Goal: Task Accomplishment & Management: Manage account settings

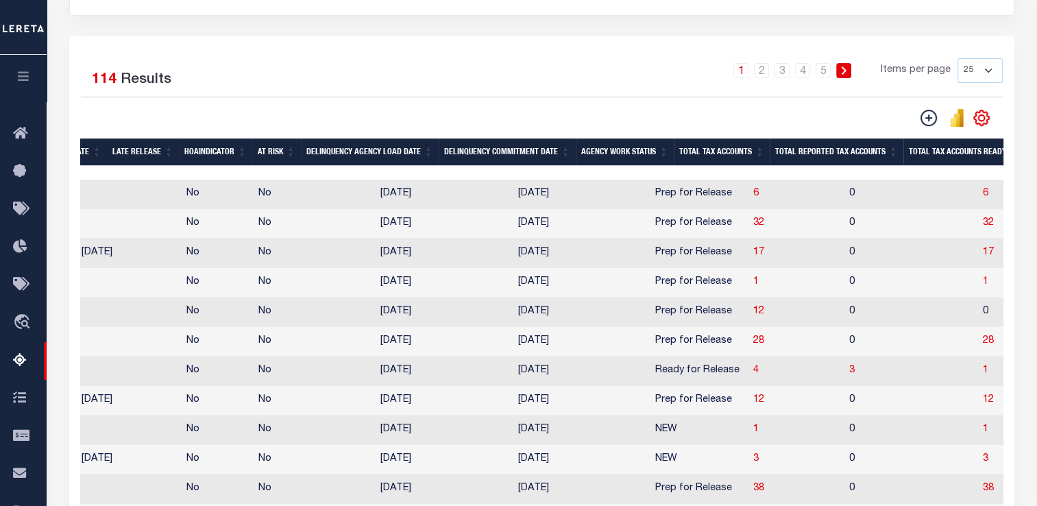
scroll to position [0, 847]
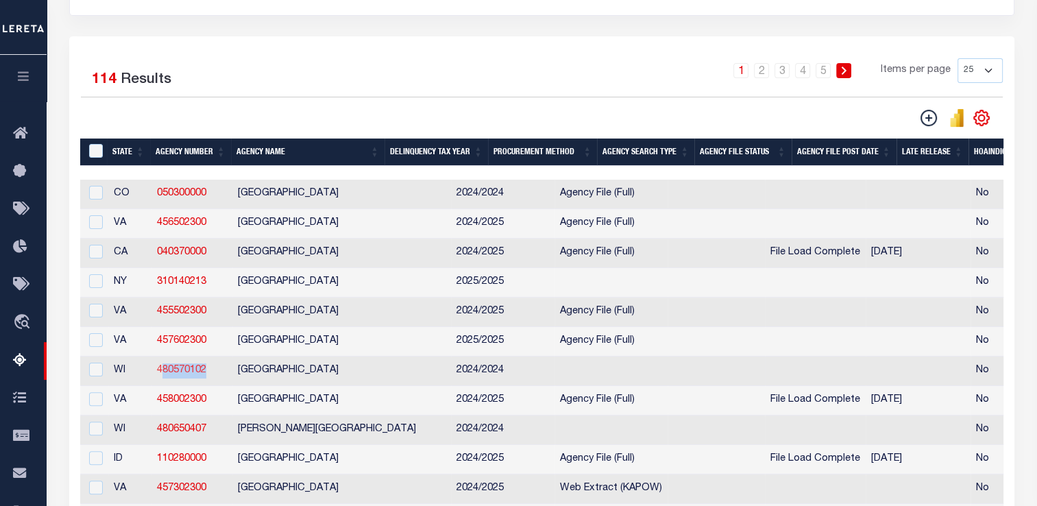
drag, startPoint x: 218, startPoint y: 378, endPoint x: 159, endPoint y: 379, distance: 58.9
click at [159, 379] on td "480570102" at bounding box center [191, 370] width 81 height 29
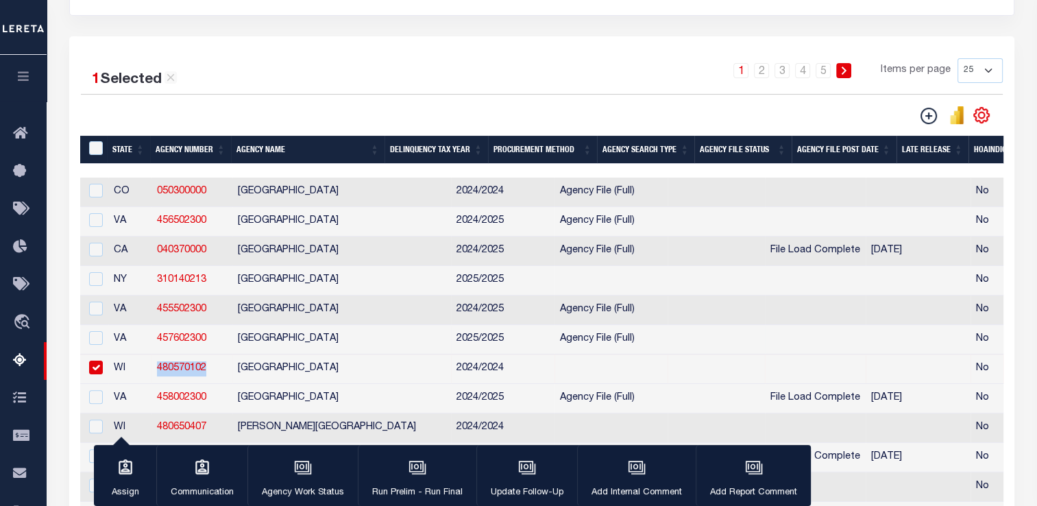
copy link "480570102"
click at [90, 369] on input "checkbox" at bounding box center [96, 367] width 14 height 14
checkbox input "false"
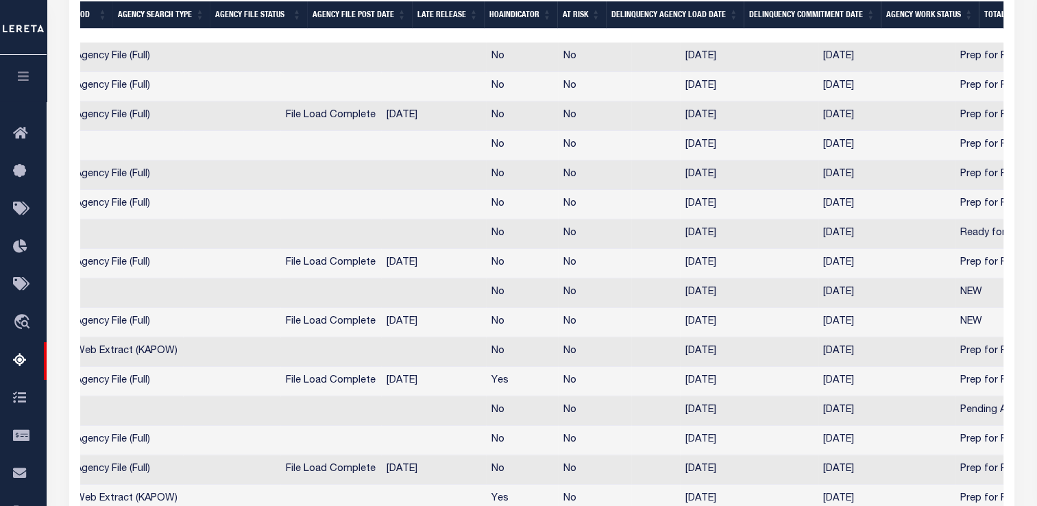
scroll to position [0, 515]
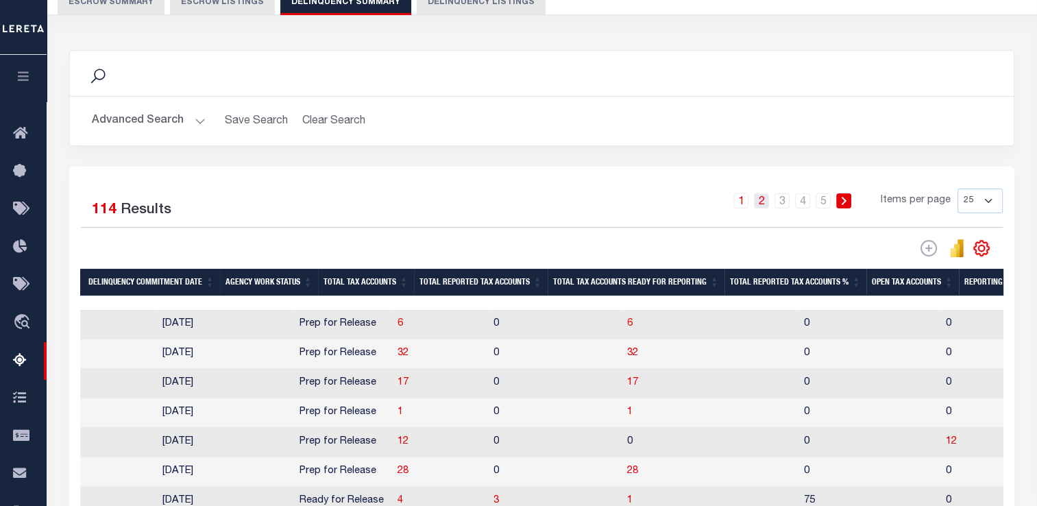
click at [763, 208] on link "2" at bounding box center [761, 200] width 15 height 15
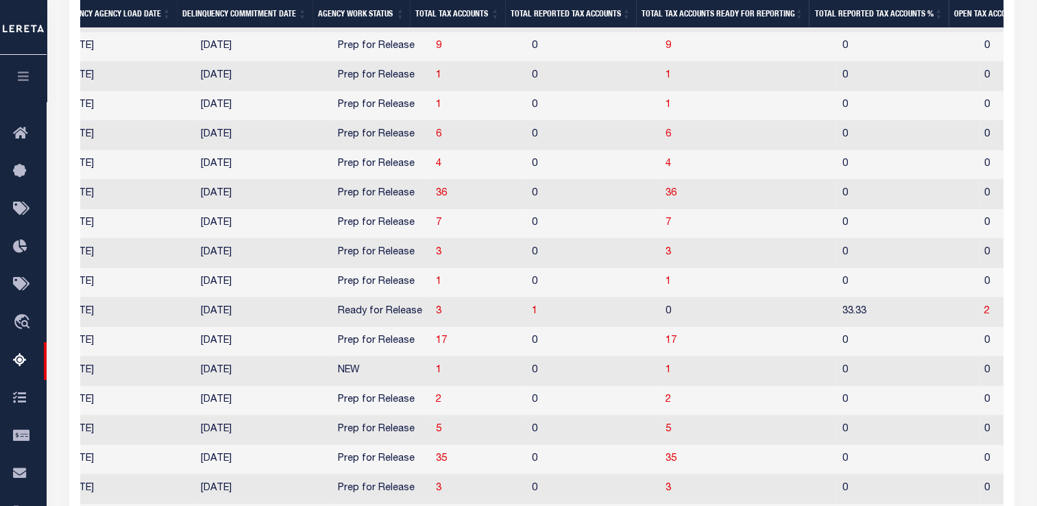
click at [266, 325] on td "10/29/2025" at bounding box center [263, 311] width 137 height 29
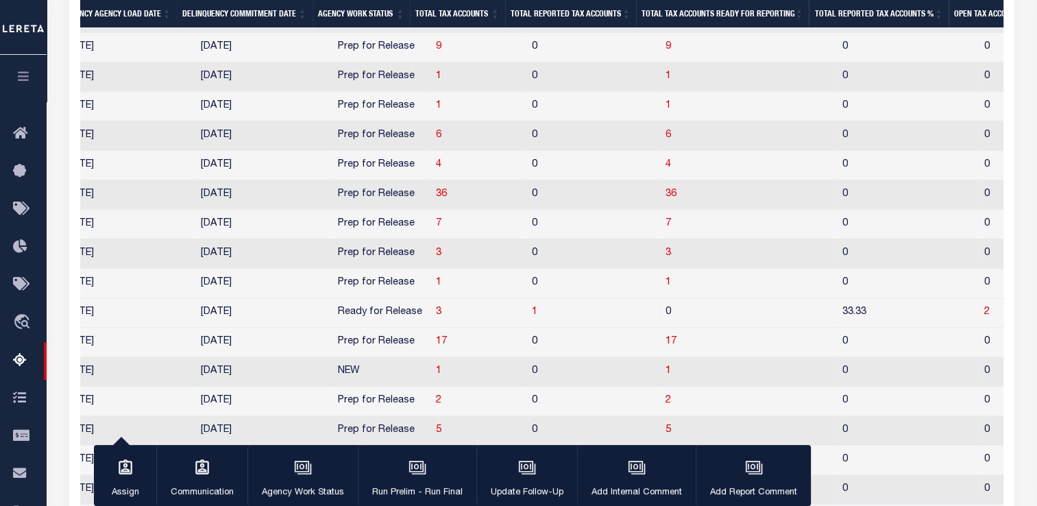
click at [286, 327] on td "10/29/2025" at bounding box center [263, 312] width 137 height 29
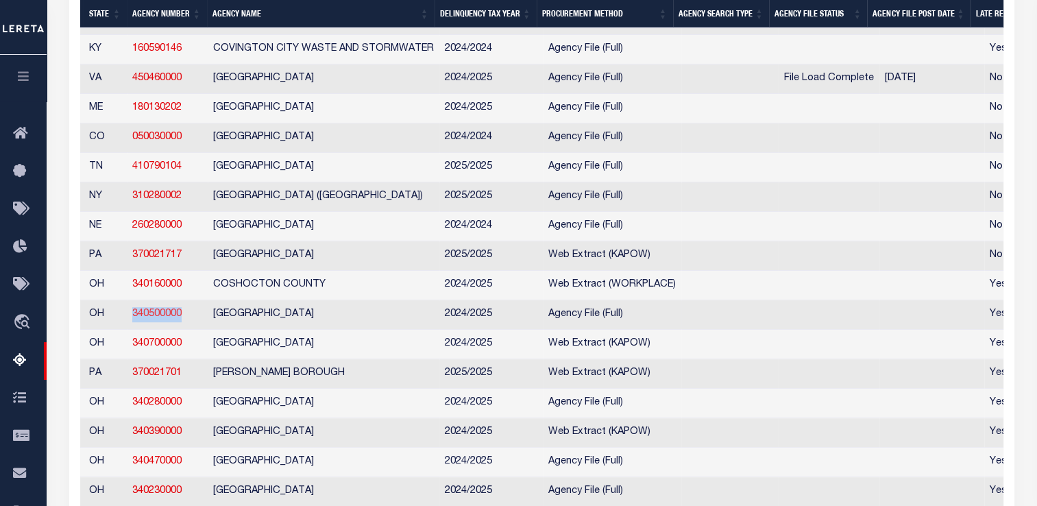
drag, startPoint x: 188, startPoint y: 319, endPoint x: 134, endPoint y: 318, distance: 54.8
click at [134, 318] on td "340500000" at bounding box center [167, 314] width 81 height 29
checkbox input "true"
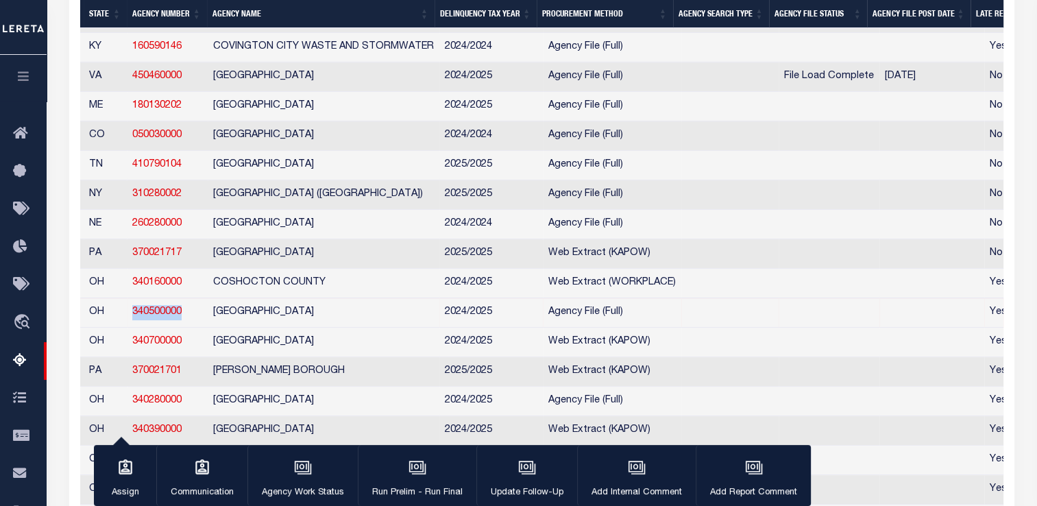
copy link "340500000"
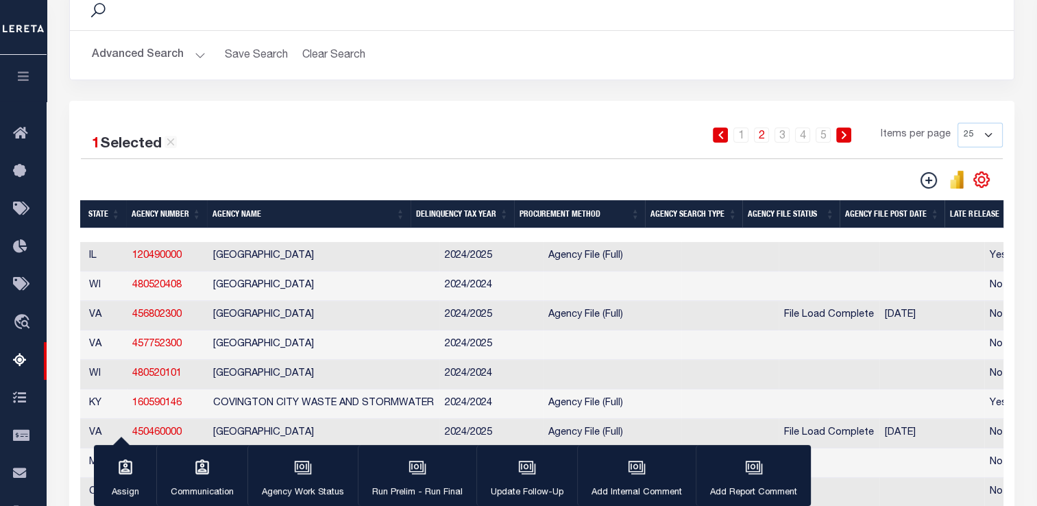
click at [156, 61] on button "Advanced Search" at bounding box center [149, 55] width 114 height 27
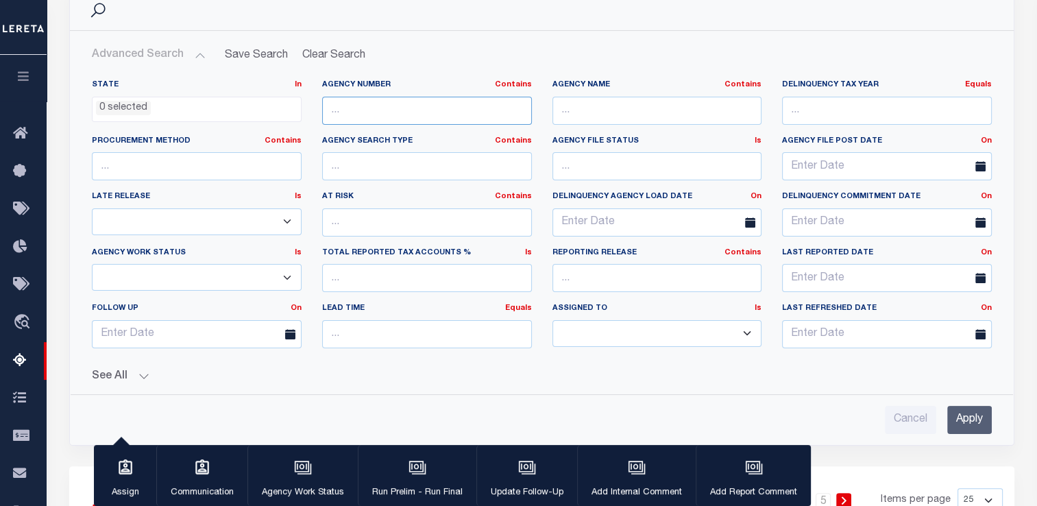
click at [359, 112] on input "text" at bounding box center [427, 111] width 210 height 28
paste input "340500000"
type input "340500000"
click at [956, 412] on input "Apply" at bounding box center [969, 420] width 45 height 28
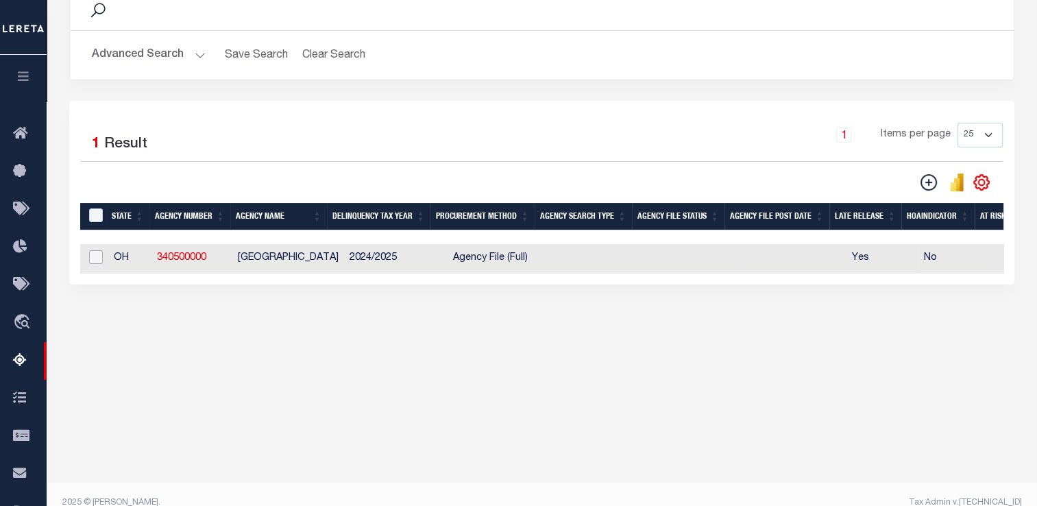
click at [99, 260] on input "checkbox" at bounding box center [96, 257] width 14 height 14
checkbox input "true"
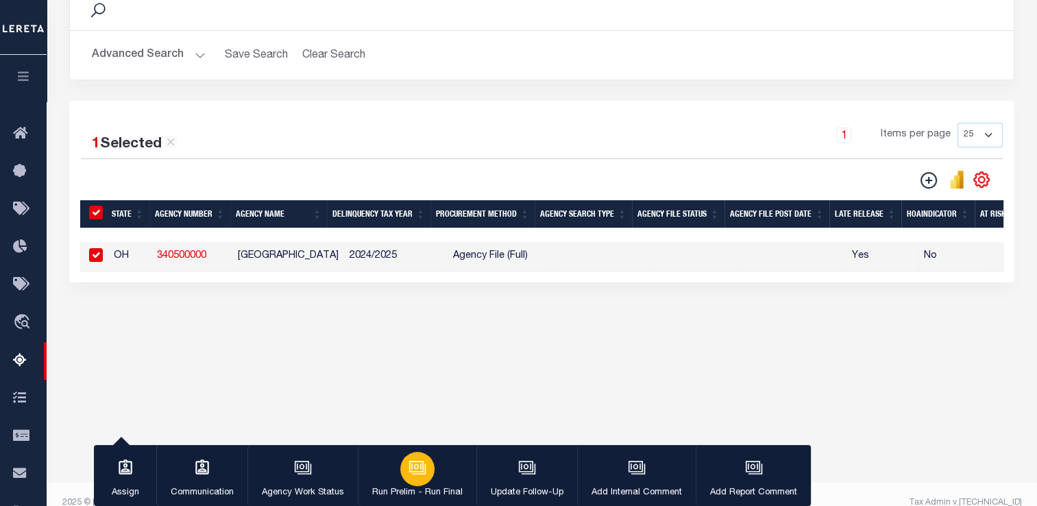
click at [411, 465] on icon "button" at bounding box center [417, 468] width 18 height 18
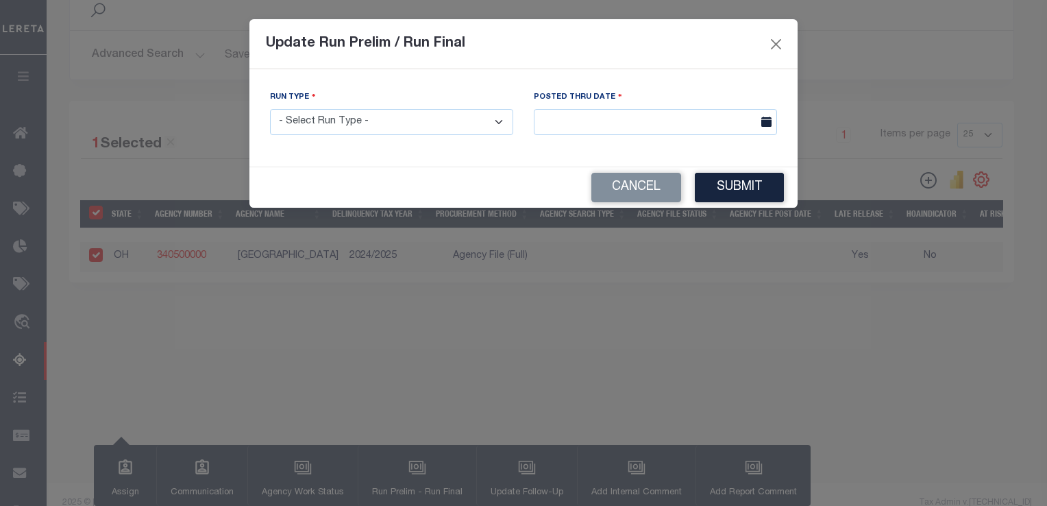
click at [402, 130] on select "- Select Run Type - Prelim Run Final Run" at bounding box center [391, 122] width 243 height 27
click at [270, 110] on select "- Select Run Type - Prelim Run Final Run" at bounding box center [391, 122] width 243 height 27
click at [403, 129] on select "- Select Run Type - Prelim Run Final Run" at bounding box center [391, 122] width 243 height 27
select select "F"
click at [270, 110] on select "- Select Run Type - Prelim Run Final Run" at bounding box center [391, 122] width 243 height 27
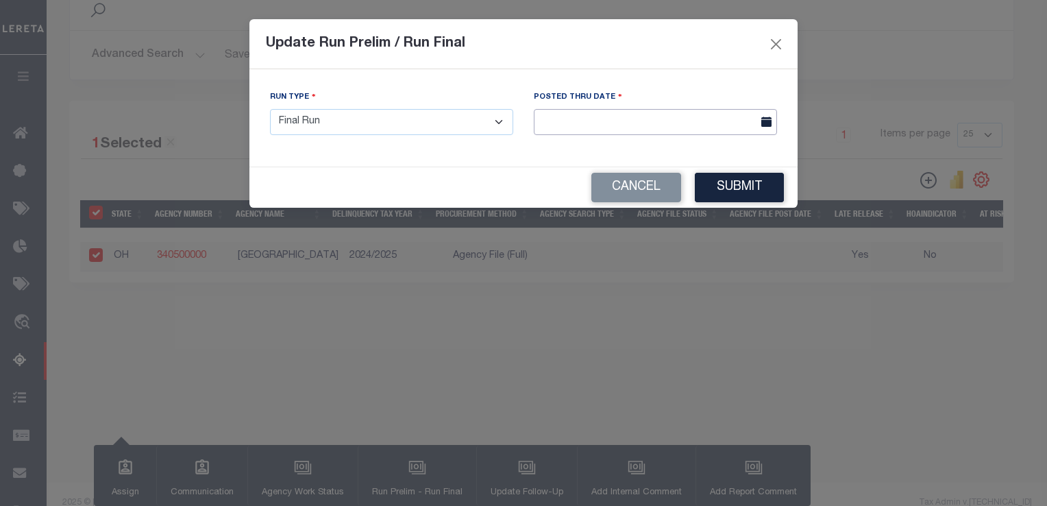
click at [576, 129] on input "text" at bounding box center [655, 122] width 243 height 27
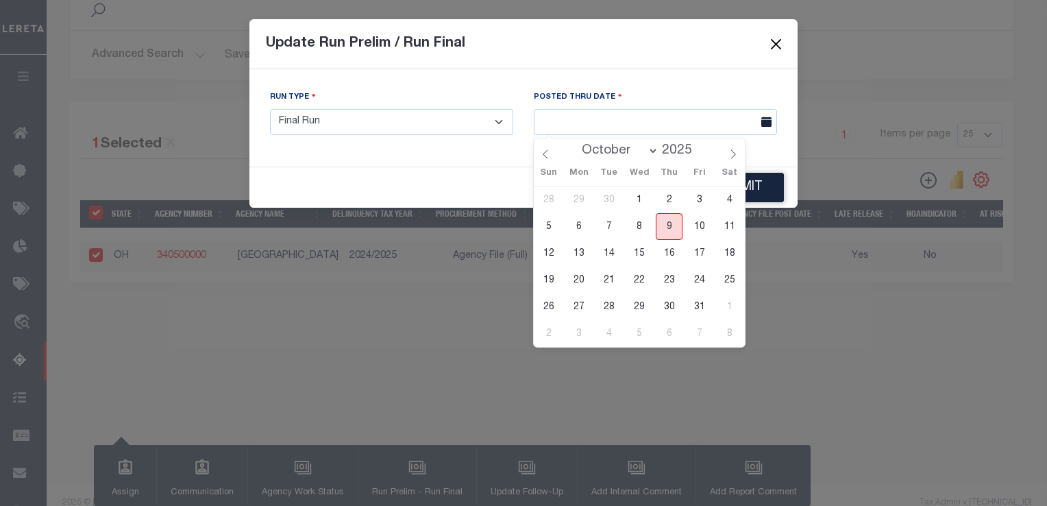
click at [665, 218] on span "9" at bounding box center [669, 226] width 27 height 27
type input "[DATE]"
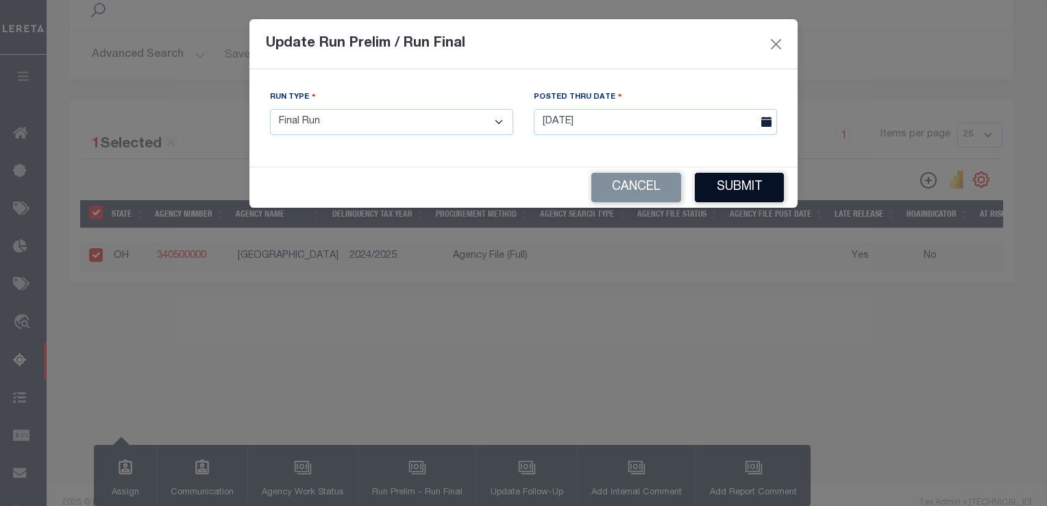
click at [729, 197] on button "Submit" at bounding box center [739, 187] width 89 height 29
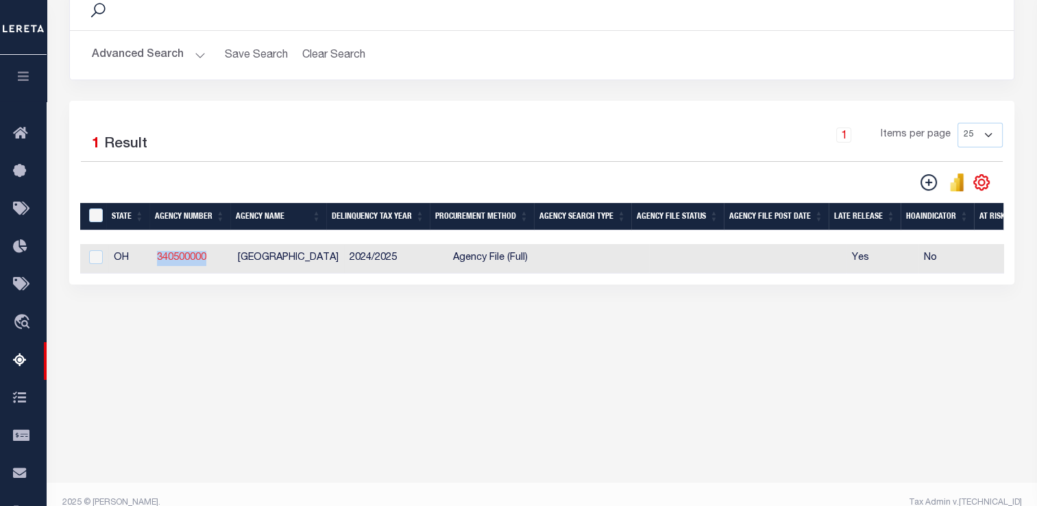
drag, startPoint x: 217, startPoint y: 256, endPoint x: 158, endPoint y: 259, distance: 59.0
click at [158, 259] on td "340500000" at bounding box center [191, 258] width 81 height 29
checkbox input "true"
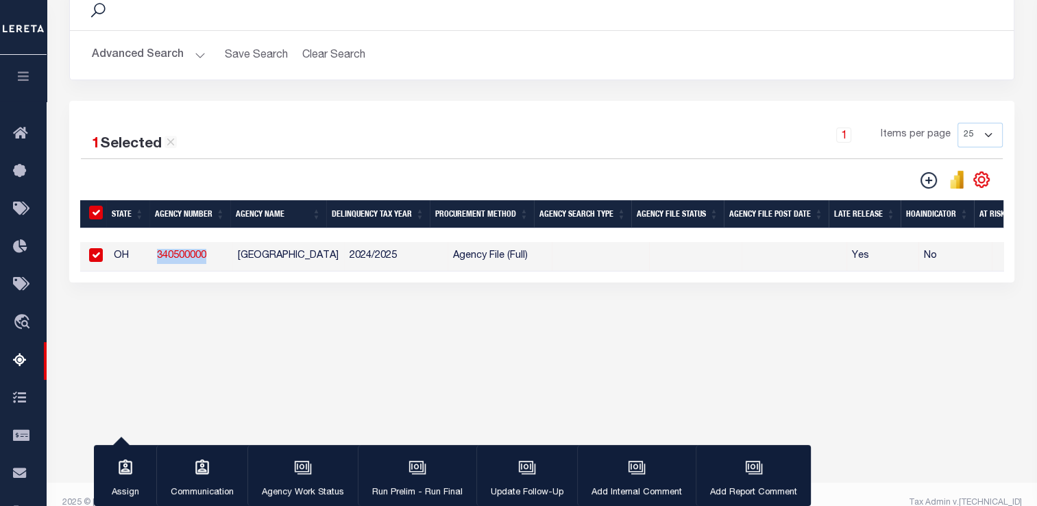
copy link "340500000"
click at [254, 303] on div "Data sync process is currently running, you may face some response delays. Sear…" at bounding box center [542, 147] width 964 height 353
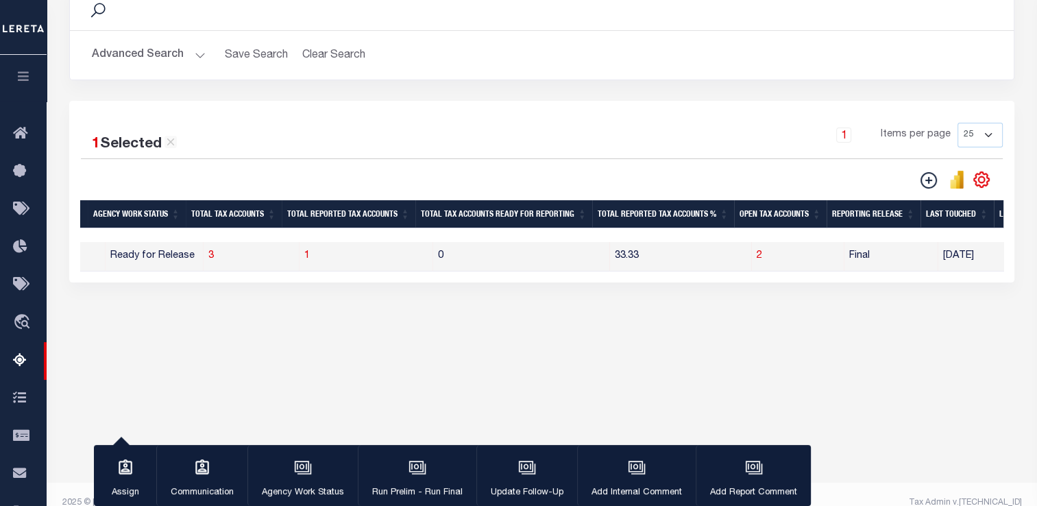
scroll to position [0, 1214]
drag, startPoint x: 735, startPoint y: 254, endPoint x: 702, endPoint y: 243, distance: 34.0
click at [753, 254] on span "2" at bounding box center [755, 256] width 5 height 10
select select "100"
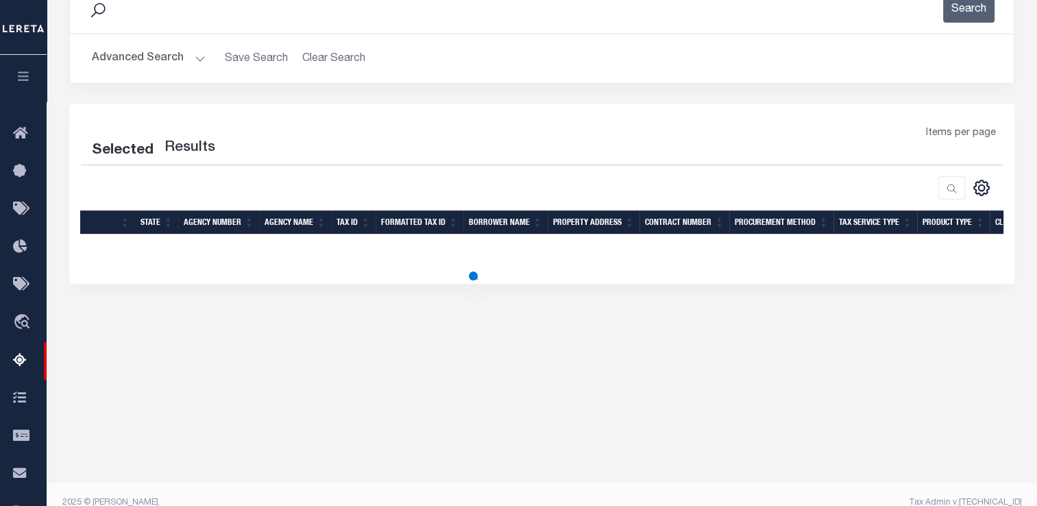
select select "100"
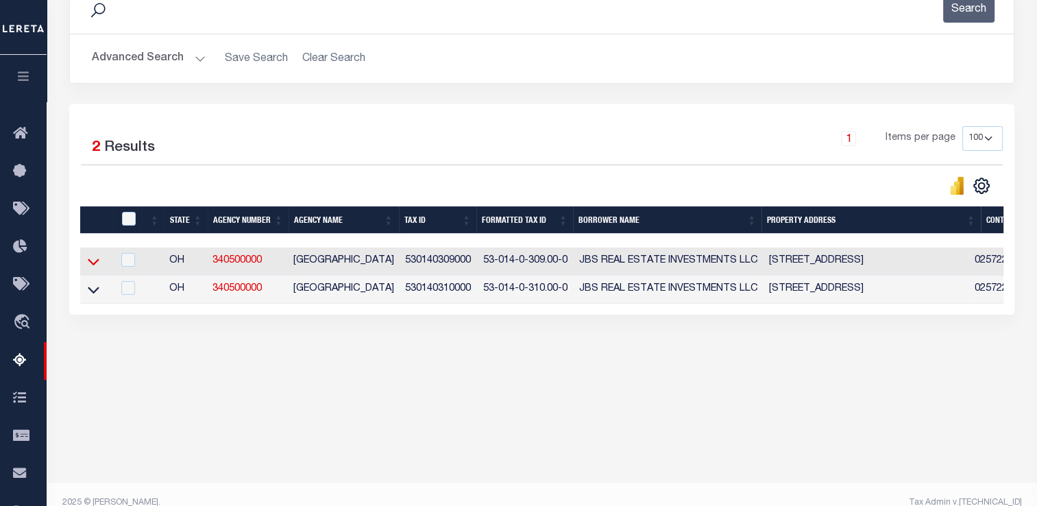
click at [97, 256] on icon at bounding box center [94, 261] width 12 height 14
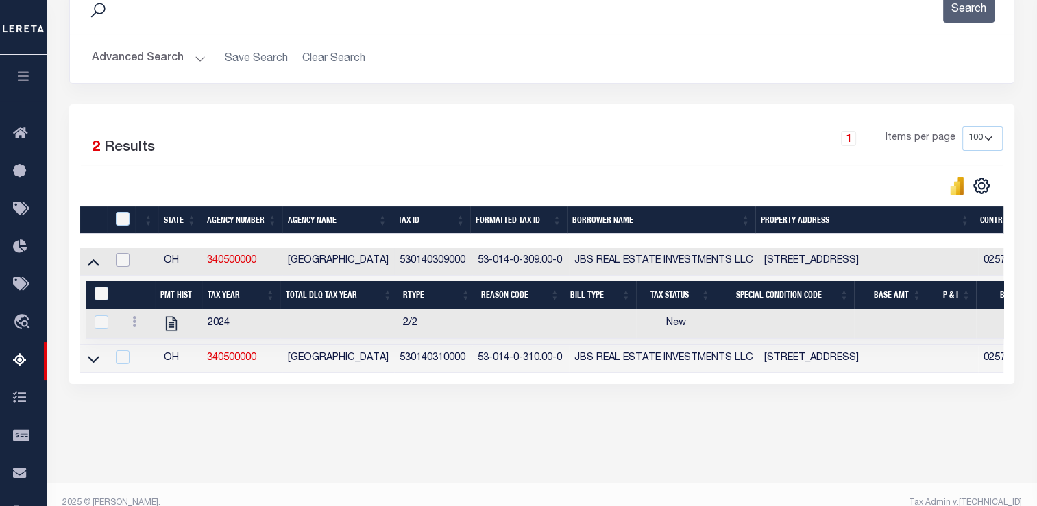
click at [123, 261] on input "checkbox" at bounding box center [123, 260] width 14 height 14
checkbox input "true"
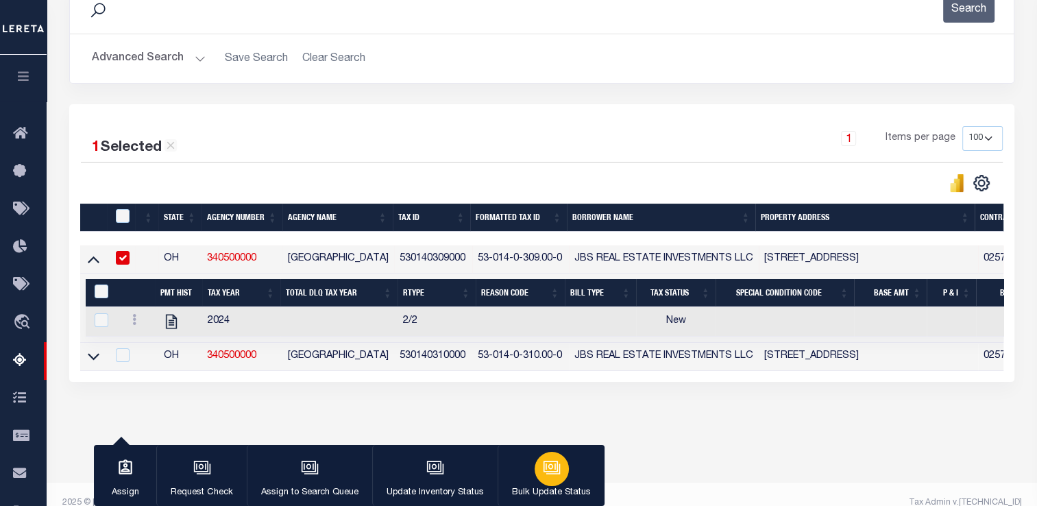
click at [546, 474] on icon "button" at bounding box center [553, 468] width 14 height 10
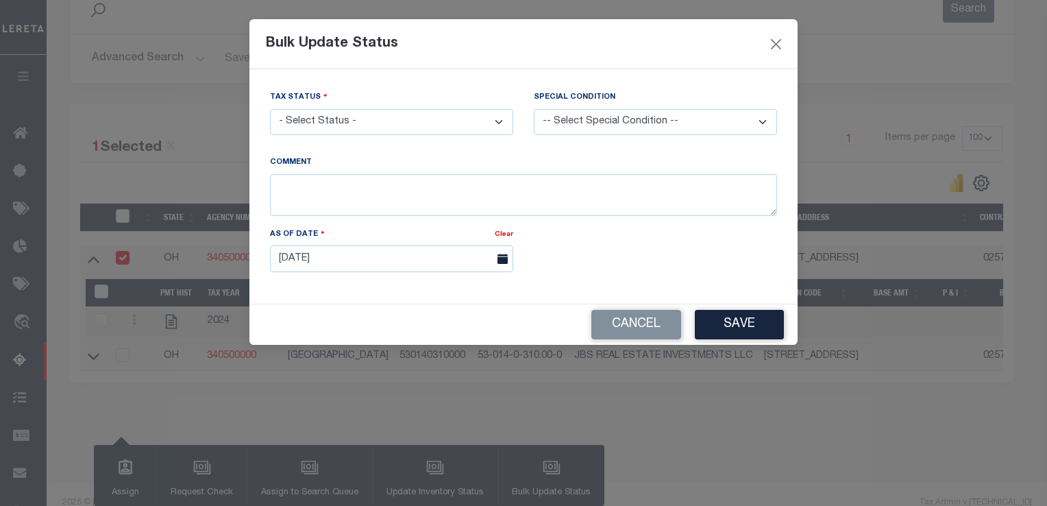
click at [469, 134] on select "- Select Status - Paid No Tax Due" at bounding box center [391, 122] width 243 height 27
select select "PYD"
click at [270, 110] on select "- Select Status - Paid No Tax Due" at bounding box center [391, 122] width 243 height 27
click at [730, 331] on button "Save" at bounding box center [739, 324] width 89 height 29
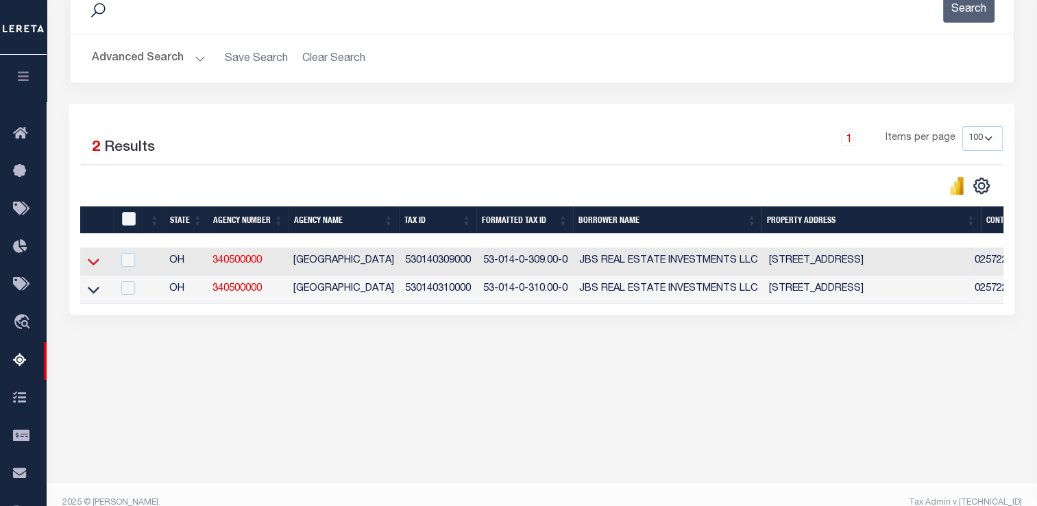
click at [97, 262] on icon at bounding box center [94, 262] width 12 height 7
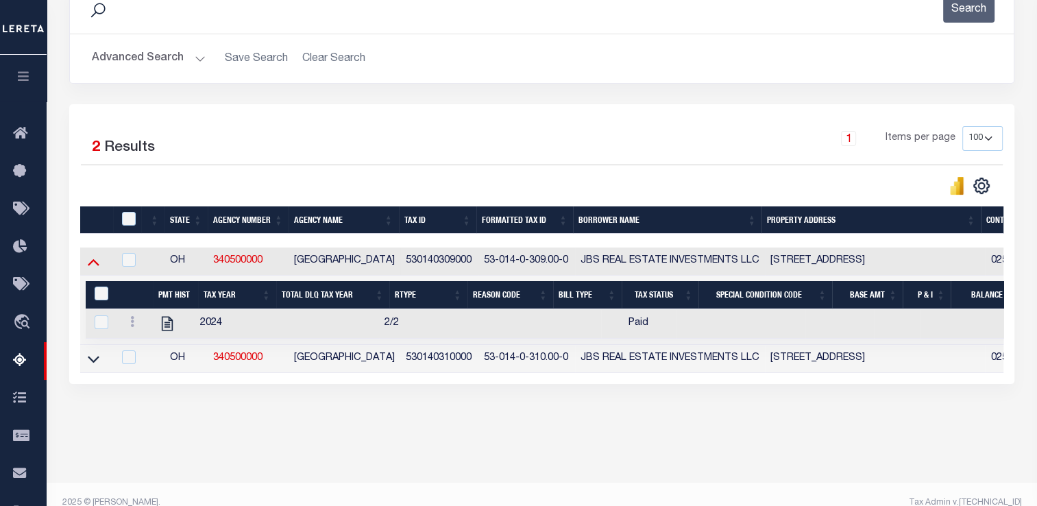
click at [99, 265] on icon at bounding box center [94, 261] width 12 height 14
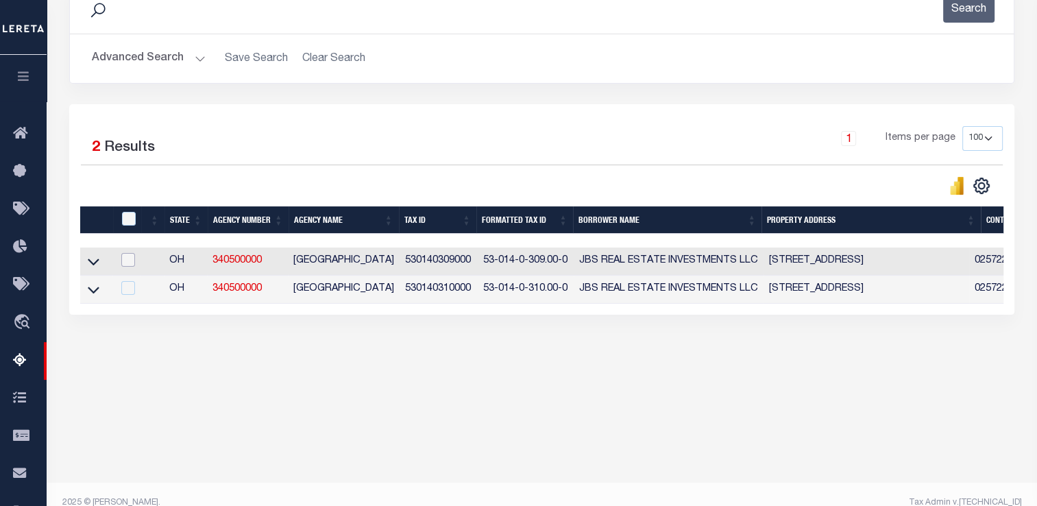
click at [129, 260] on input "checkbox" at bounding box center [128, 260] width 14 height 14
checkbox input "true"
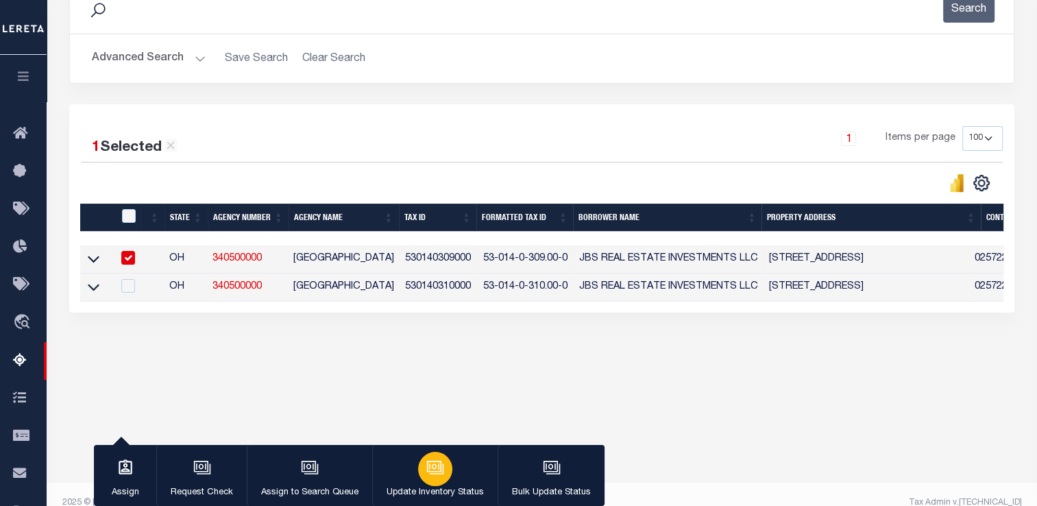
click at [443, 472] on div "button" at bounding box center [435, 469] width 34 height 34
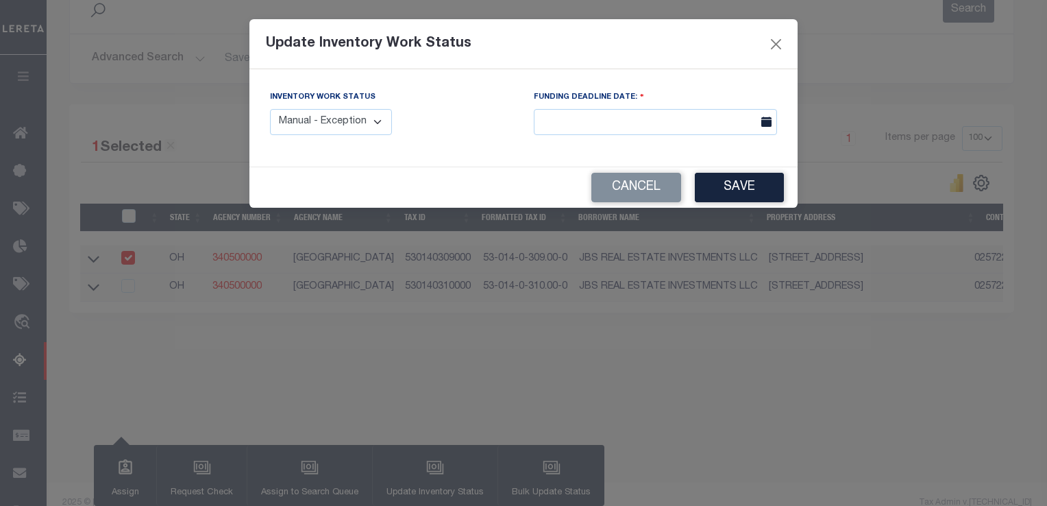
click at [359, 131] on select "Manual - Exception Pended - Awaiting Search Late Add Exception Completed" at bounding box center [331, 122] width 122 height 27
select select "4"
click at [270, 109] on select "Manual - Exception Pended - Awaiting Search Late Add Exception Completed" at bounding box center [331, 122] width 122 height 27
click at [733, 188] on button "Save" at bounding box center [739, 187] width 89 height 29
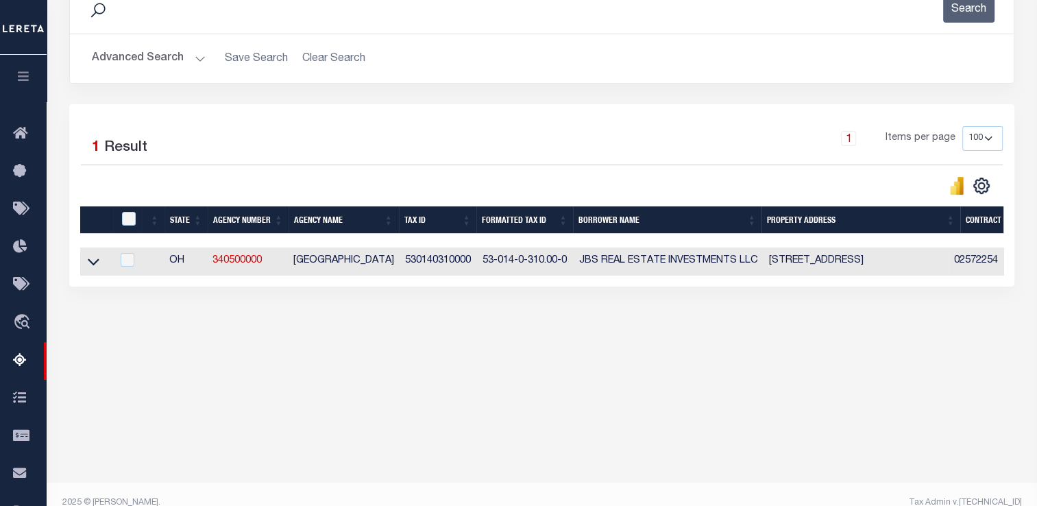
scroll to position [66, 0]
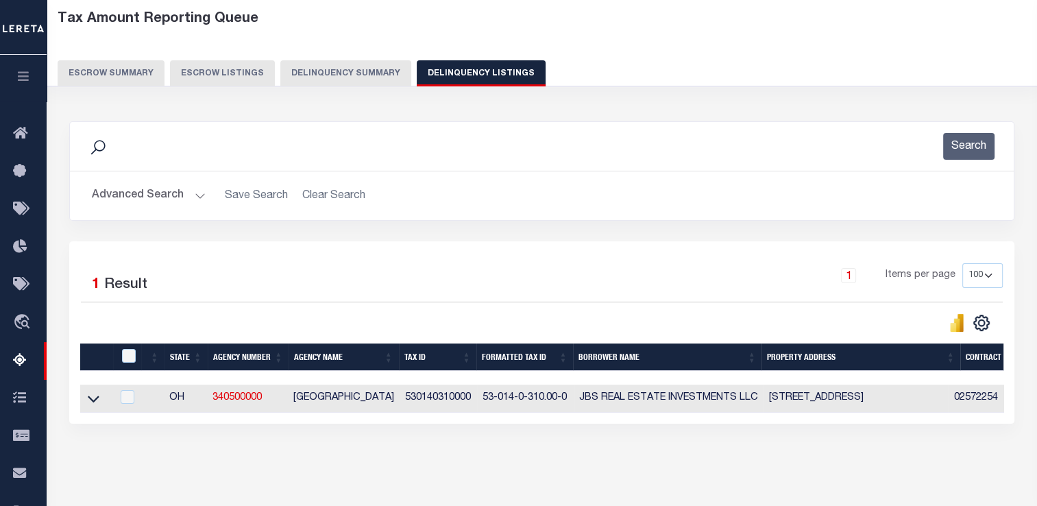
click at [301, 78] on button "Delinquency Summary" at bounding box center [345, 73] width 131 height 26
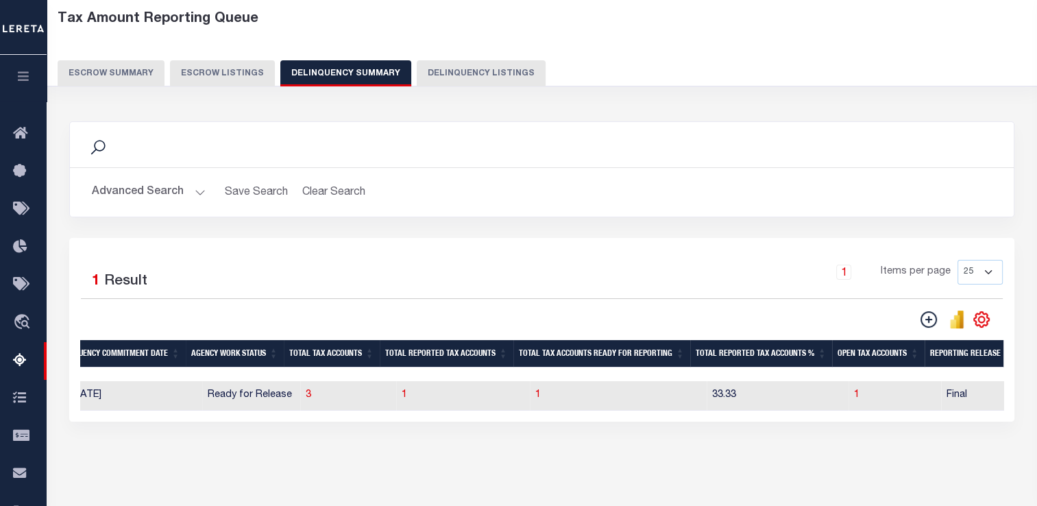
scroll to position [0, 1031]
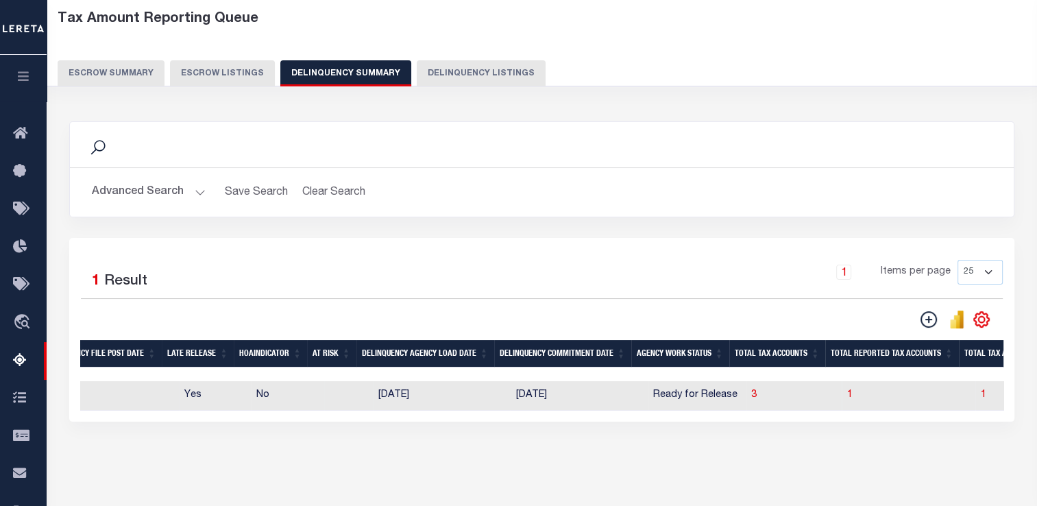
click at [236, 400] on td "Yes" at bounding box center [215, 395] width 72 height 29
checkbox input "true"
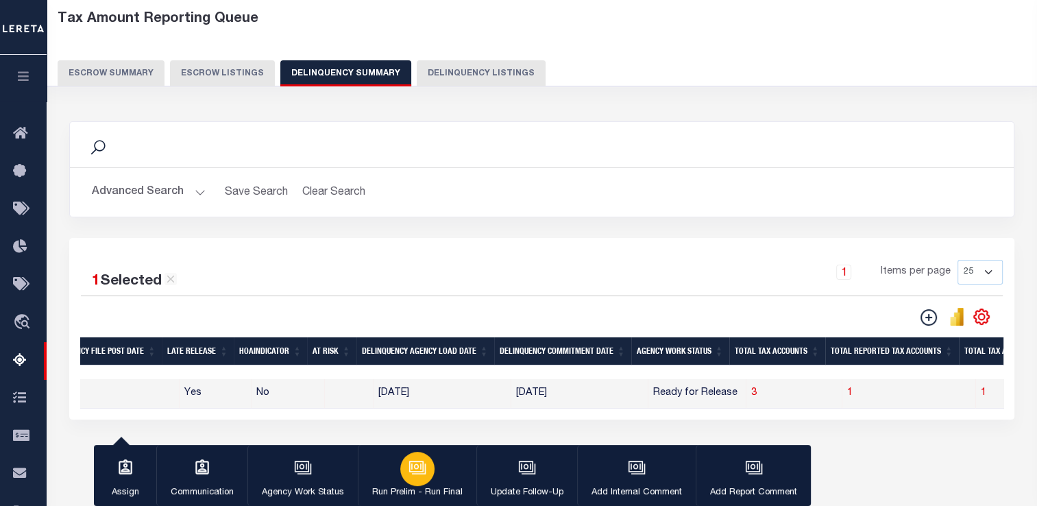
click at [424, 472] on div "button" at bounding box center [417, 469] width 34 height 34
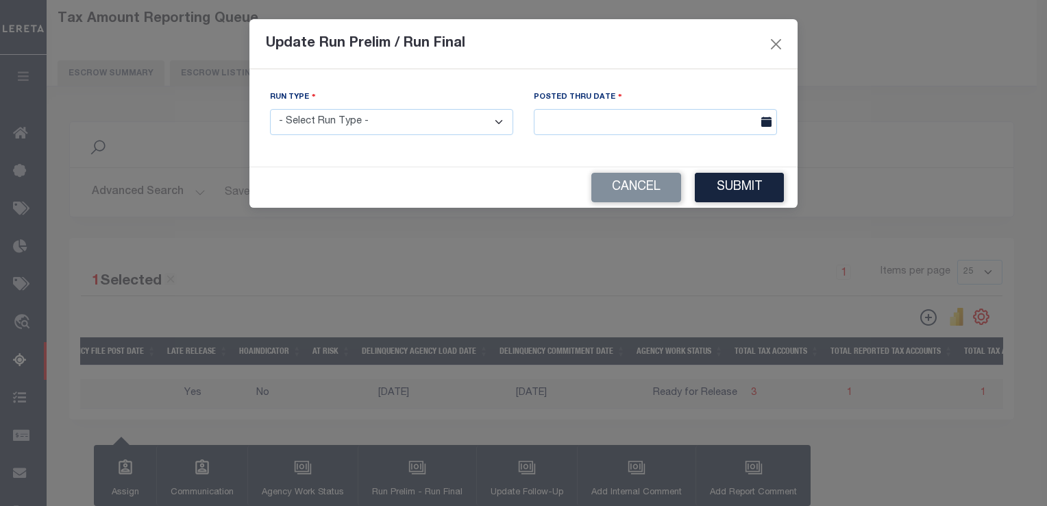
click at [419, 130] on select "- Select Run Type - Prelim Run Final Run" at bounding box center [391, 122] width 243 height 27
select select "F"
click at [270, 110] on select "- Select Run Type - Prelim Run Final Run" at bounding box center [391, 122] width 243 height 27
click at [585, 126] on input "text" at bounding box center [655, 122] width 243 height 27
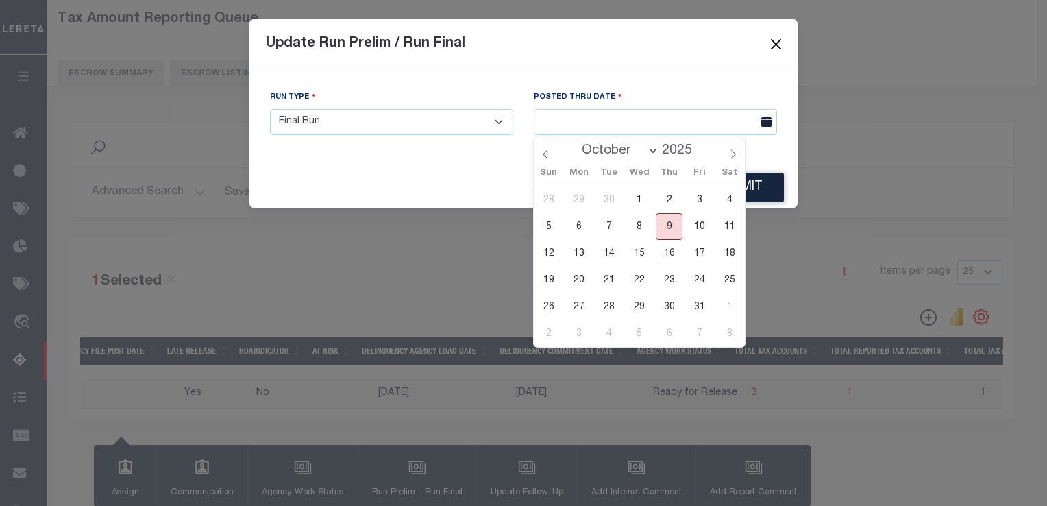
click at [672, 225] on span "9" at bounding box center [669, 226] width 27 height 27
type input "[DATE]"
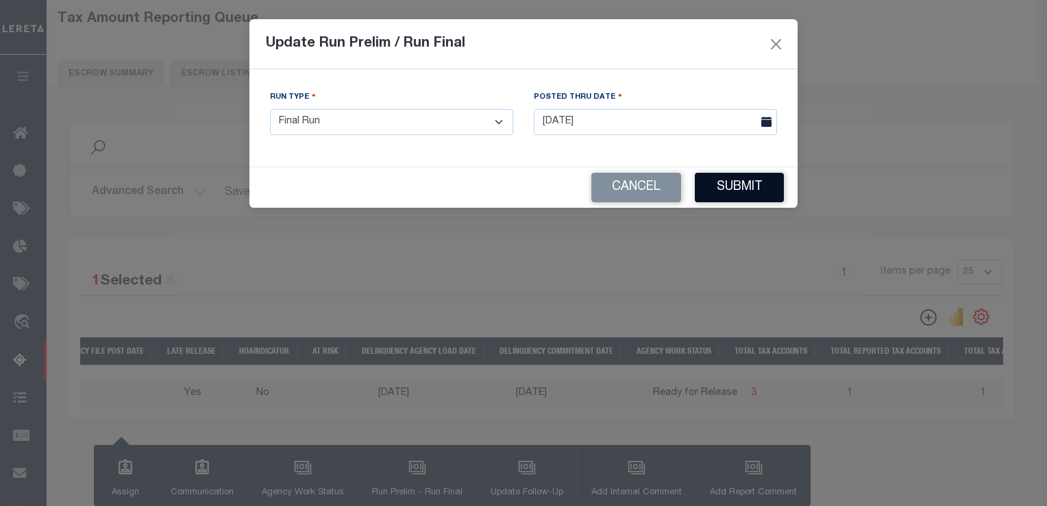
click at [725, 196] on button "Submit" at bounding box center [739, 187] width 89 height 29
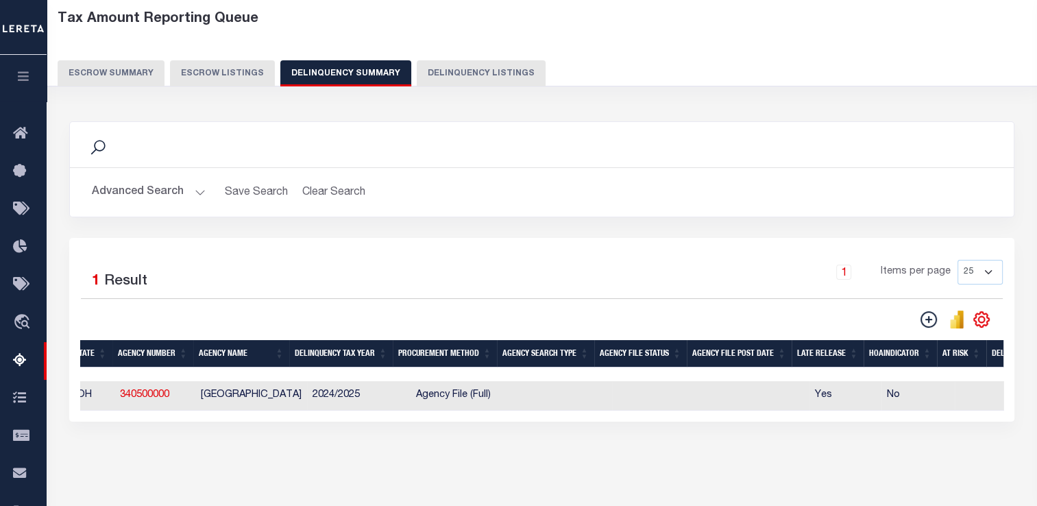
scroll to position [0, 0]
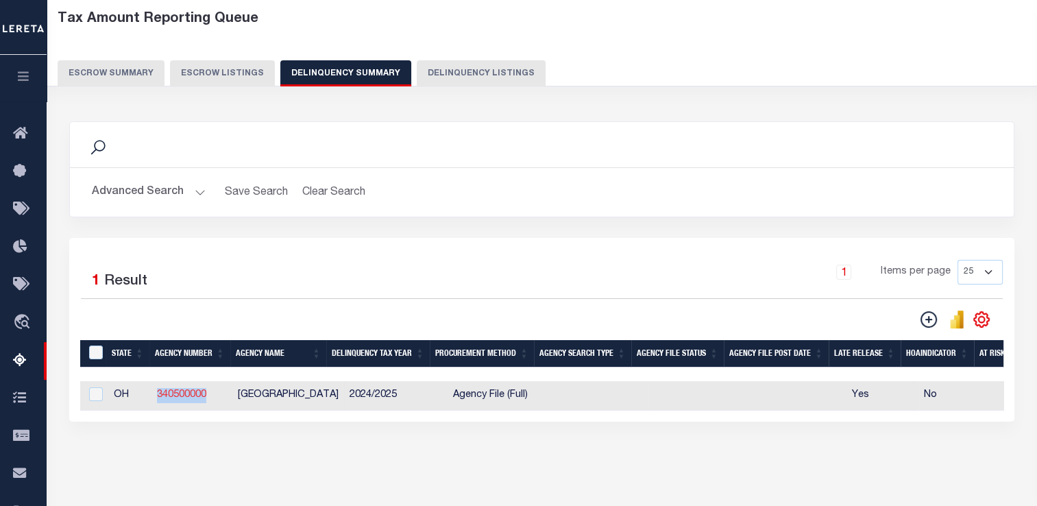
drag, startPoint x: 216, startPoint y: 393, endPoint x: 159, endPoint y: 396, distance: 57.0
click at [159, 396] on td "340500000" at bounding box center [191, 395] width 81 height 29
checkbox input "true"
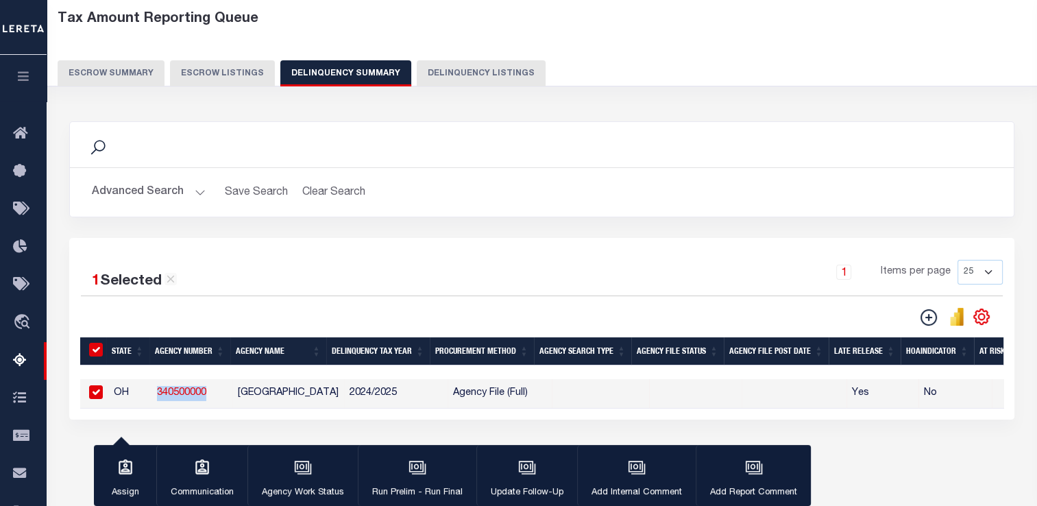
copy link "340500000"
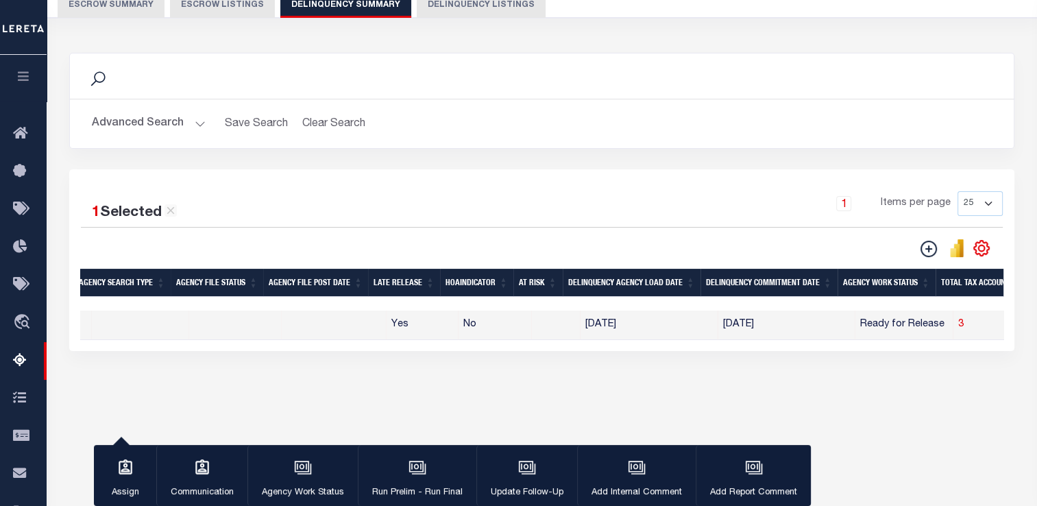
scroll to position [0, 467]
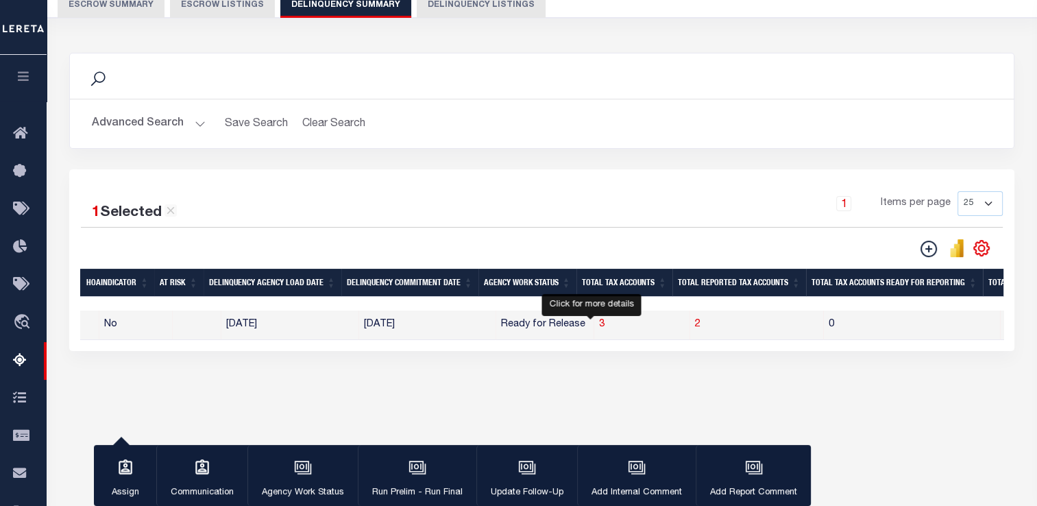
drag, startPoint x: 591, startPoint y: 325, endPoint x: 630, endPoint y: 303, distance: 44.8
click at [599, 325] on span "3" at bounding box center [601, 324] width 5 height 10
select select "100"
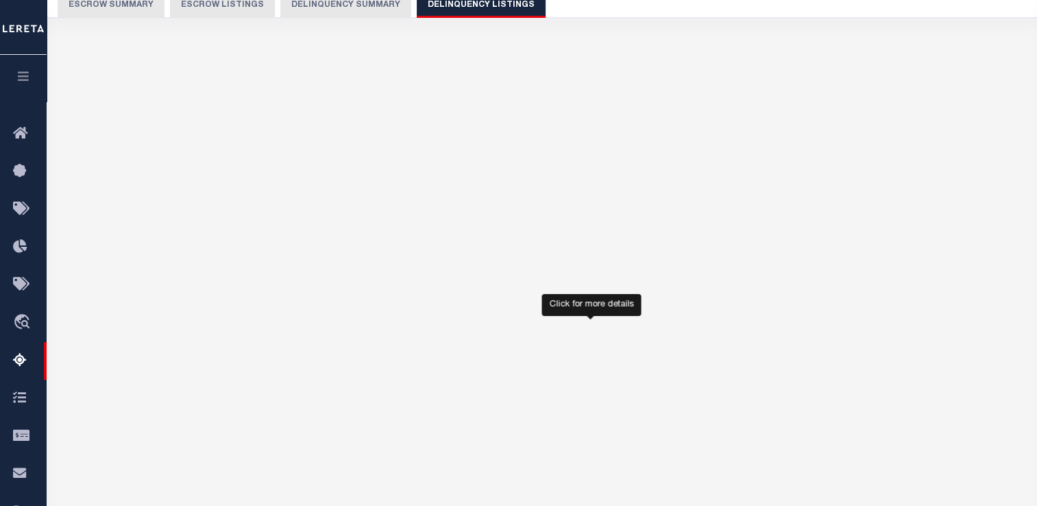
select select "100"
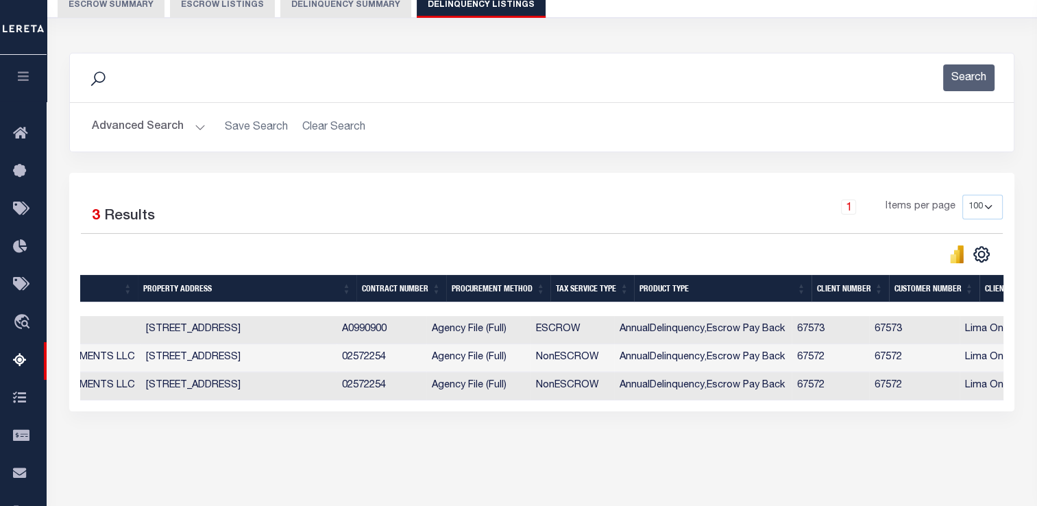
scroll to position [0, 598]
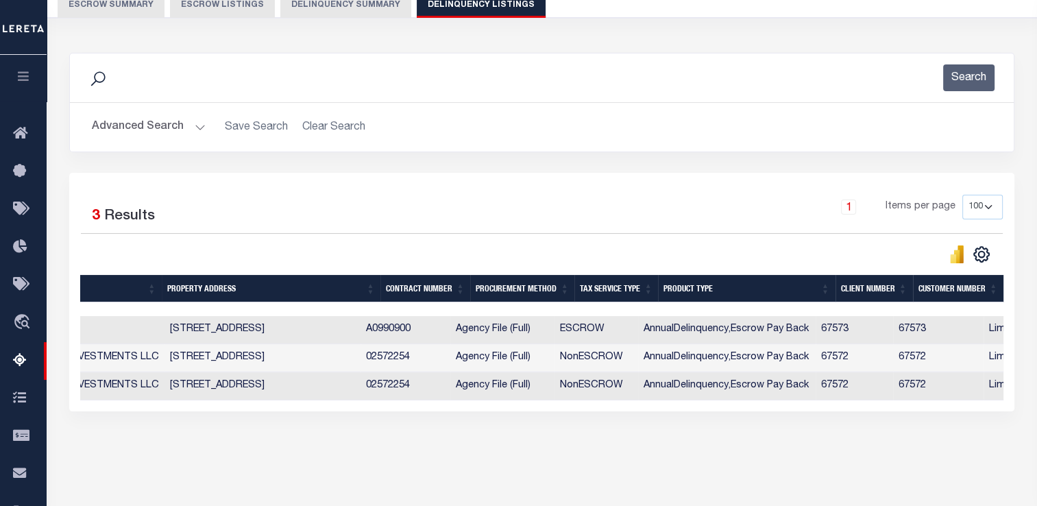
click at [345, 8] on button "Delinquency Summary" at bounding box center [345, 5] width 131 height 26
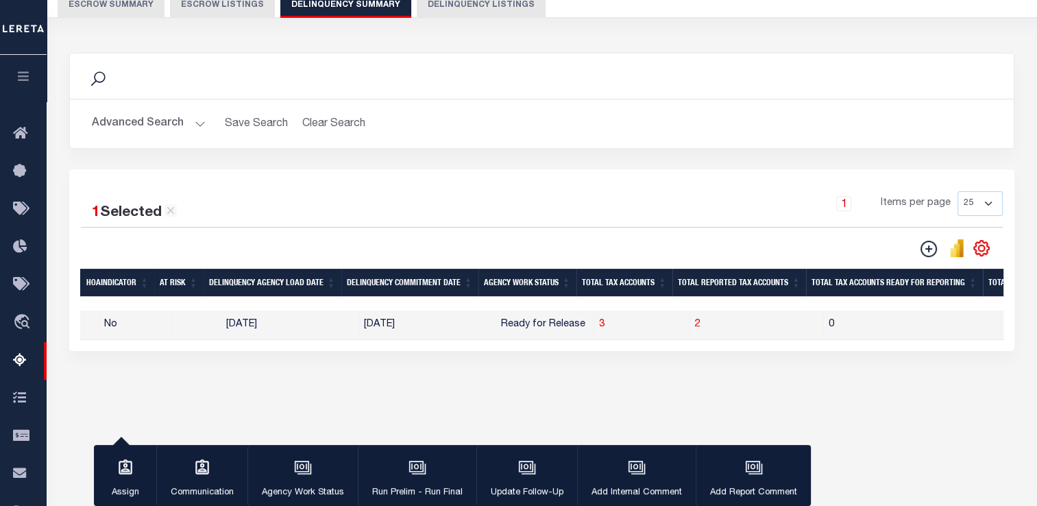
click at [108, 329] on span "No" at bounding box center [110, 324] width 13 height 10
checkbox input "false"
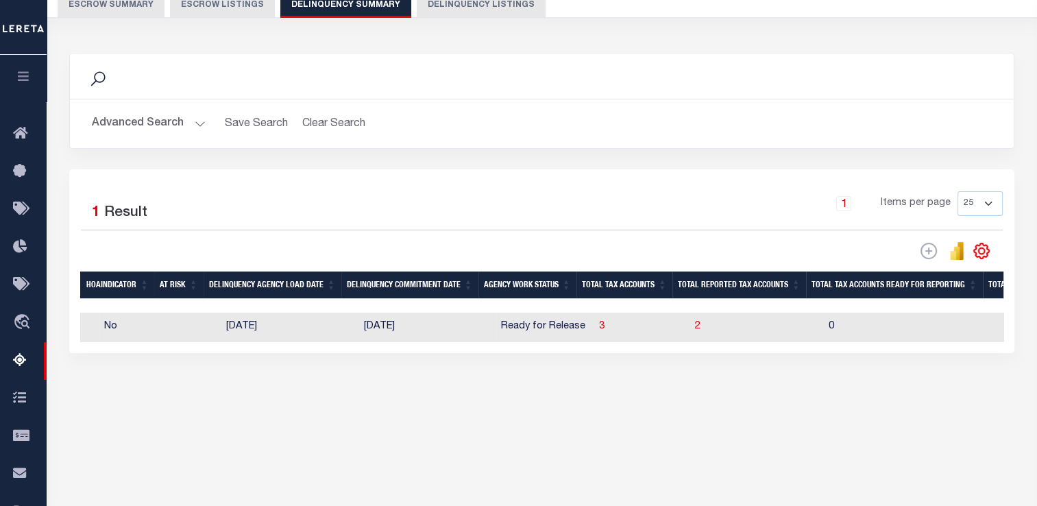
click at [118, 328] on td "No" at bounding box center [135, 327] width 73 height 29
checkbox input "true"
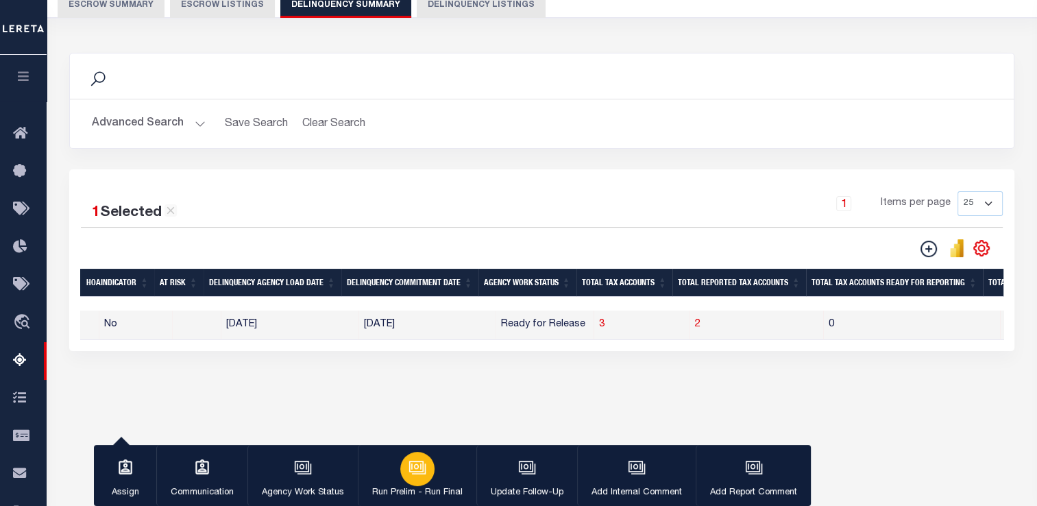
click at [396, 470] on button "Run Prelim - Run Final" at bounding box center [417, 476] width 119 height 62
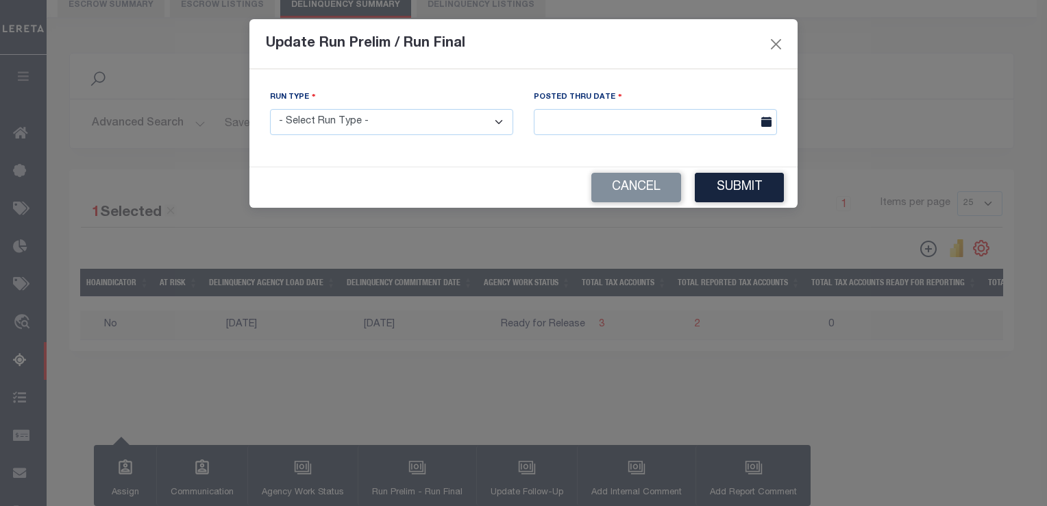
click at [332, 131] on select "- Select Run Type - Prelim Run Final Run" at bounding box center [391, 122] width 243 height 27
select select "P"
click at [270, 110] on select "- Select Run Type - Prelim Run Final Run" at bounding box center [391, 122] width 243 height 27
click at [546, 127] on input "text" at bounding box center [655, 122] width 243 height 27
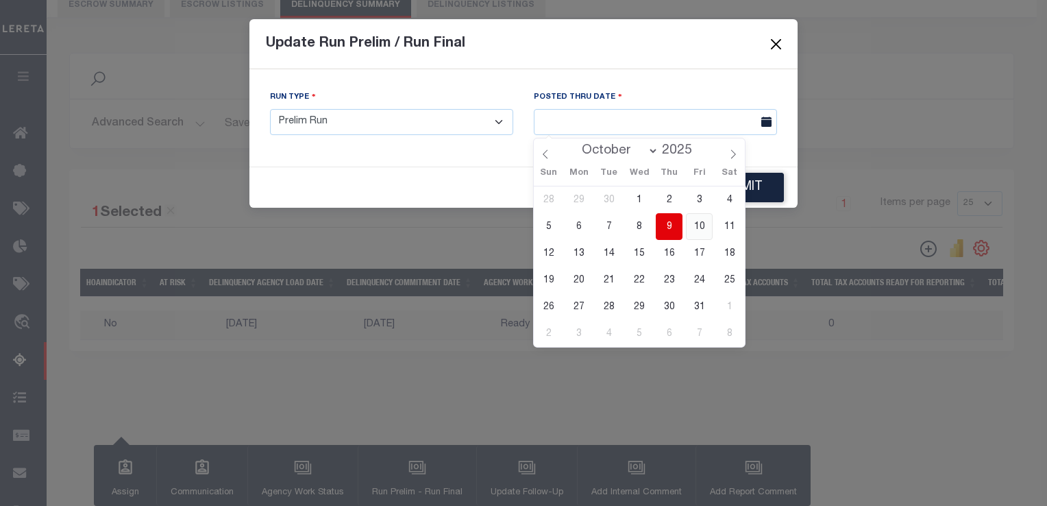
click at [696, 229] on span "10" at bounding box center [699, 226] width 27 height 27
type input "10/10/2025"
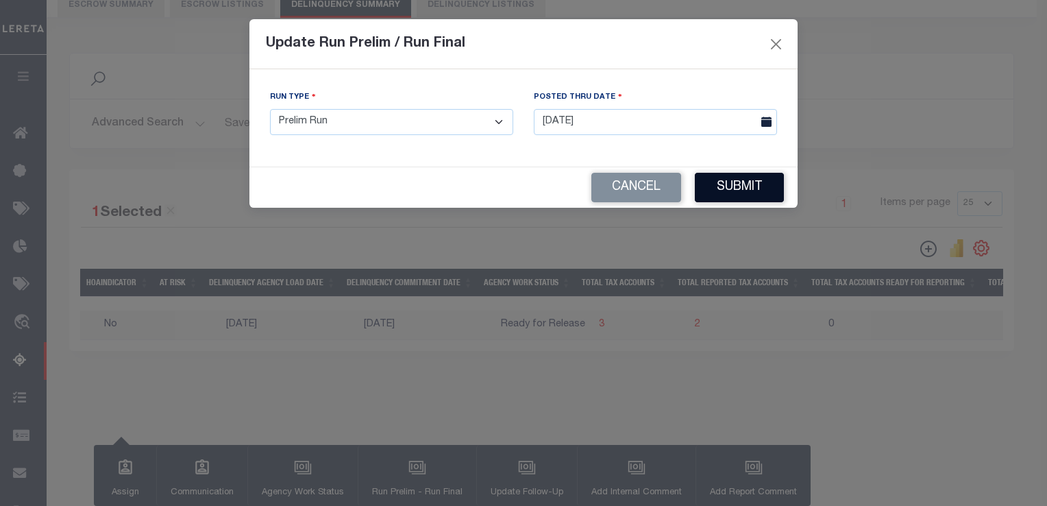
click at [725, 187] on button "Submit" at bounding box center [739, 187] width 89 height 29
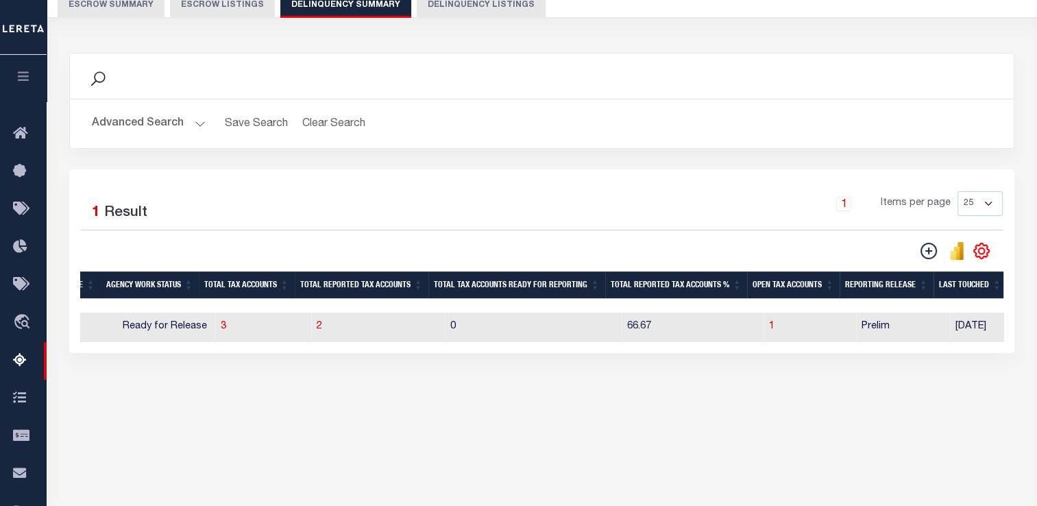
scroll to position [0, 1111]
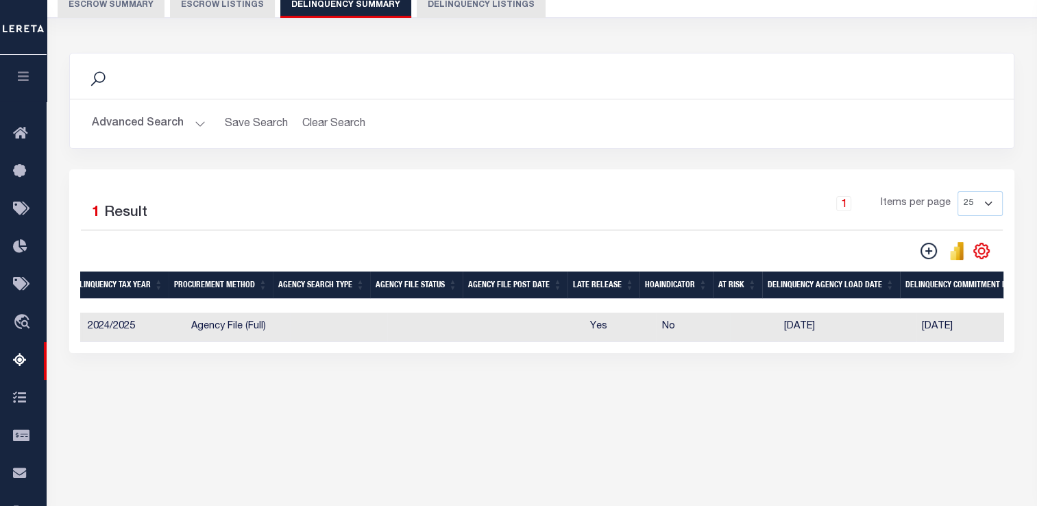
click at [164, 330] on td "2024/2025" at bounding box center [133, 327] width 103 height 29
checkbox input "true"
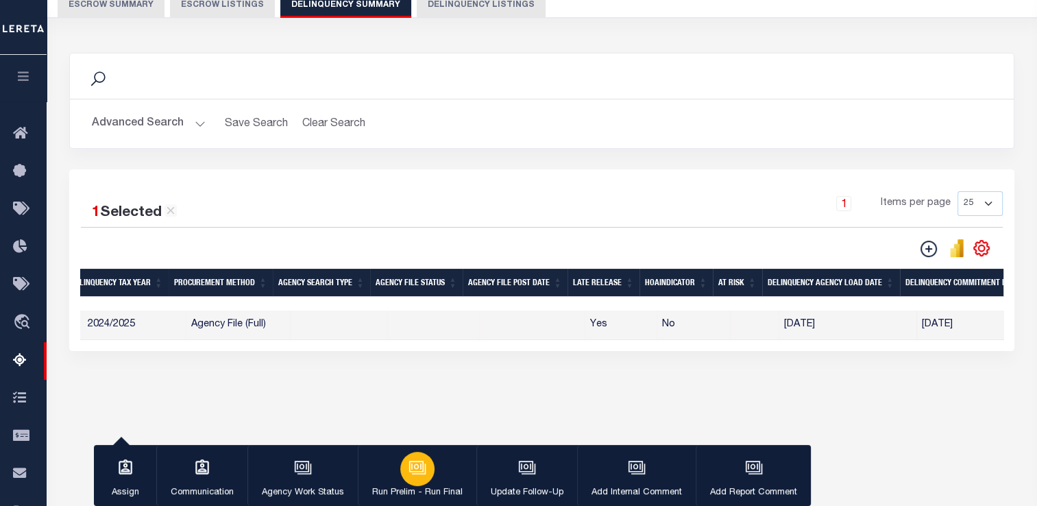
click at [422, 479] on div "button" at bounding box center [417, 469] width 34 height 34
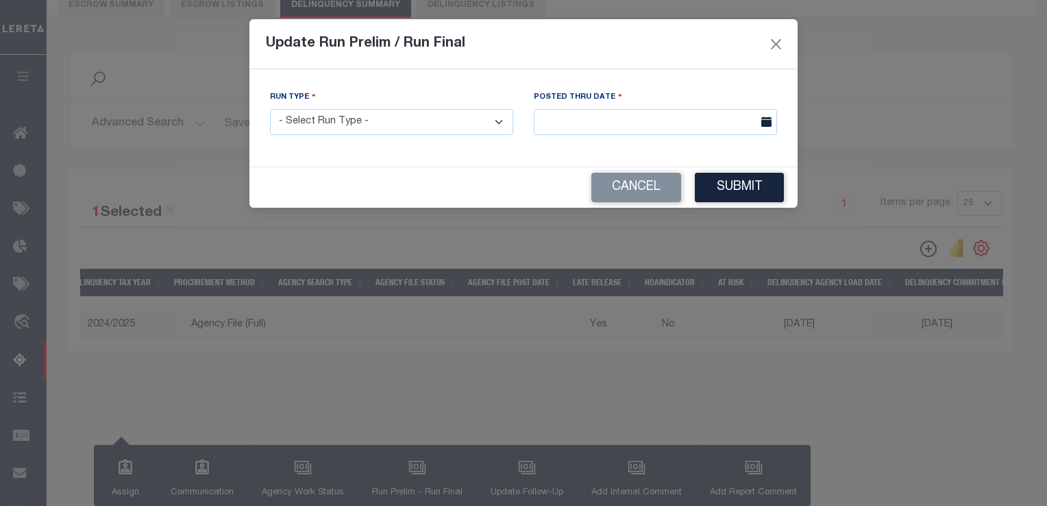
click at [416, 121] on select "- Select Run Type - Prelim Run Final Run" at bounding box center [391, 122] width 243 height 27
select select "F"
click at [270, 110] on select "- Select Run Type - Prelim Run Final Run" at bounding box center [391, 122] width 243 height 27
click at [624, 108] on div "Posted Thru Date" at bounding box center [655, 112] width 243 height 45
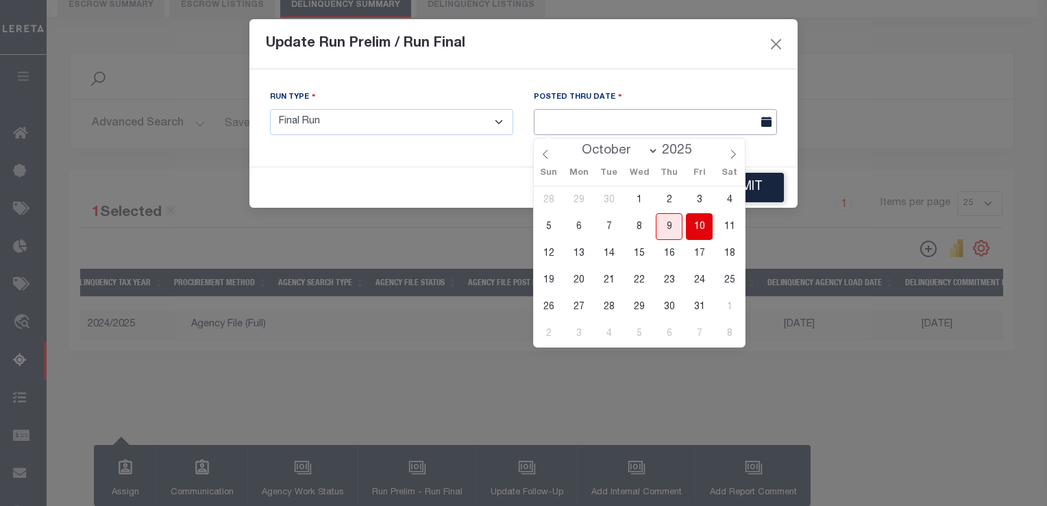
click at [620, 128] on input "text" at bounding box center [655, 122] width 243 height 27
click at [726, 232] on span "11" at bounding box center [729, 226] width 27 height 27
type input "10/11/2025"
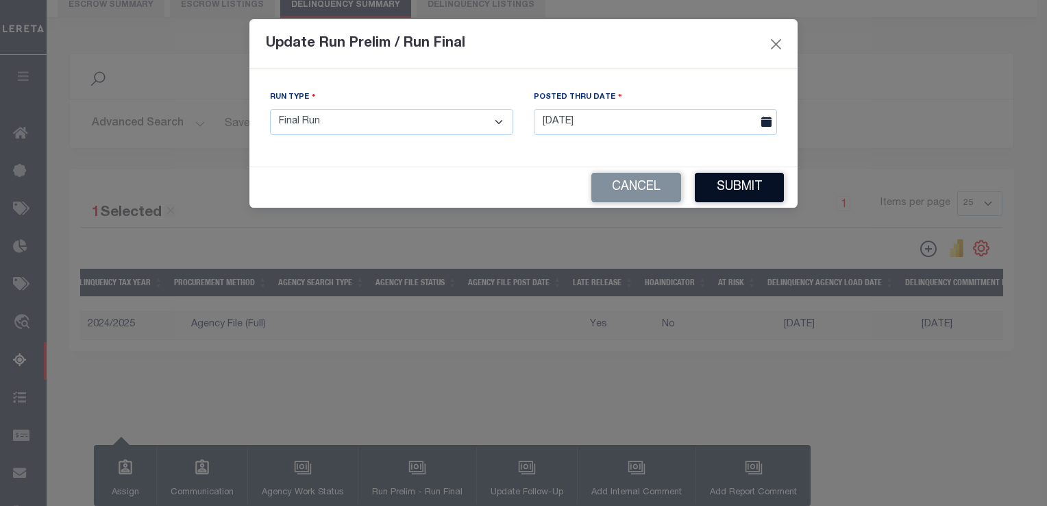
click at [739, 197] on button "Submit" at bounding box center [739, 187] width 89 height 29
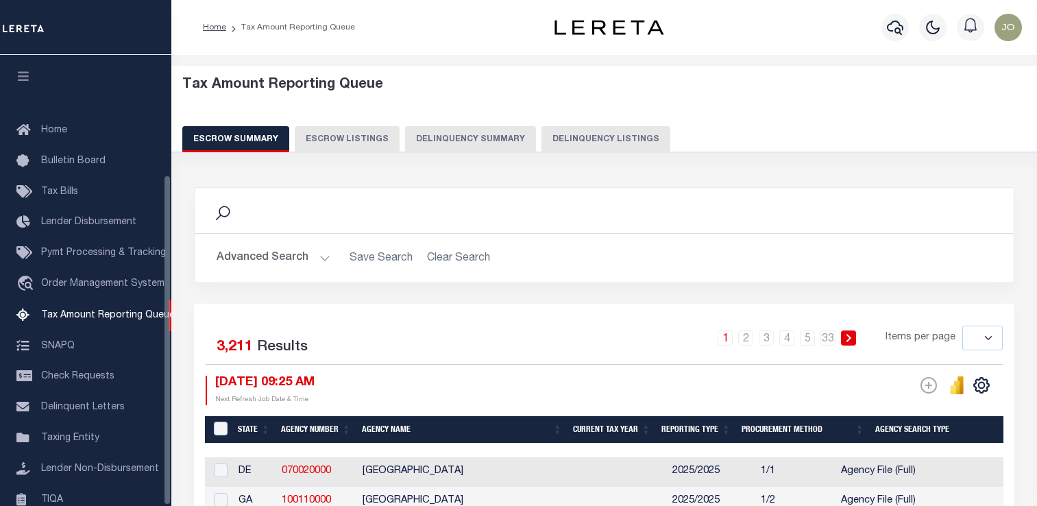
select select
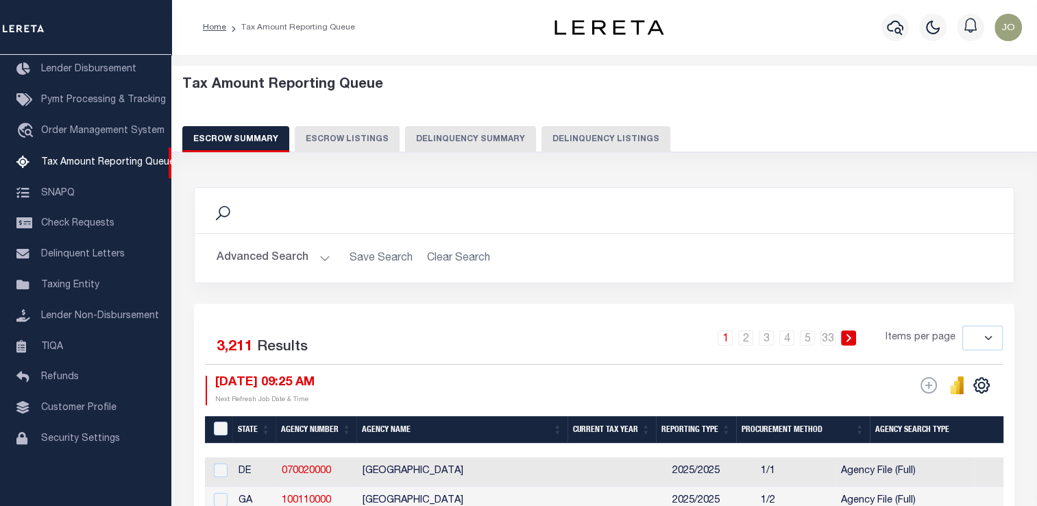
click at [448, 127] on button "Delinquency Summary" at bounding box center [470, 139] width 131 height 26
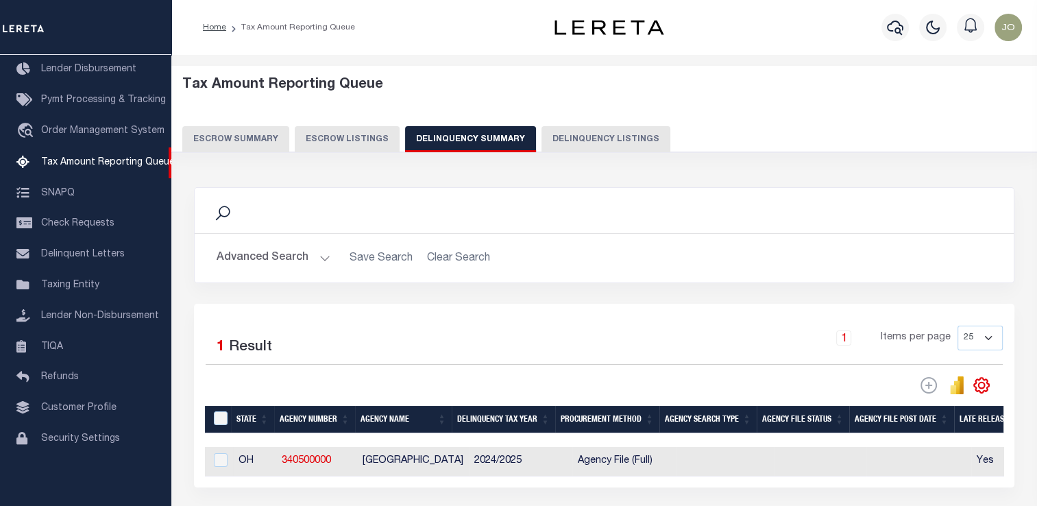
click at [310, 265] on button "Advanced Search" at bounding box center [274, 258] width 114 height 27
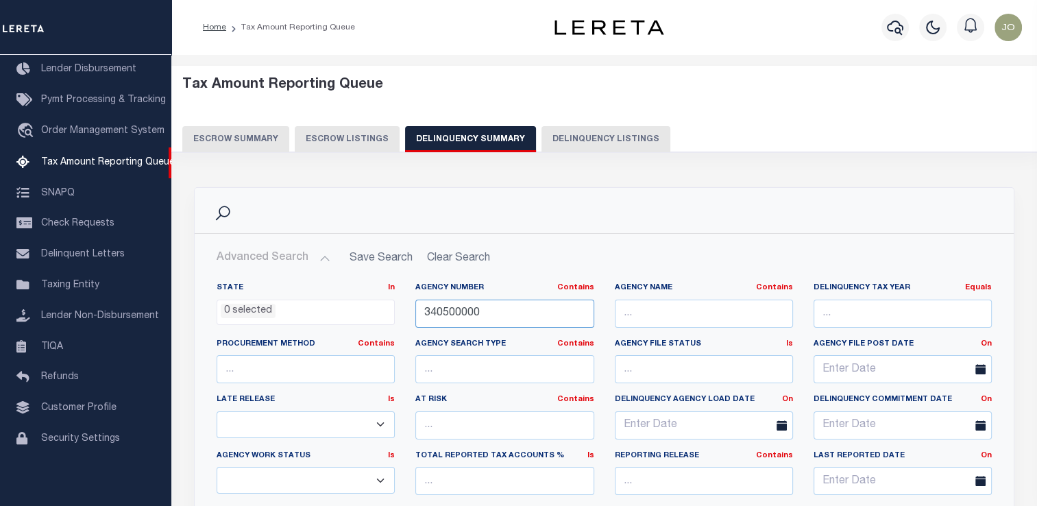
click at [428, 317] on input "340500000" at bounding box center [504, 313] width 178 height 28
paste input "0503"
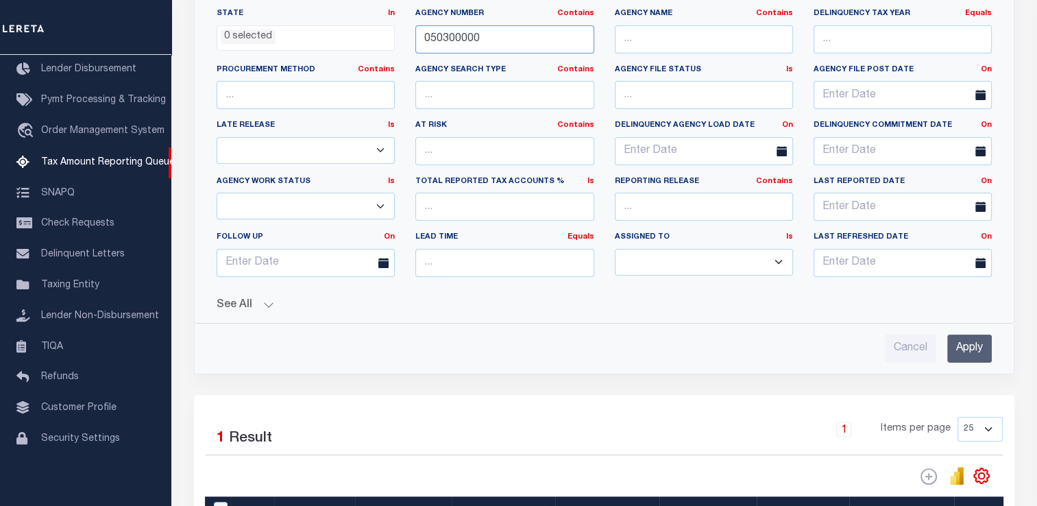
type input "050300000"
click at [967, 352] on input "Apply" at bounding box center [969, 348] width 45 height 28
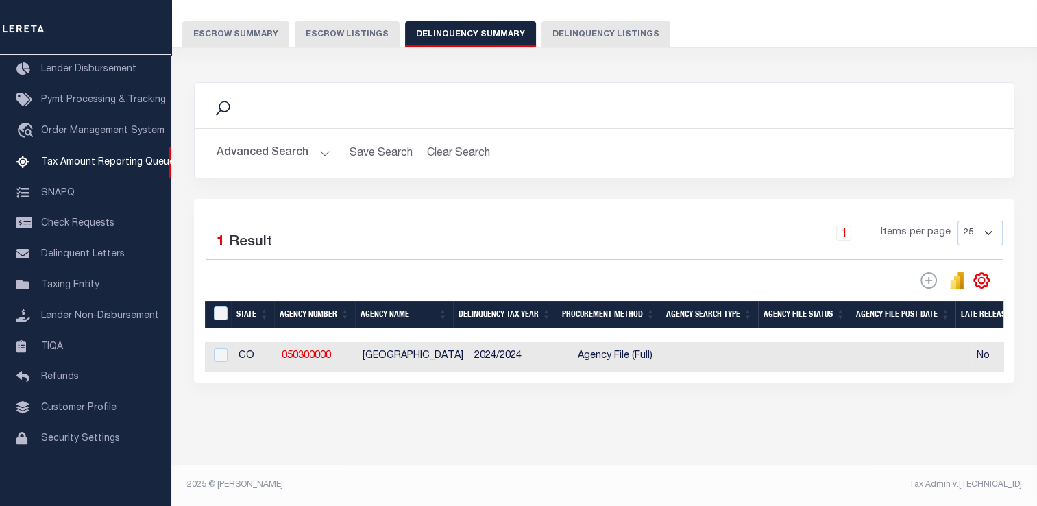
scroll to position [114, 0]
drag, startPoint x: 343, startPoint y: 371, endPoint x: 526, endPoint y: 371, distance: 183.7
click at [526, 371] on div "Selected 1 Result 1 Items per page 25 100 200 500 1000" at bounding box center [604, 291] width 820 height 184
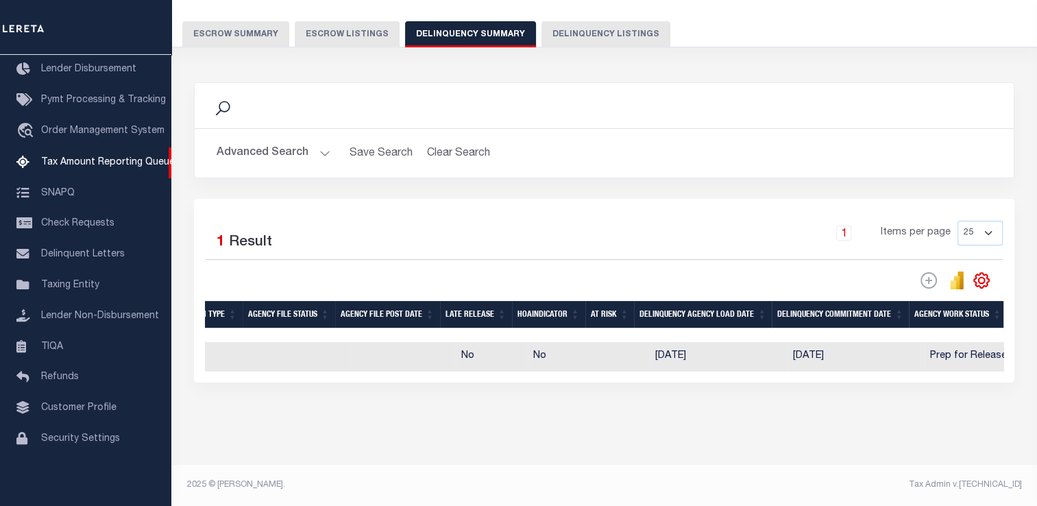
scroll to position [0, 0]
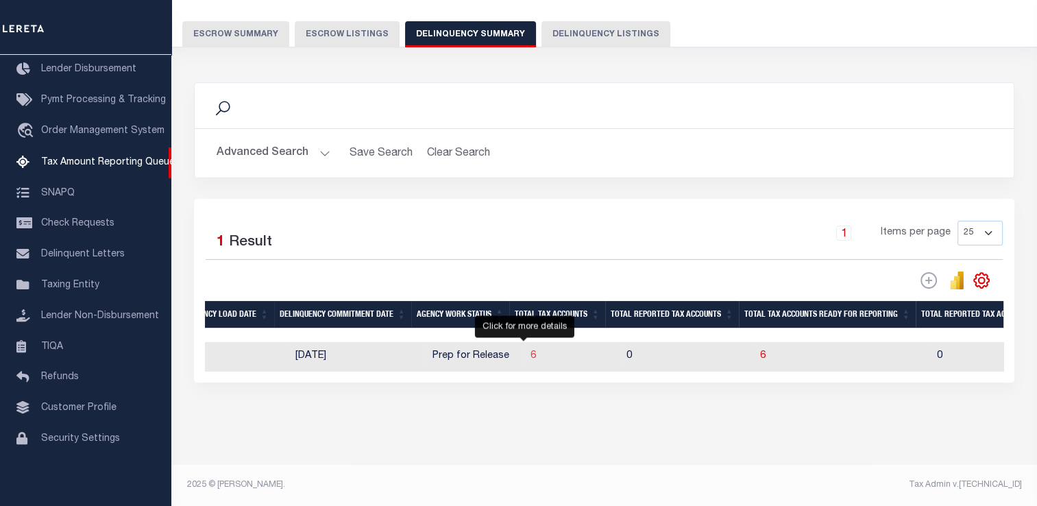
click at [530, 351] on span "6" at bounding box center [532, 356] width 5 height 10
select select "100"
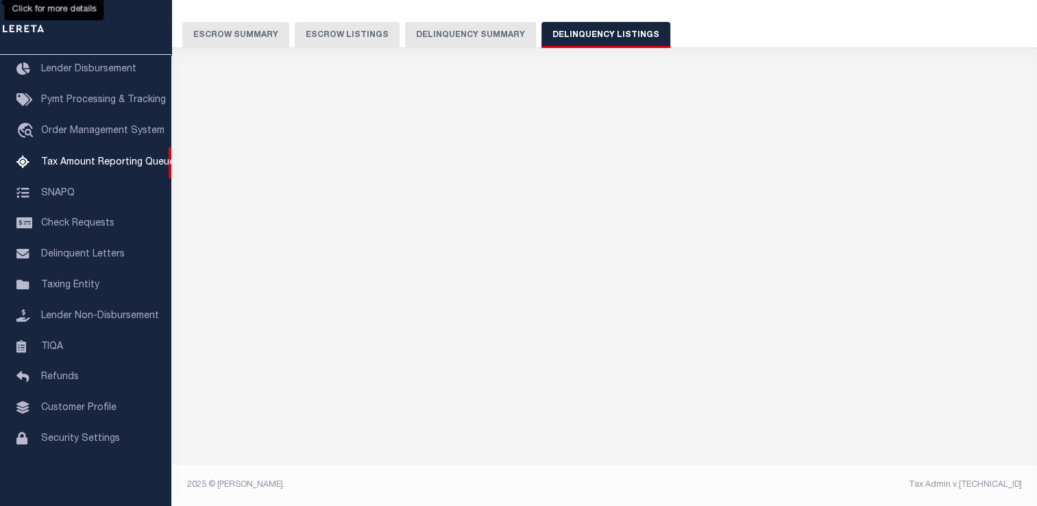
select select "100"
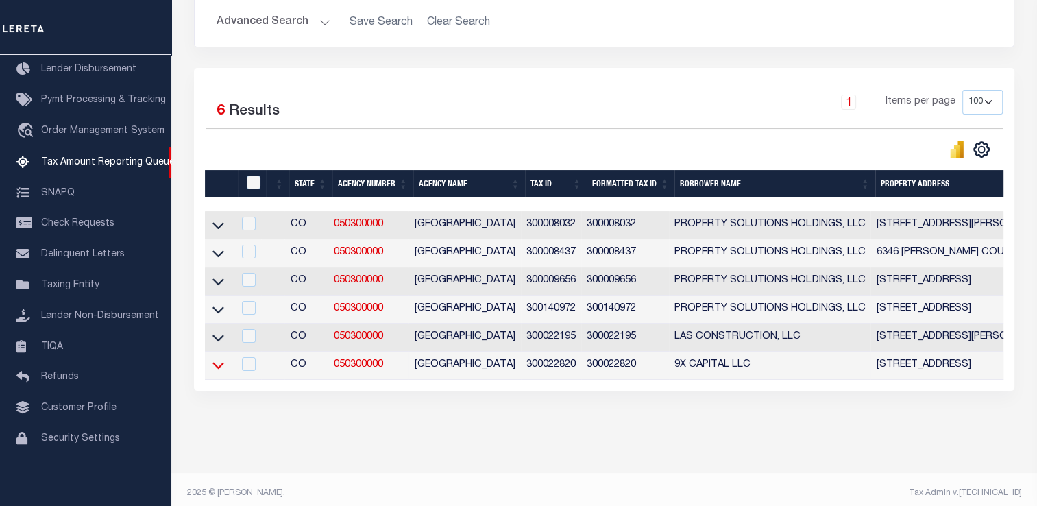
click at [217, 369] on icon at bounding box center [218, 365] width 12 height 14
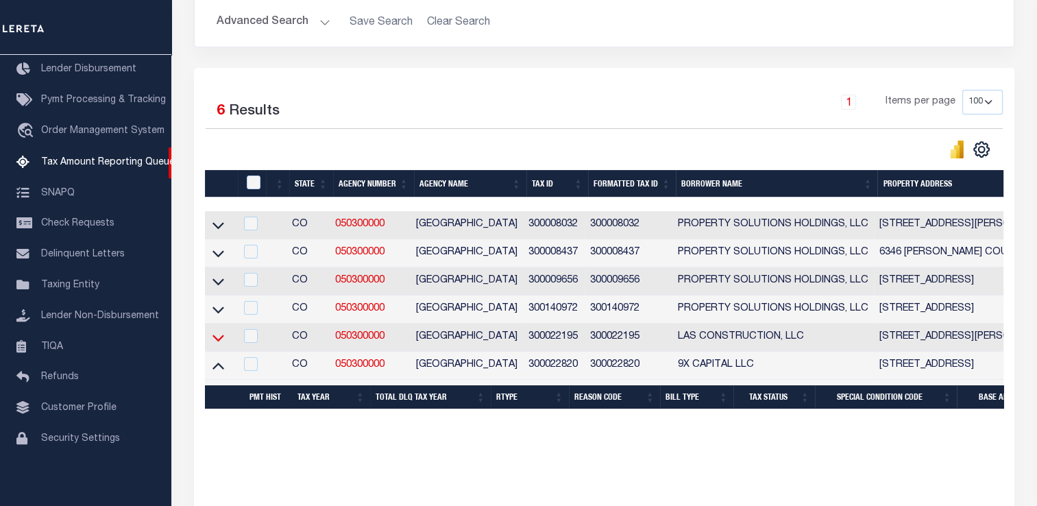
click at [221, 343] on icon at bounding box center [218, 337] width 12 height 14
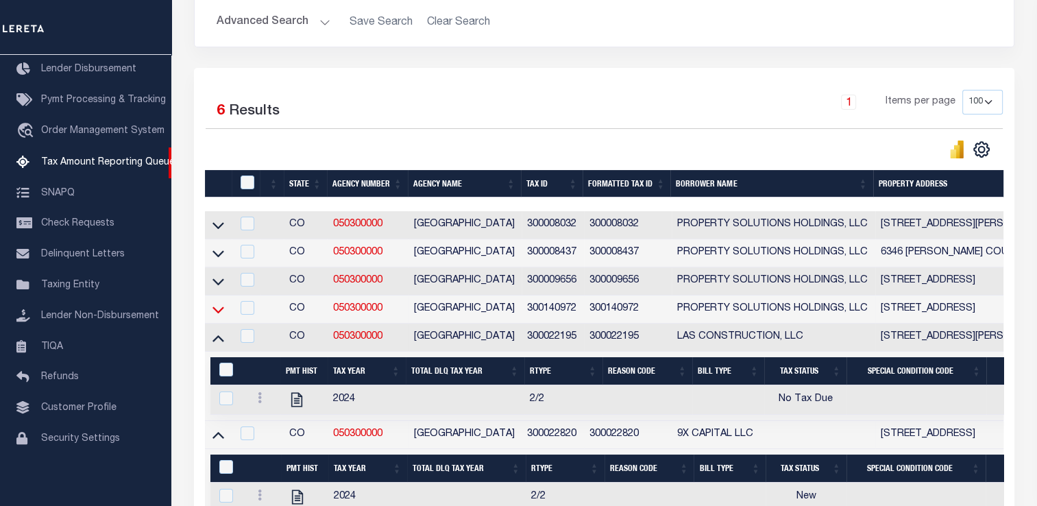
click at [219, 315] on icon at bounding box center [218, 309] width 12 height 14
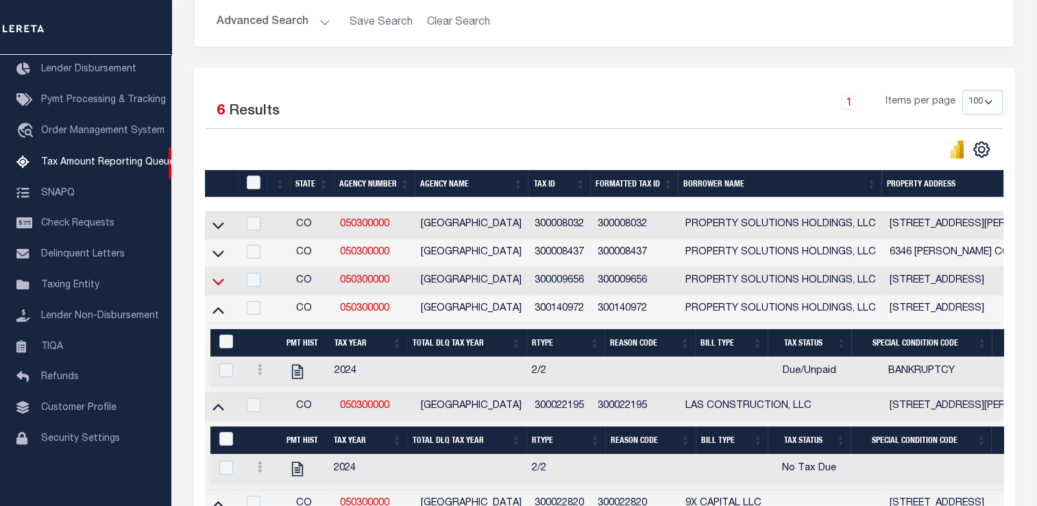
click at [219, 285] on icon at bounding box center [218, 281] width 12 height 7
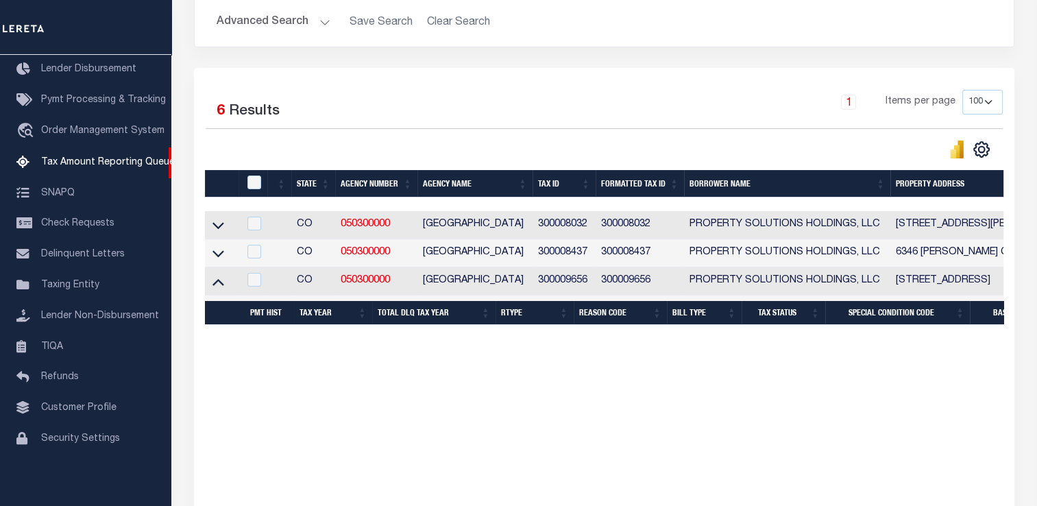
click at [221, 258] on icon at bounding box center [218, 253] width 12 height 14
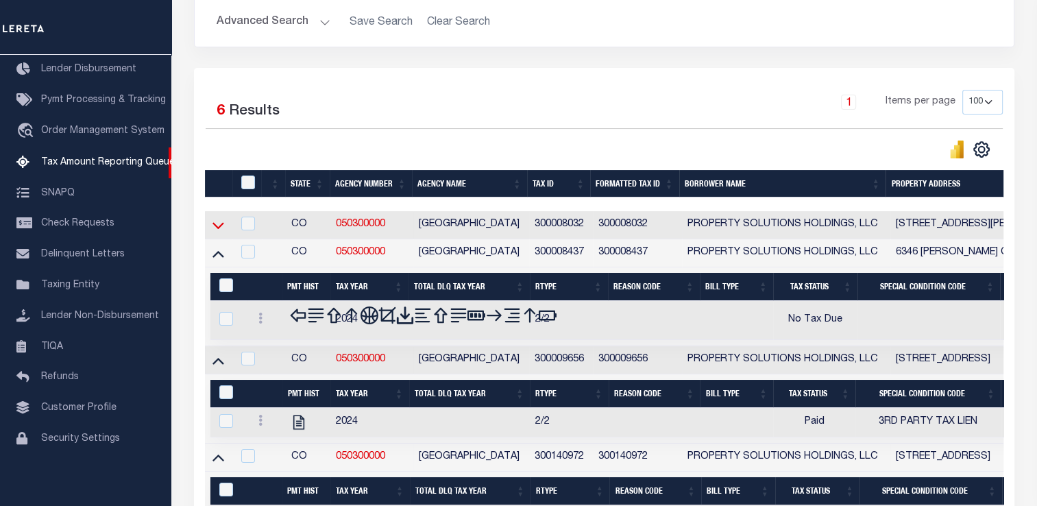
click at [221, 229] on icon at bounding box center [218, 225] width 12 height 14
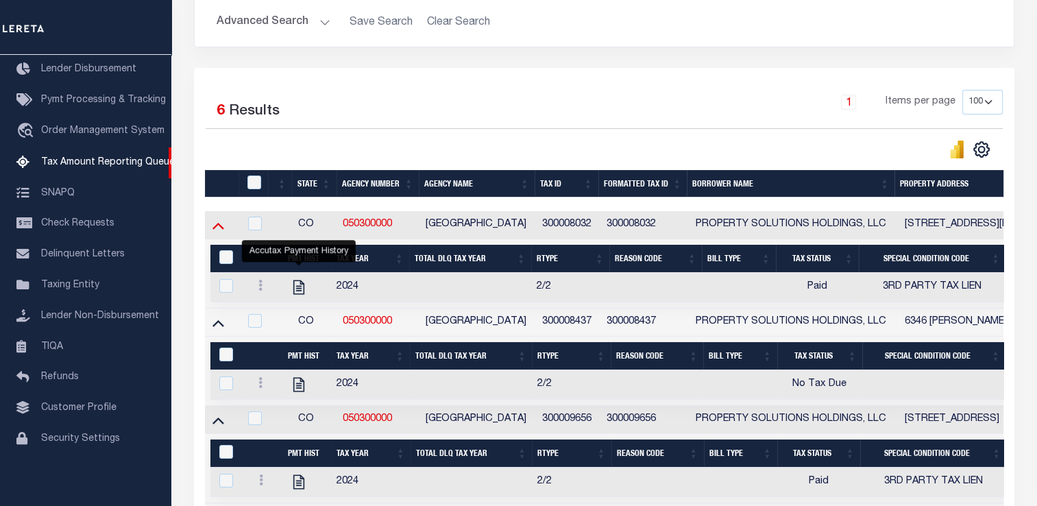
click at [222, 231] on icon at bounding box center [218, 225] width 12 height 14
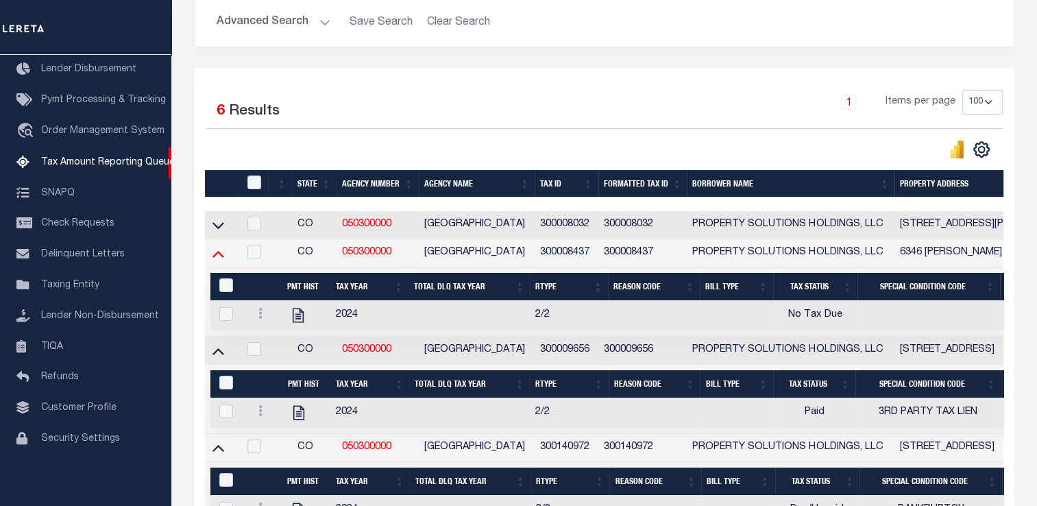
click at [220, 249] on icon at bounding box center [218, 253] width 12 height 14
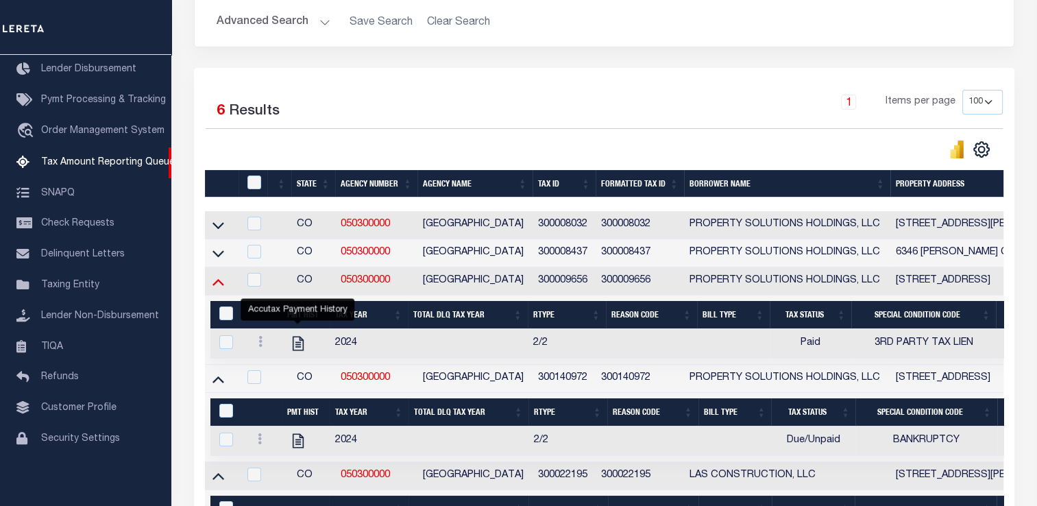
click at [219, 284] on icon at bounding box center [218, 281] width 12 height 14
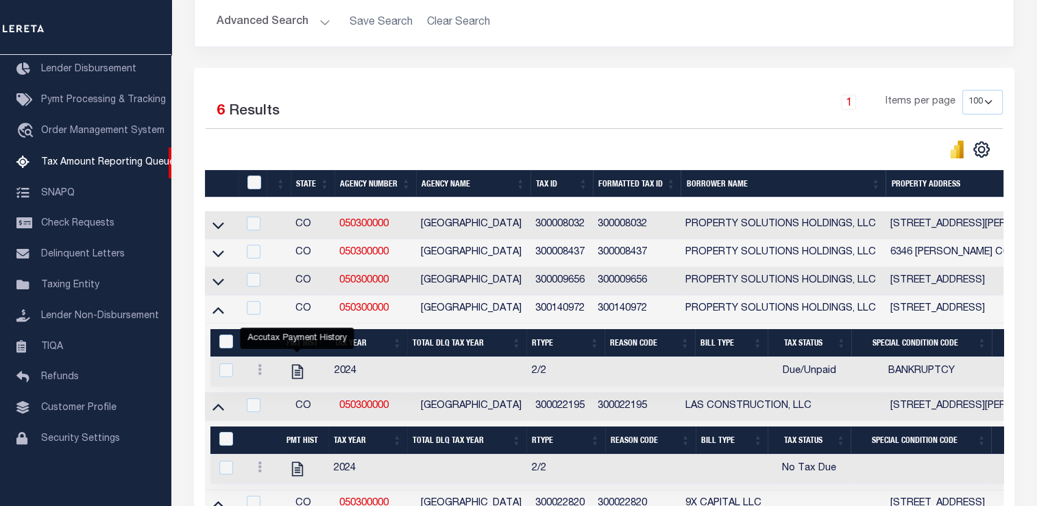
click at [219, 316] on icon at bounding box center [218, 309] width 12 height 14
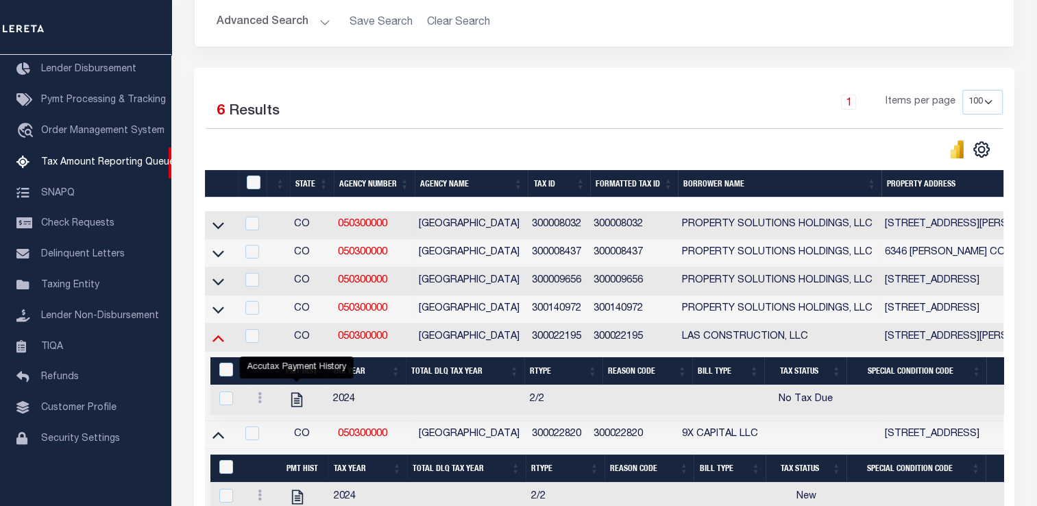
click at [218, 341] on icon at bounding box center [218, 337] width 12 height 14
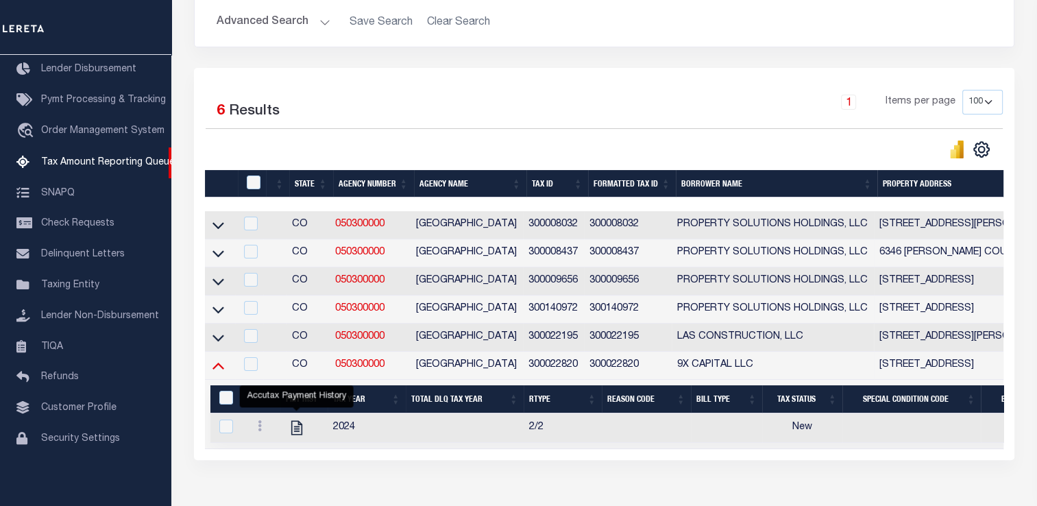
click at [219, 371] on icon at bounding box center [218, 365] width 12 height 14
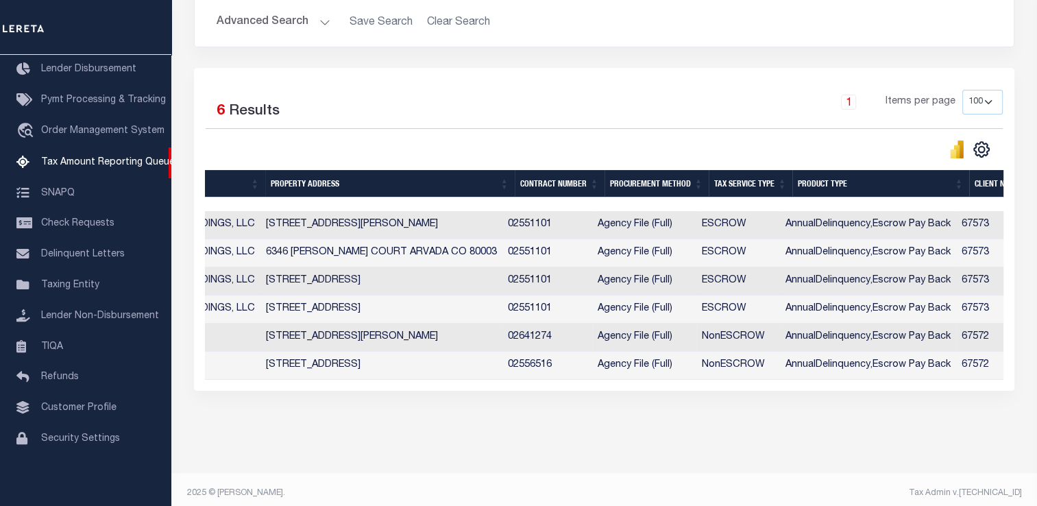
scroll to position [0, 623]
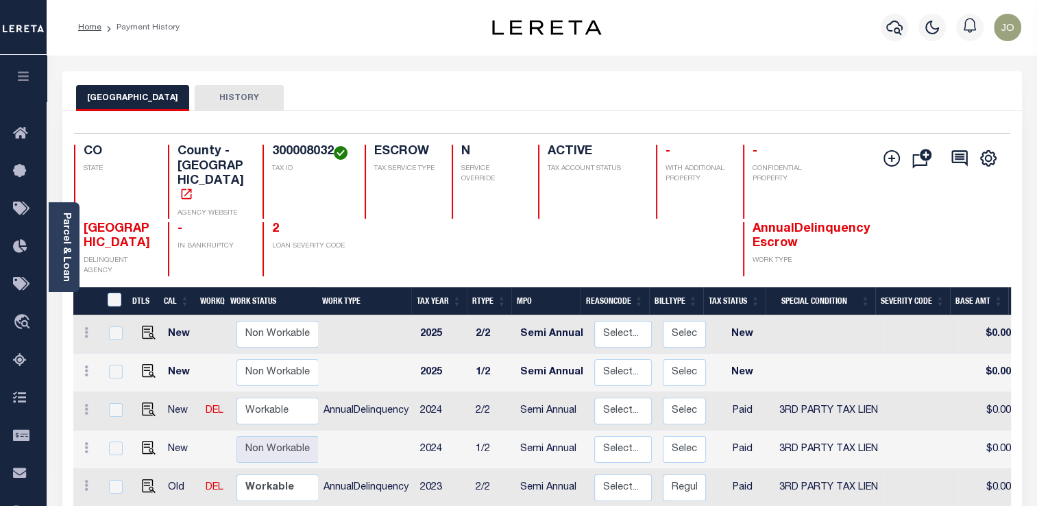
click at [813, 406] on span "3RD PARTY TAX LIEN" at bounding box center [828, 411] width 99 height 10
checkbox input "true"
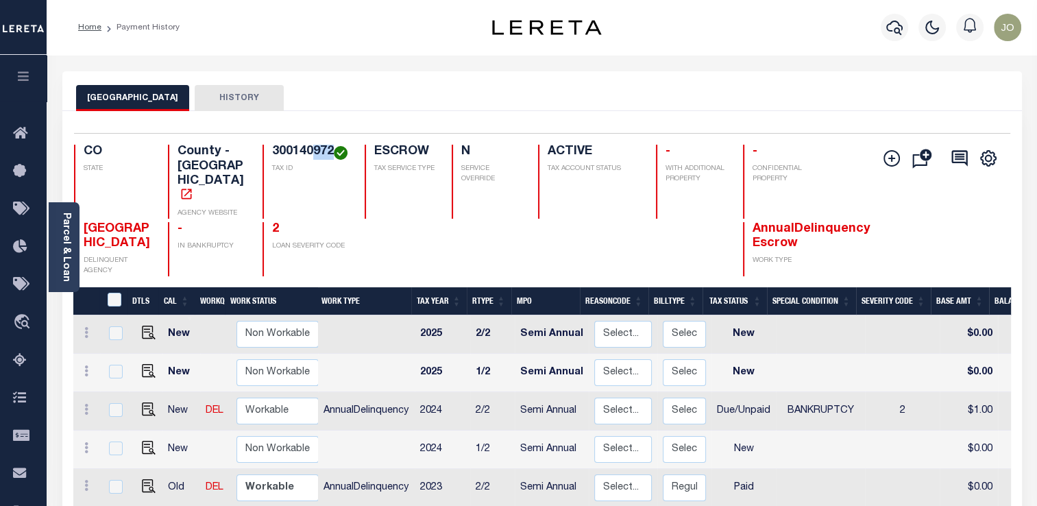
drag, startPoint x: 314, startPoint y: 156, endPoint x: 332, endPoint y: 157, distance: 17.9
click at [332, 157] on h4 "300140972" at bounding box center [310, 152] width 76 height 15
drag, startPoint x: 308, startPoint y: 152, endPoint x: 334, endPoint y: 155, distance: 26.9
click at [334, 155] on h4 "300022820" at bounding box center [310, 152] width 76 height 15
click at [737, 430] on td "Due/Unpaid" at bounding box center [743, 449] width 64 height 38
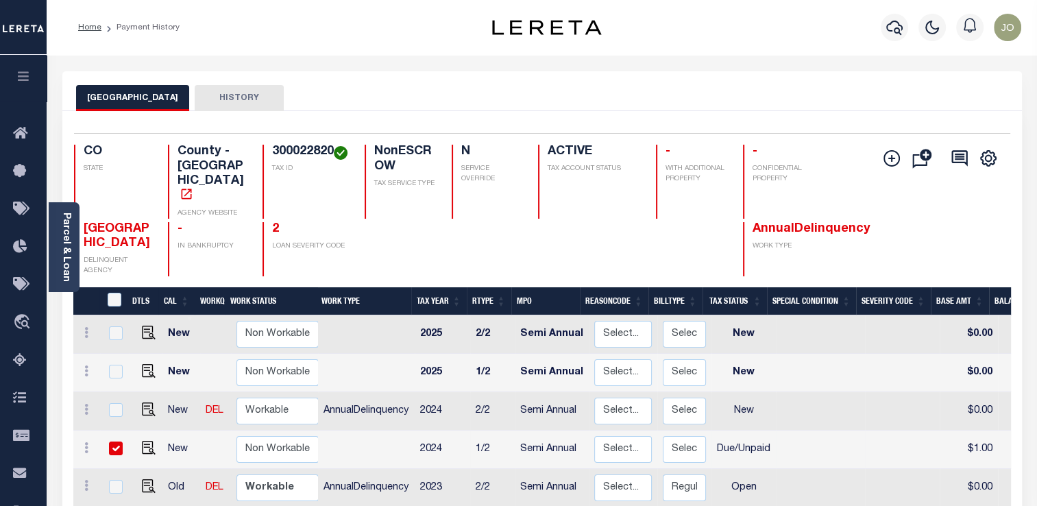
checkbox input "true"
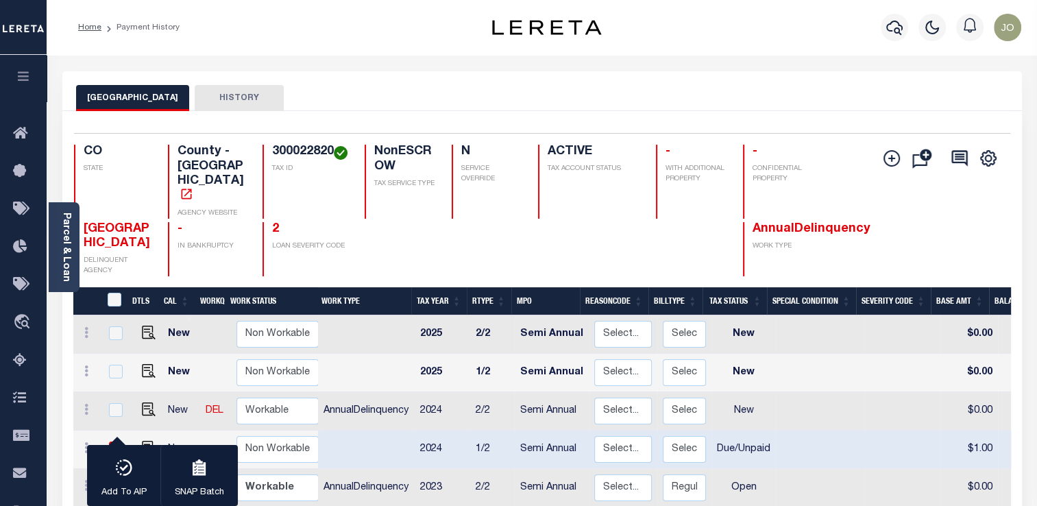
click at [794, 435] on td at bounding box center [820, 449] width 89 height 38
checkbox input "false"
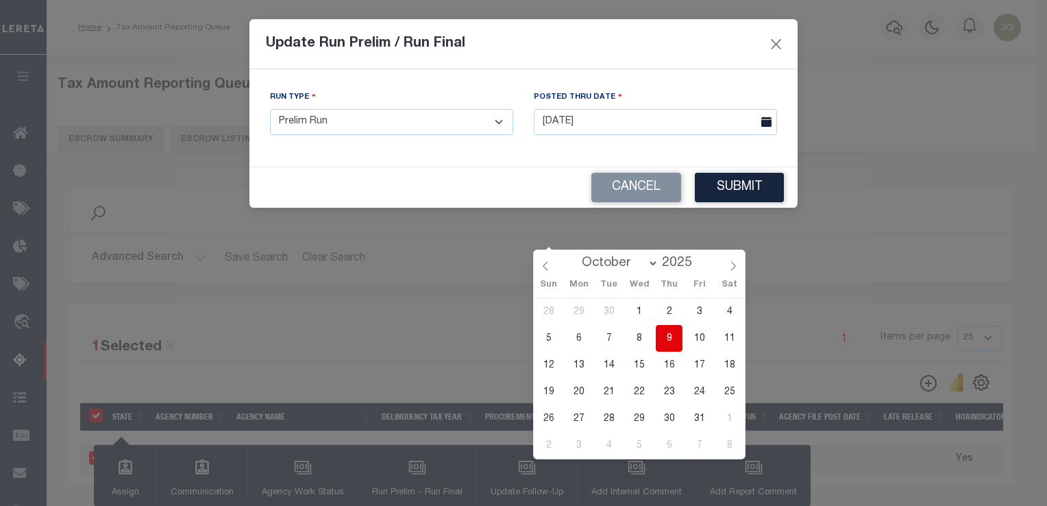
select select
select select "P"
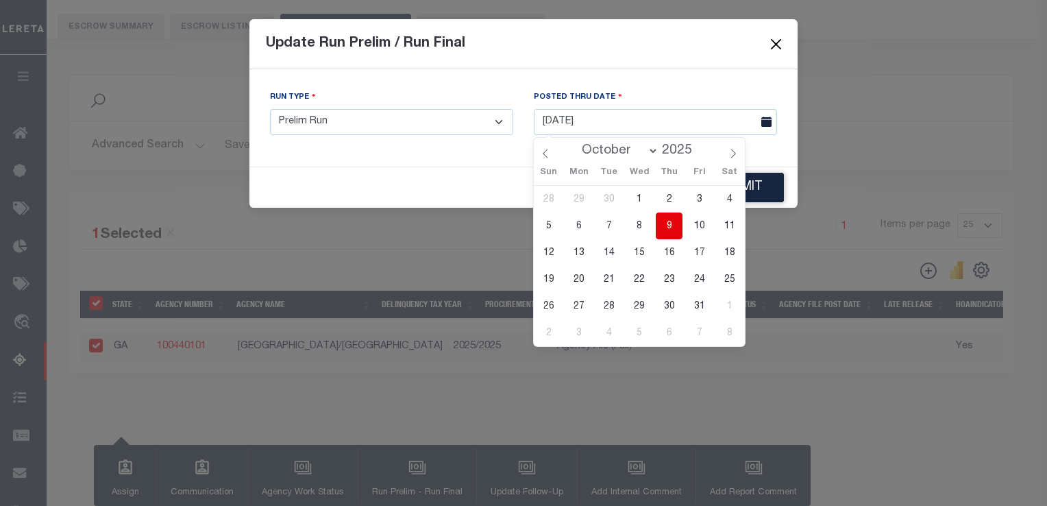
click at [777, 43] on button "Close" at bounding box center [777, 44] width 18 height 18
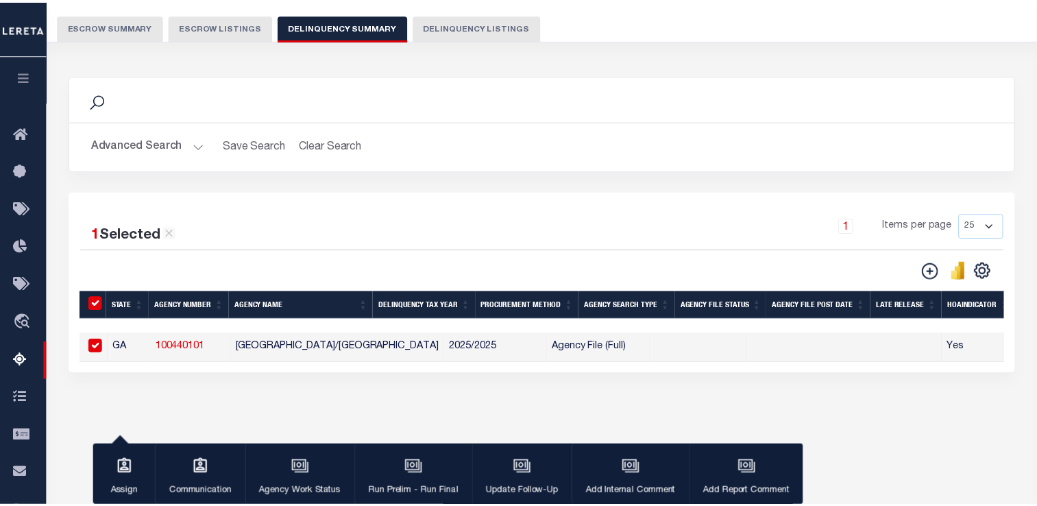
scroll to position [112, 0]
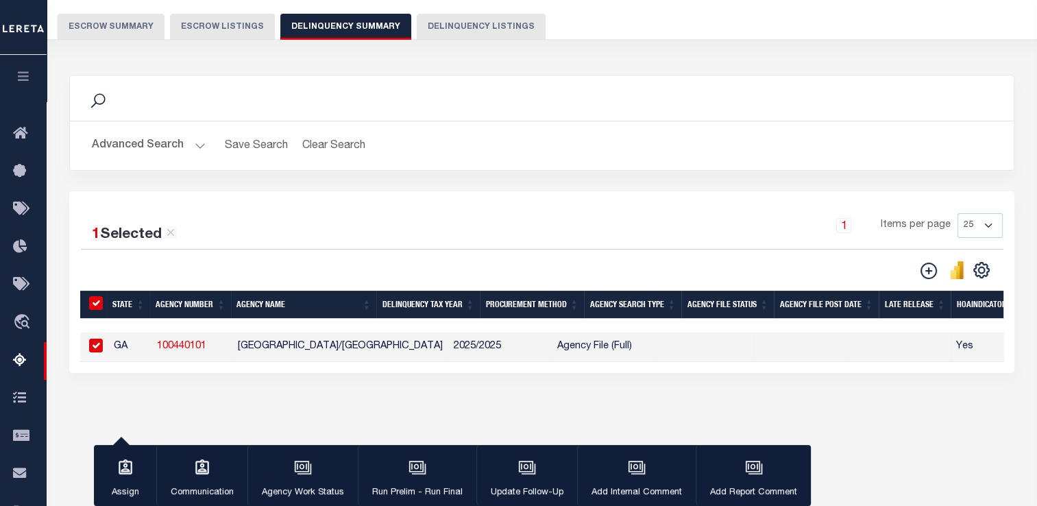
click at [167, 140] on button "Advanced Search" at bounding box center [149, 145] width 114 height 27
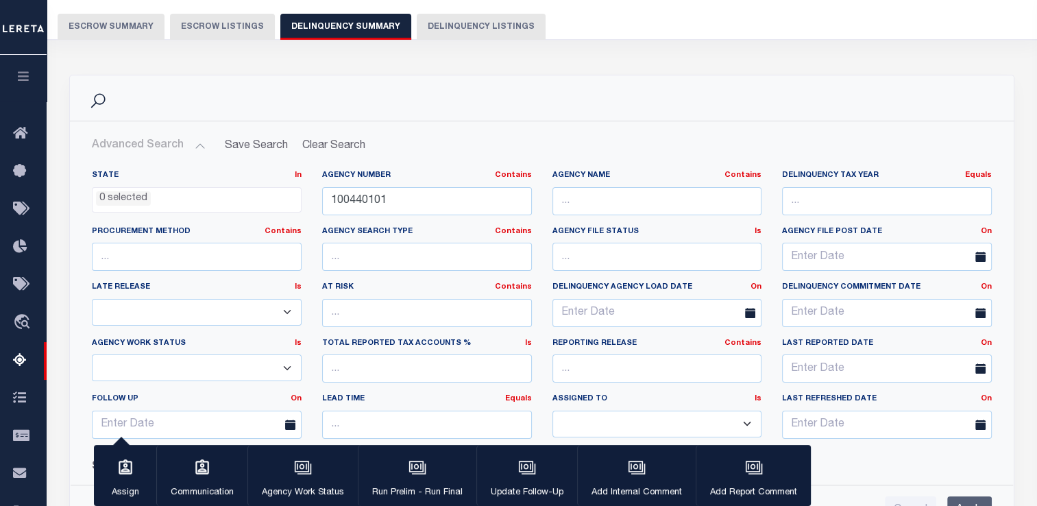
click at [312, 199] on div "Agency Number Contains Contains Is 100440101" at bounding box center [427, 198] width 230 height 56
click at [337, 197] on input "100440101" at bounding box center [427, 201] width 210 height 28
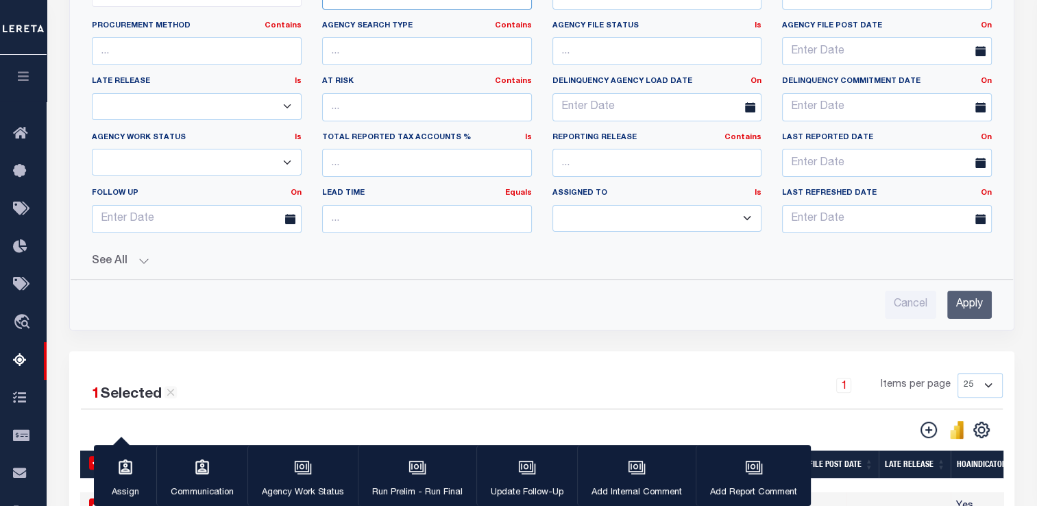
scroll to position [387, 0]
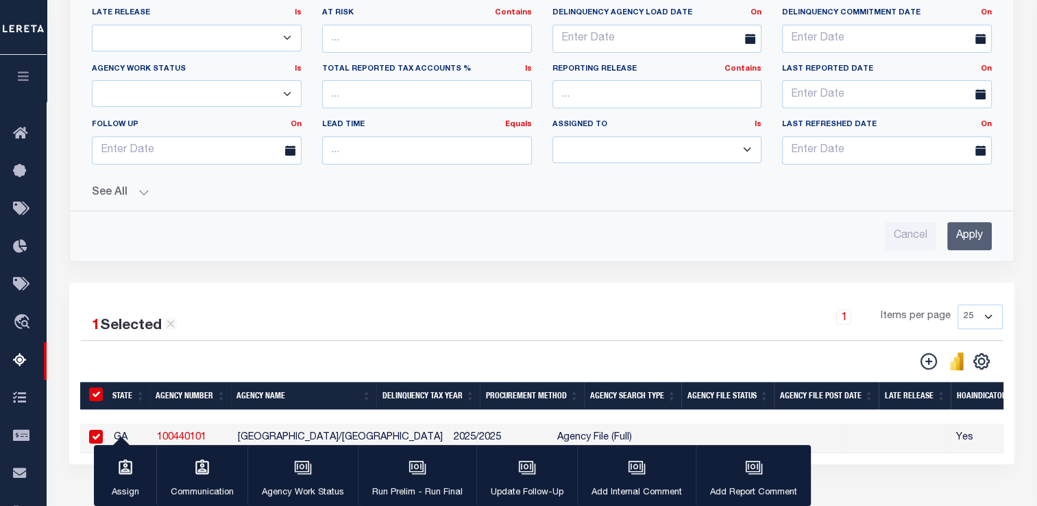
click at [141, 197] on div "State In In AK AL AR AZ CA CO CT DC DE FL GA GU HI IA ID IL IN KS KY LA MA MD M…" at bounding box center [542, 67] width 922 height 365
click at [135, 191] on button "See All" at bounding box center [542, 192] width 900 height 13
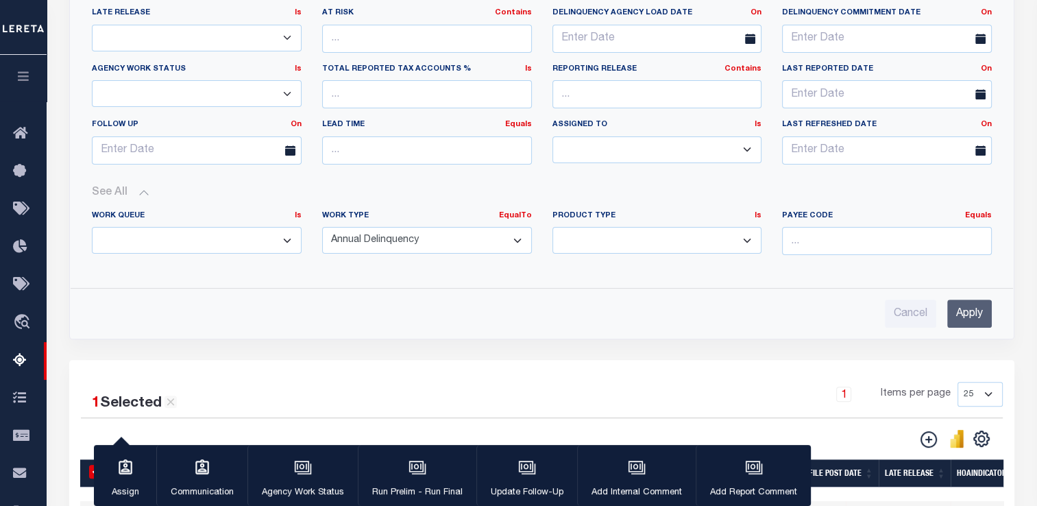
click at [955, 317] on input "Apply" at bounding box center [969, 313] width 45 height 28
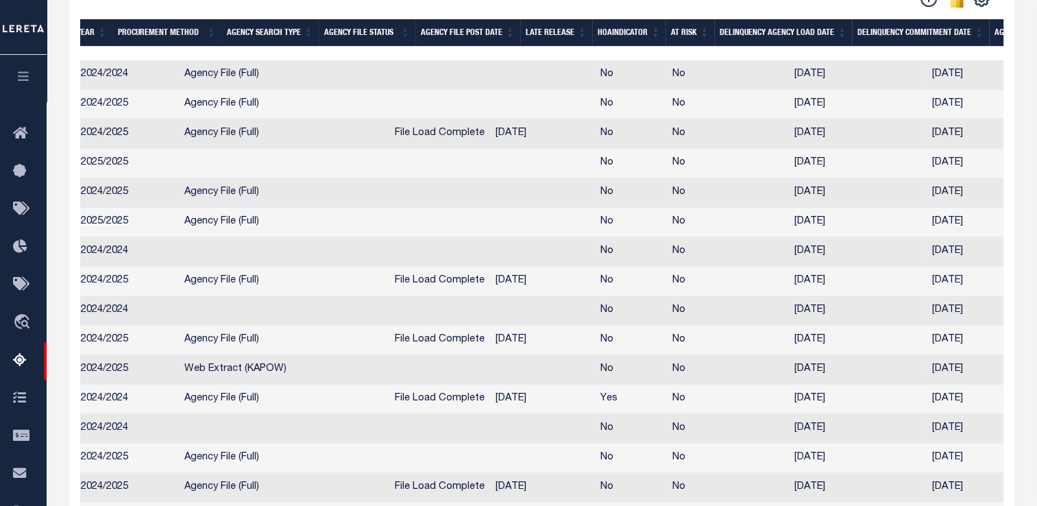
scroll to position [0, 0]
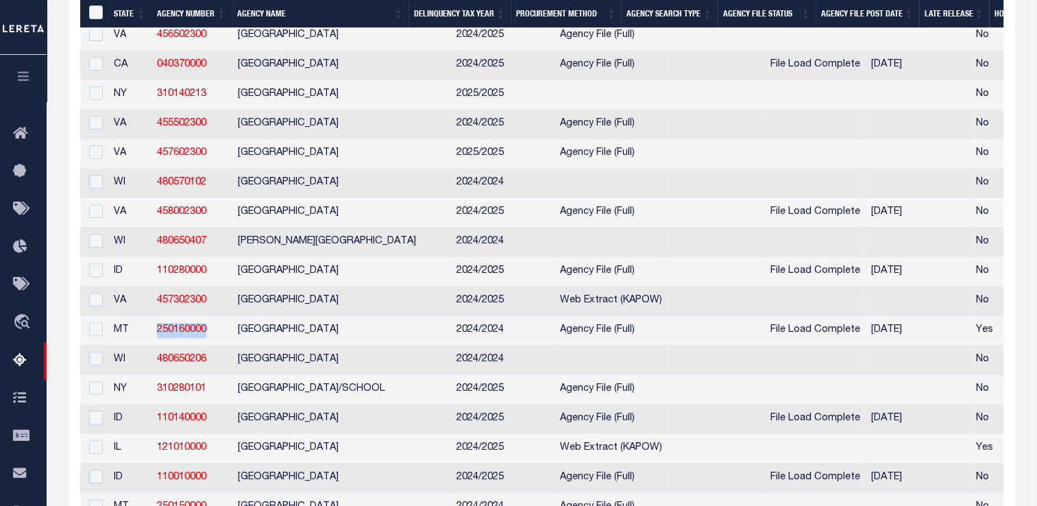
drag, startPoint x: 216, startPoint y: 339, endPoint x: 156, endPoint y: 339, distance: 60.3
click at [156, 339] on td "250160000" at bounding box center [191, 330] width 81 height 29
checkbox input "true"
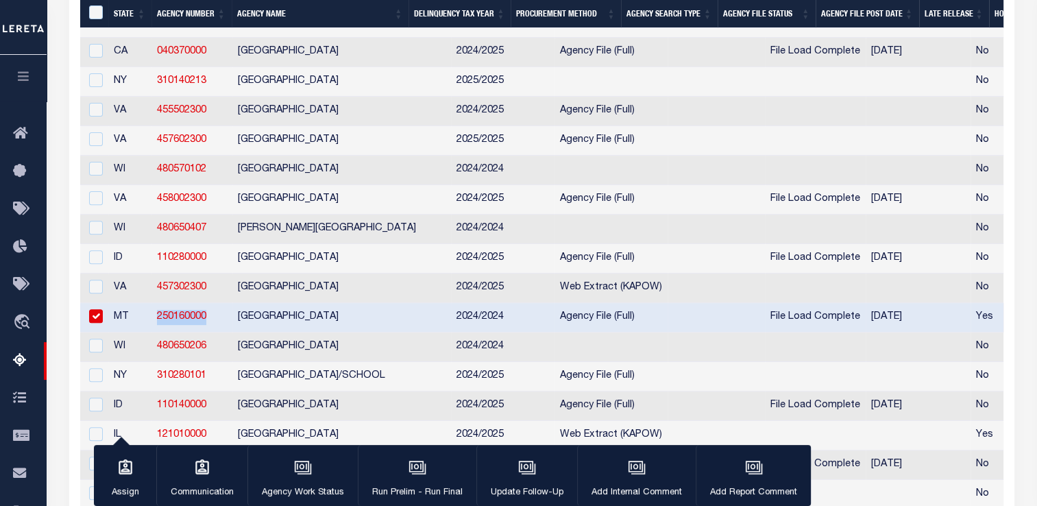
copy link "250160000"
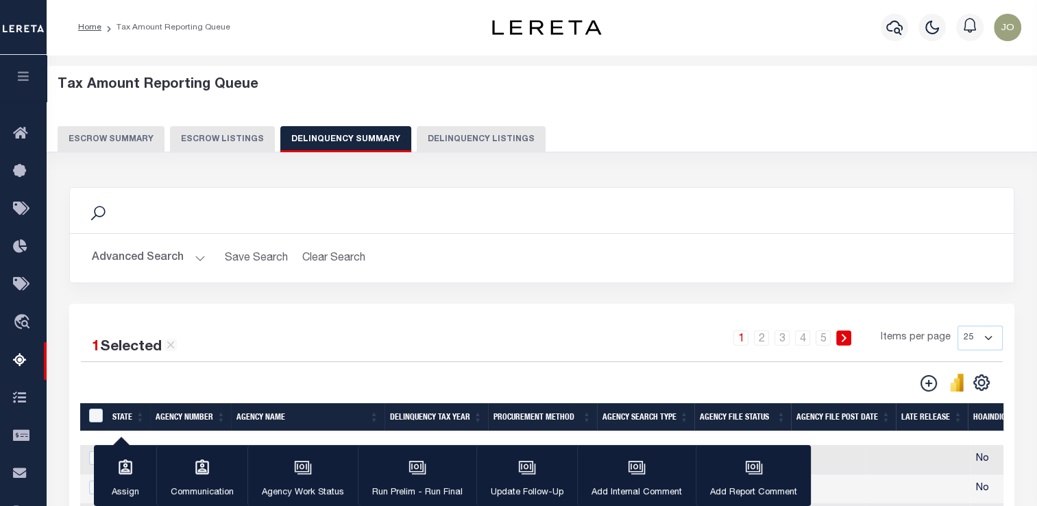
click at [178, 265] on button "Advanced Search" at bounding box center [149, 258] width 114 height 27
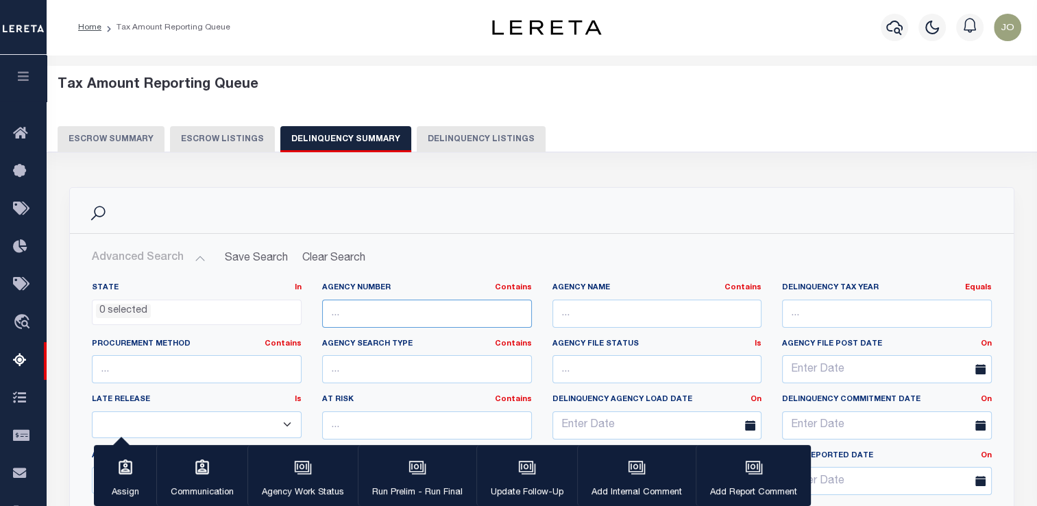
click at [385, 315] on input "text" at bounding box center [427, 313] width 210 height 28
paste input "250160000"
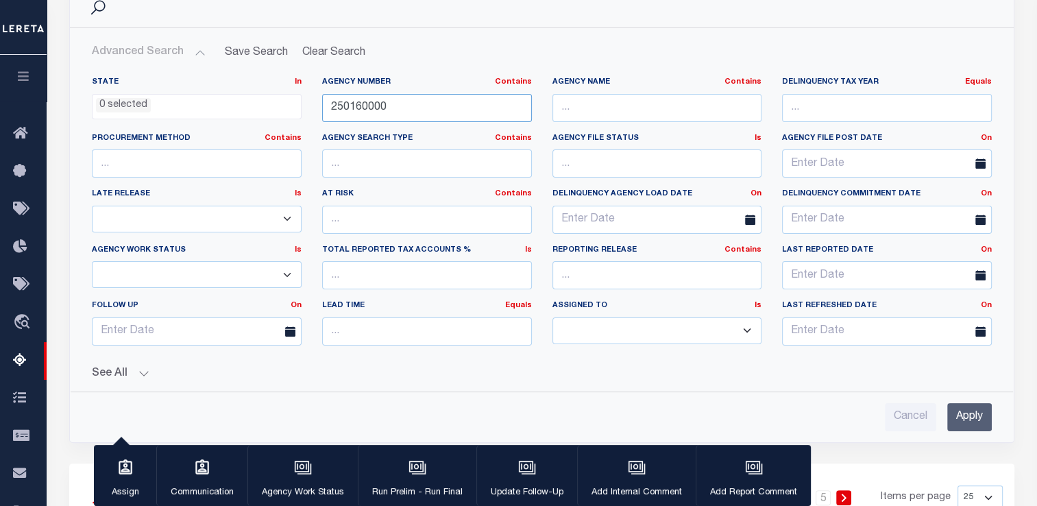
type input "250160000"
click at [968, 411] on input "Apply" at bounding box center [969, 417] width 45 height 28
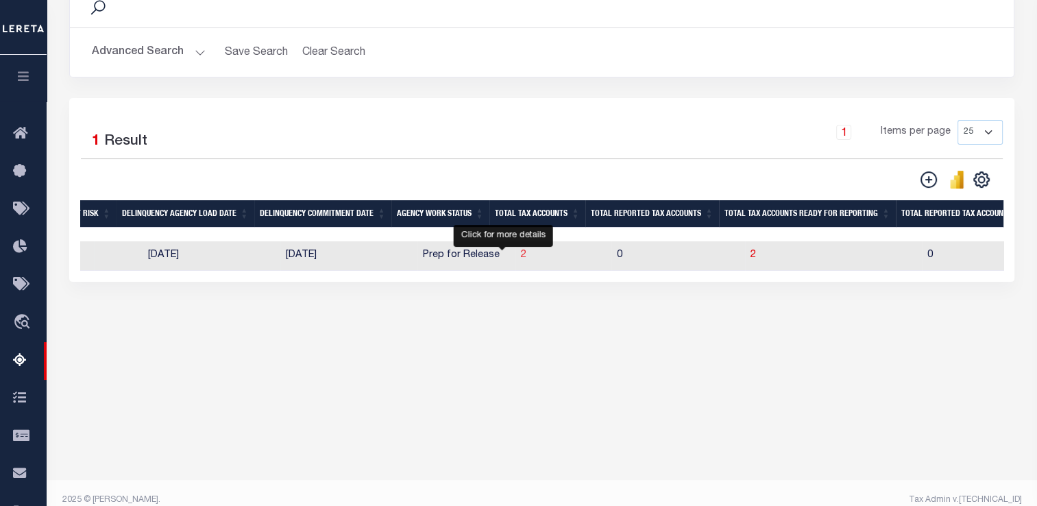
click at [521, 257] on span "2" at bounding box center [523, 255] width 5 height 10
select select "100"
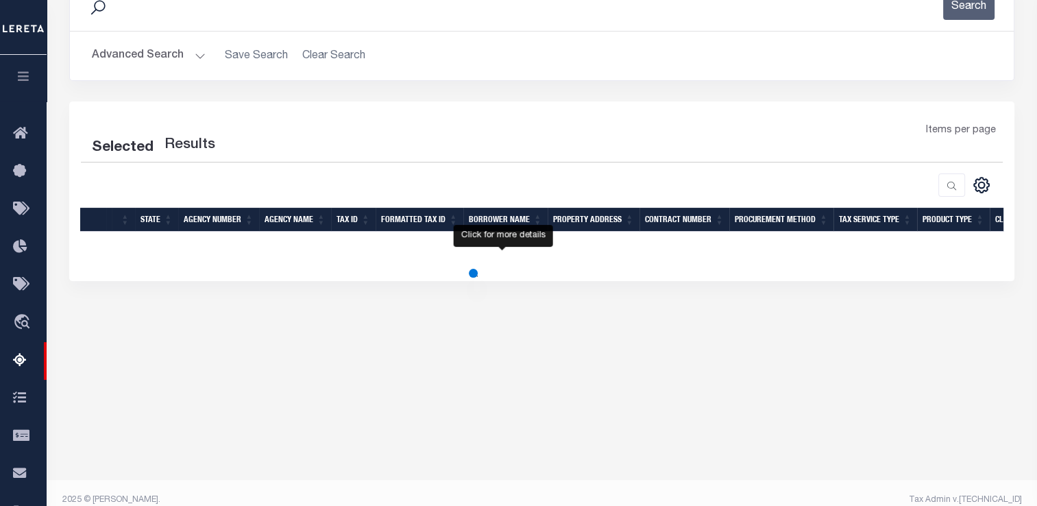
select select "100"
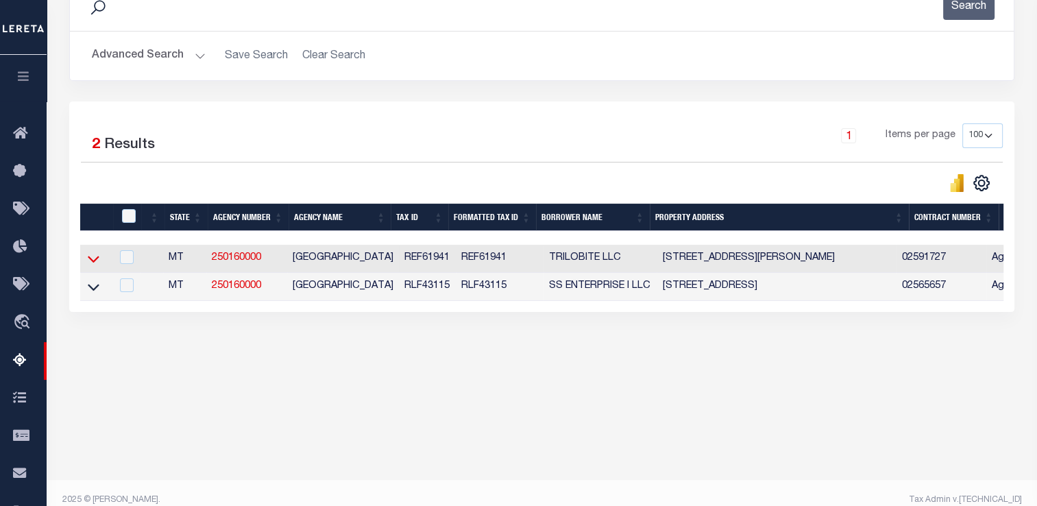
click at [95, 262] on icon at bounding box center [94, 259] width 12 height 7
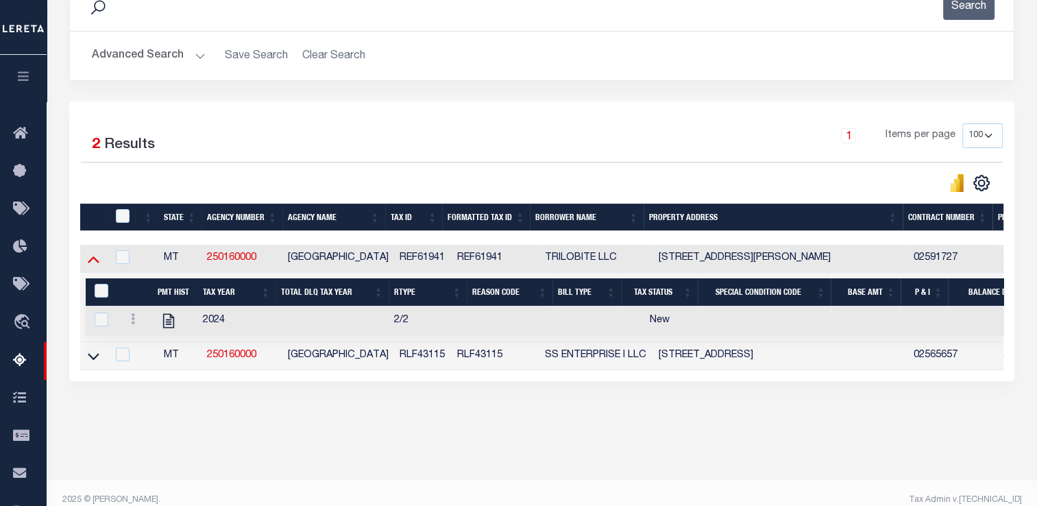
click at [98, 262] on icon at bounding box center [94, 259] width 12 height 14
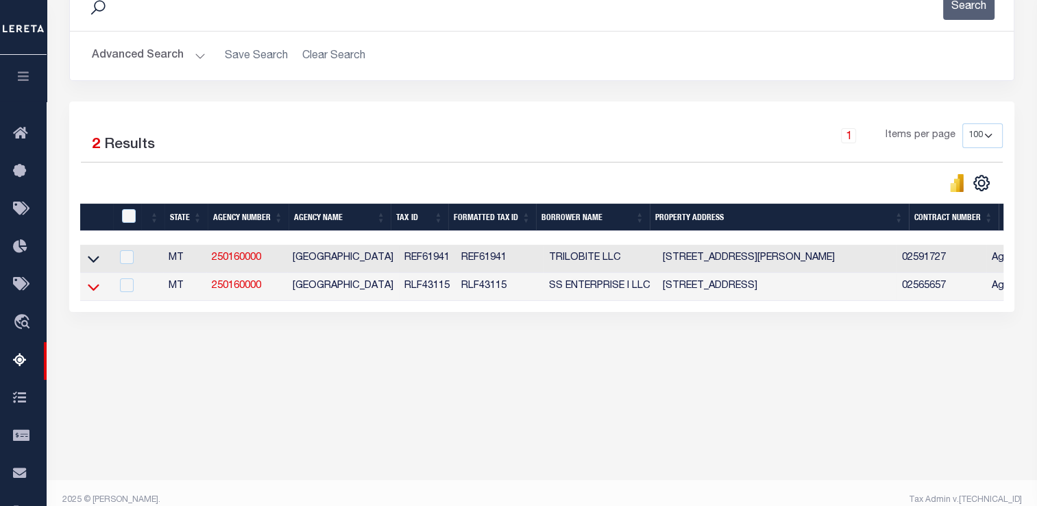
click at [95, 291] on icon at bounding box center [94, 287] width 12 height 7
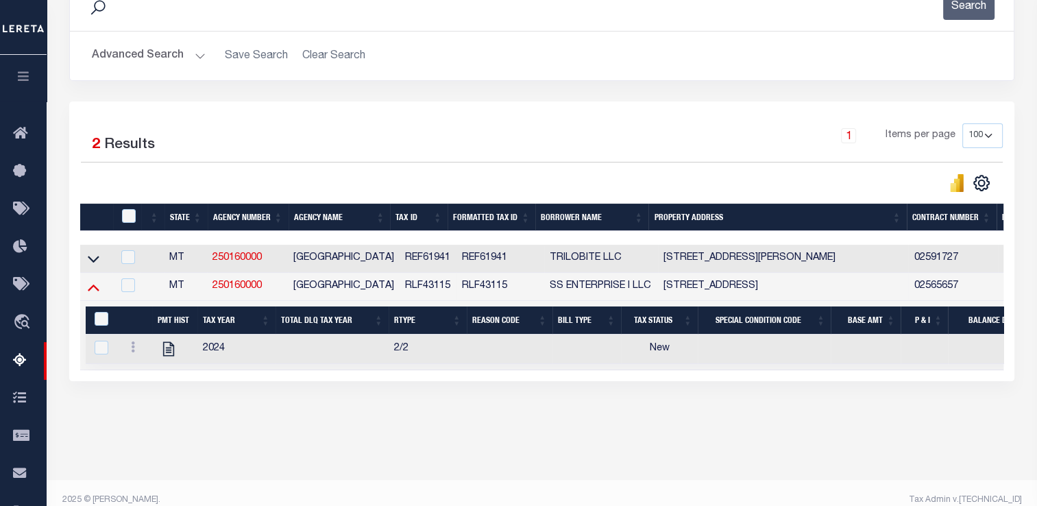
click at [97, 291] on icon at bounding box center [94, 287] width 12 height 7
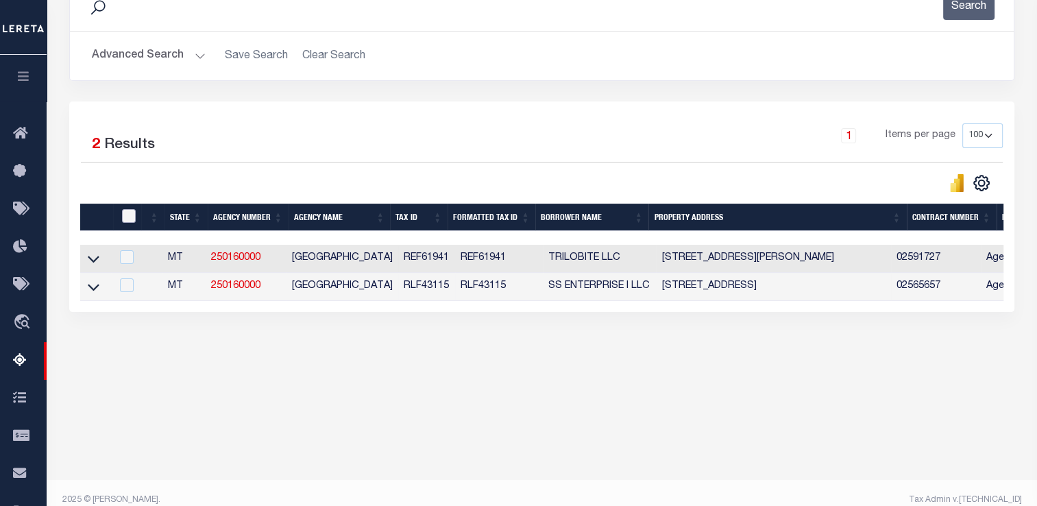
click at [127, 215] on input "checkbox" at bounding box center [129, 216] width 14 height 14
checkbox input "true"
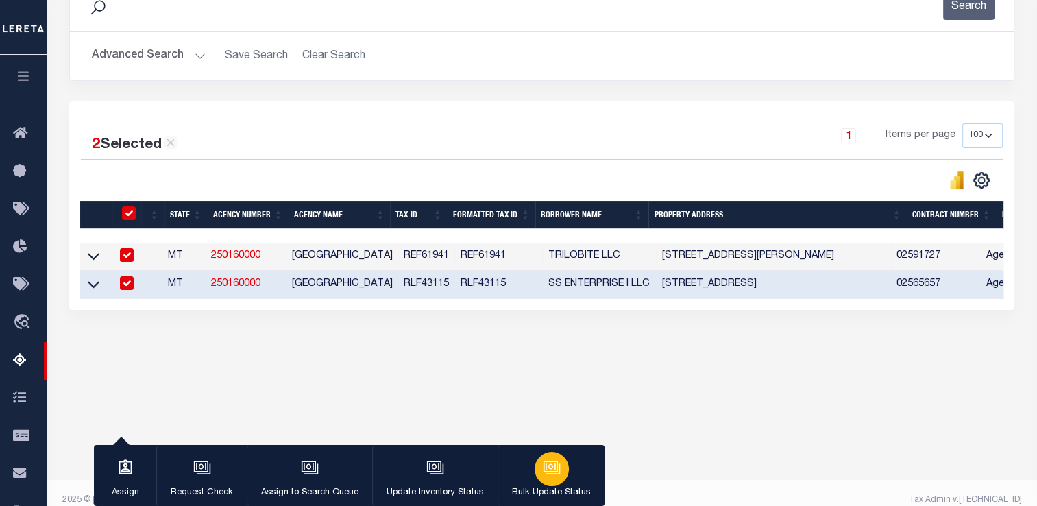
click at [548, 464] on icon "button" at bounding box center [552, 468] width 18 height 18
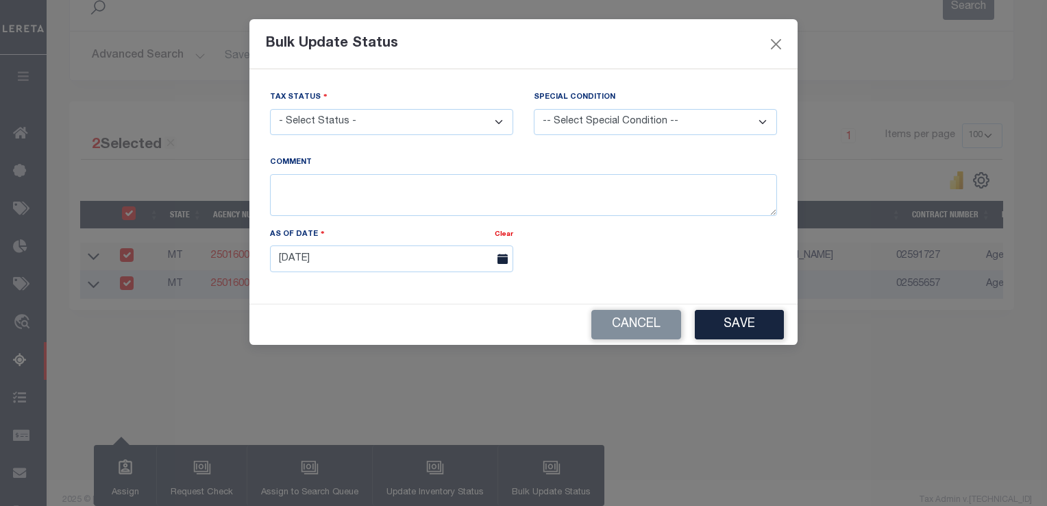
click at [463, 121] on select "- Select Status - Paid No Tax Due" at bounding box center [391, 122] width 243 height 27
click at [774, 50] on button "Close" at bounding box center [777, 44] width 18 height 18
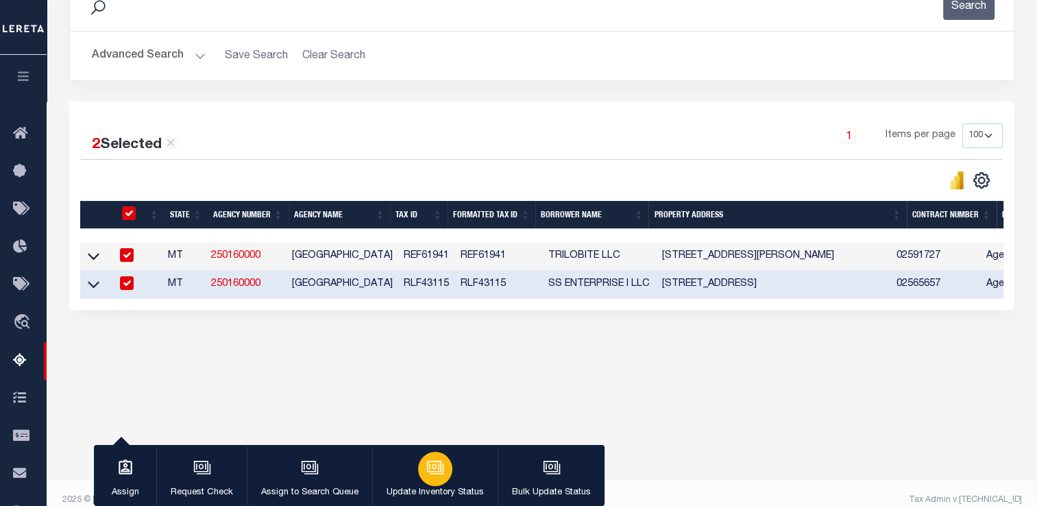
click at [420, 478] on div "button" at bounding box center [435, 469] width 34 height 34
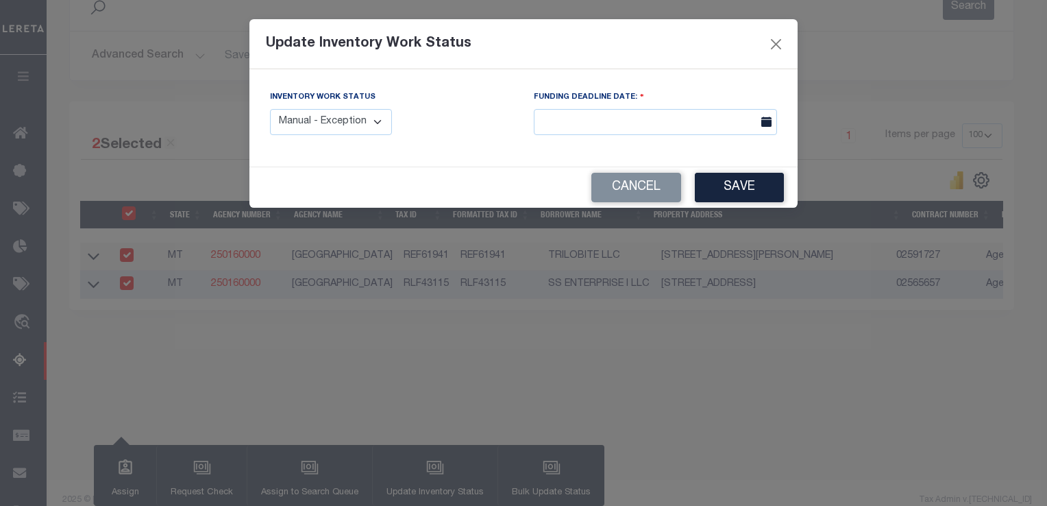
click at [370, 124] on select "Manual - Exception Pended - Awaiting Search Late Add Exception Completed" at bounding box center [331, 122] width 122 height 27
select select "4"
click at [270, 109] on select "Manual - Exception Pended - Awaiting Search Late Add Exception Completed" at bounding box center [331, 122] width 122 height 27
click at [700, 130] on input "text" at bounding box center [655, 122] width 243 height 27
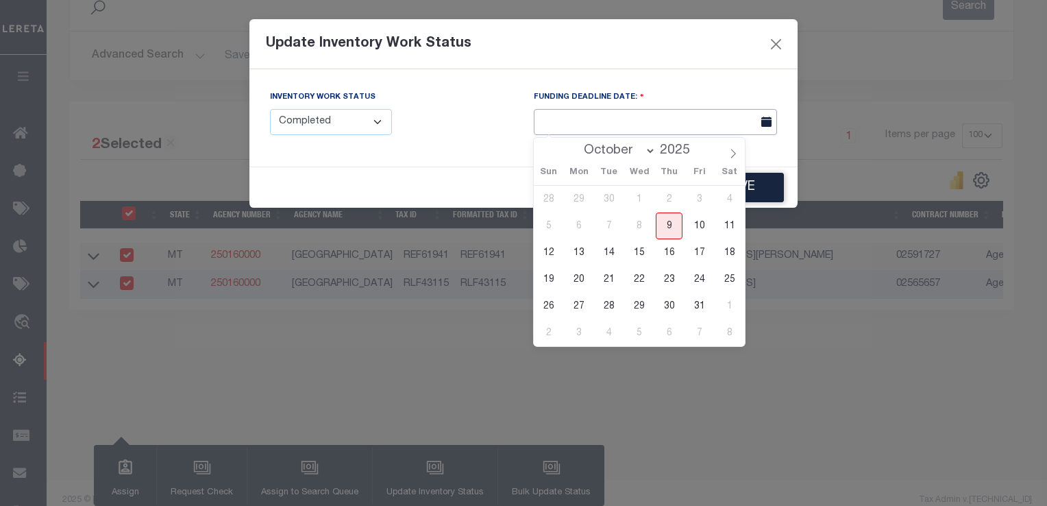
click at [707, 122] on input "text" at bounding box center [655, 122] width 243 height 27
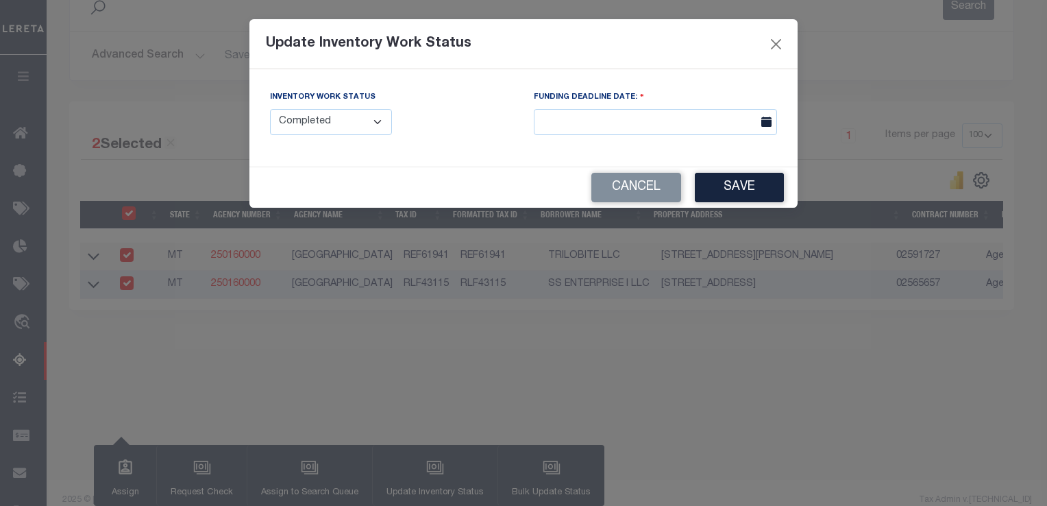
click at [753, 155] on div "Inventory Work Status Manual - Exception Pended - Awaiting Search Late Add Exce…" at bounding box center [523, 117] width 548 height 97
click at [763, 187] on button "Save" at bounding box center [739, 187] width 89 height 29
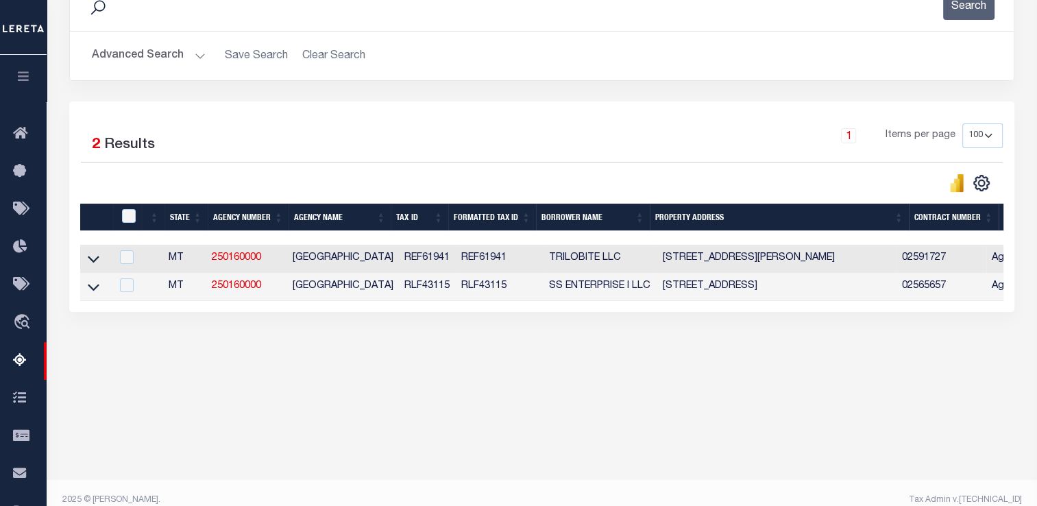
scroll to position [69, 0]
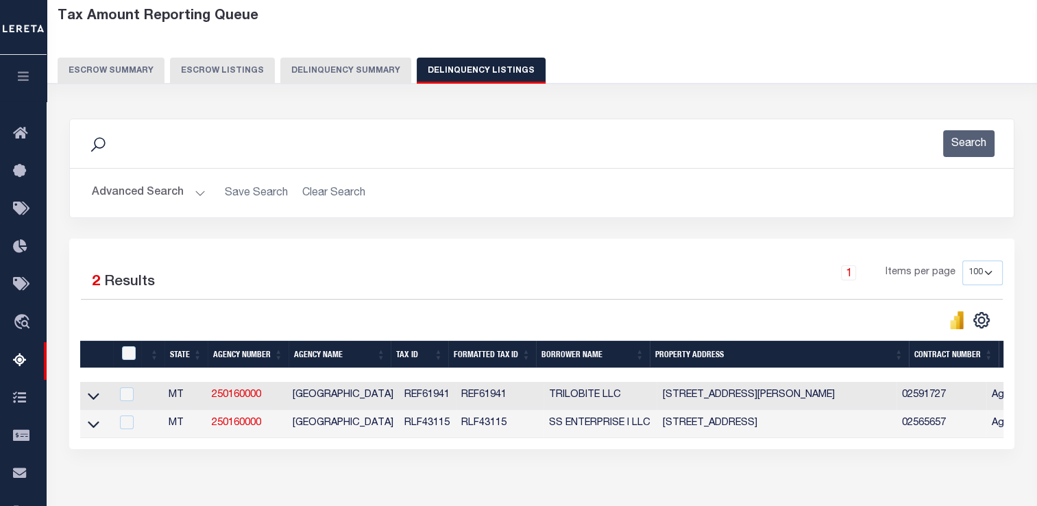
click at [329, 73] on button "Delinquency Summary" at bounding box center [345, 71] width 131 height 26
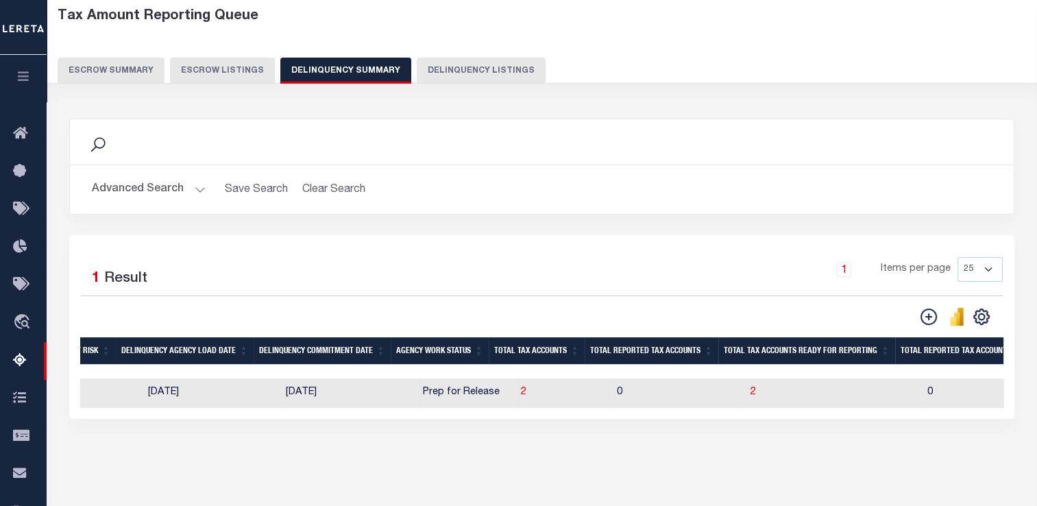
click at [365, 395] on td "07/28/2025" at bounding box center [348, 392] width 137 height 29
checkbox input "true"
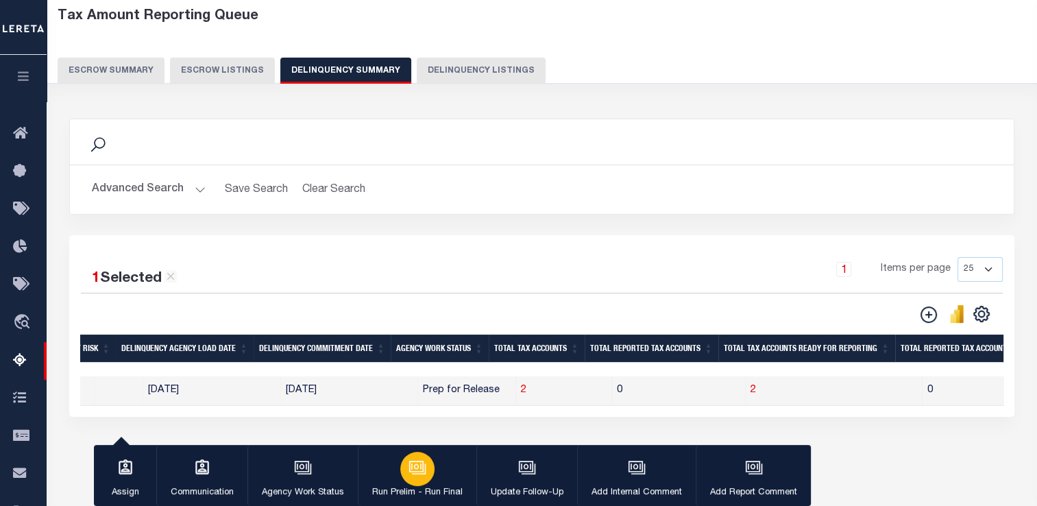
click at [415, 472] on icon "button" at bounding box center [416, 466] width 14 height 11
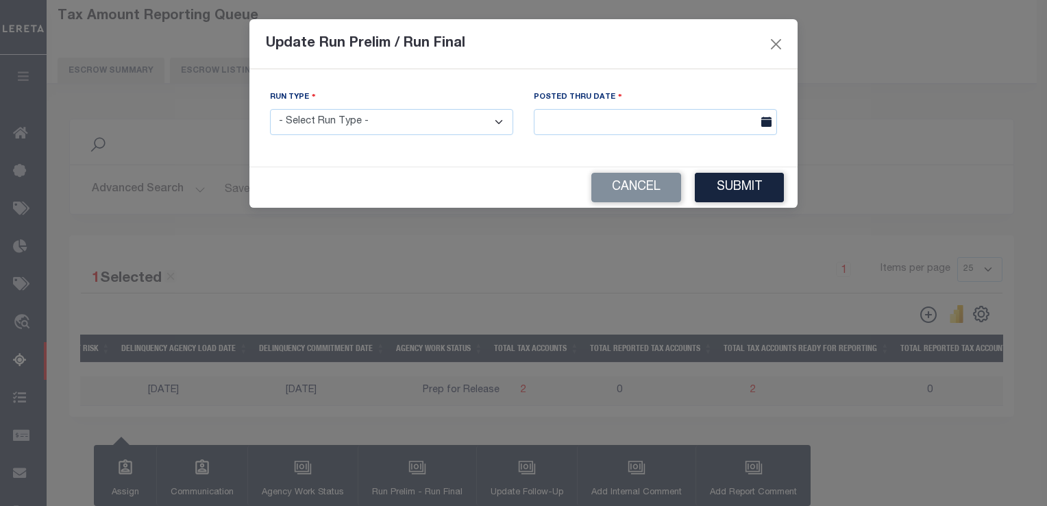
click at [348, 132] on select "- Select Run Type - Prelim Run Final Run" at bounding box center [391, 122] width 243 height 27
select select "P"
click at [270, 110] on select "- Select Run Type - Prelim Run Final Run" at bounding box center [391, 122] width 243 height 27
click at [565, 119] on input "text" at bounding box center [655, 122] width 243 height 27
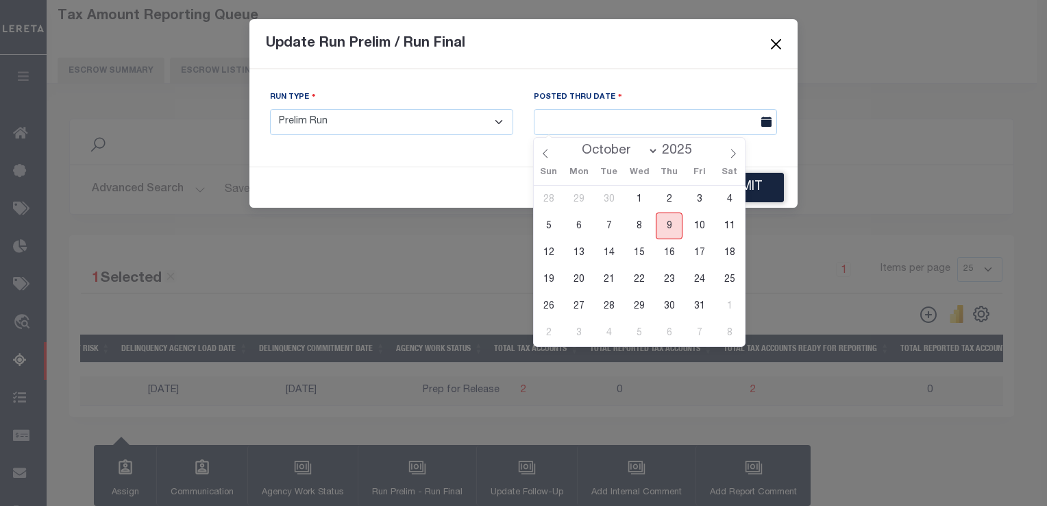
click at [674, 226] on span "9" at bounding box center [669, 225] width 27 height 27
type input "[DATE]"
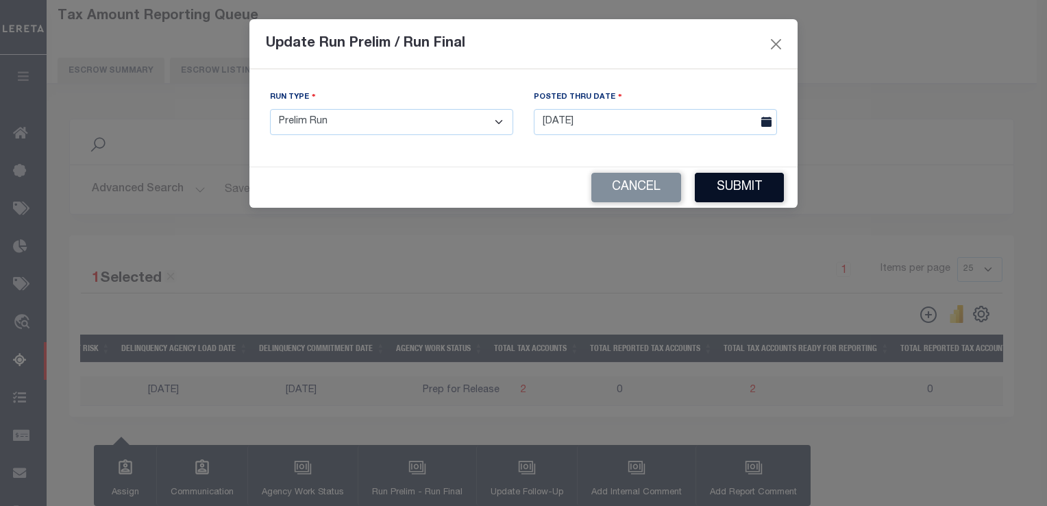
click at [737, 190] on button "Submit" at bounding box center [739, 187] width 89 height 29
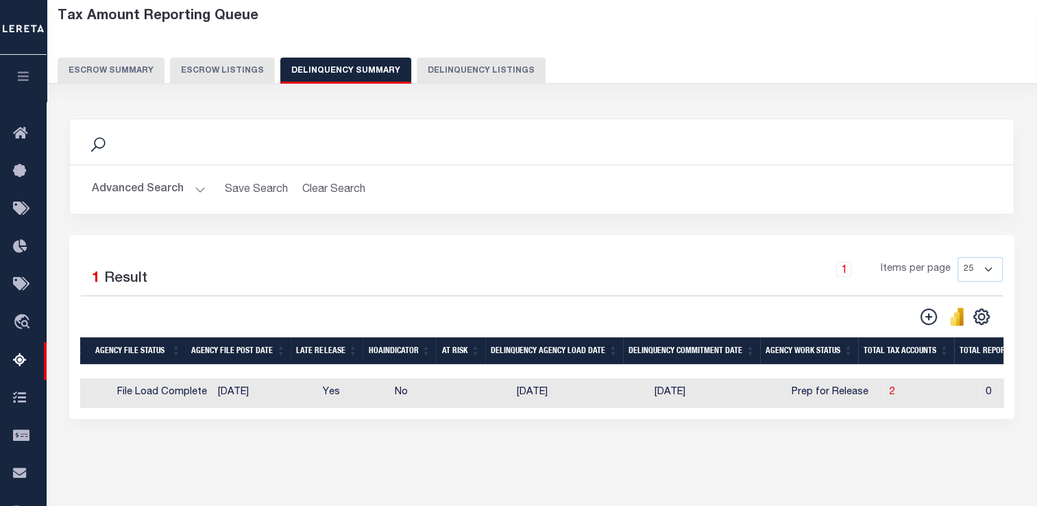
scroll to position [0, 584]
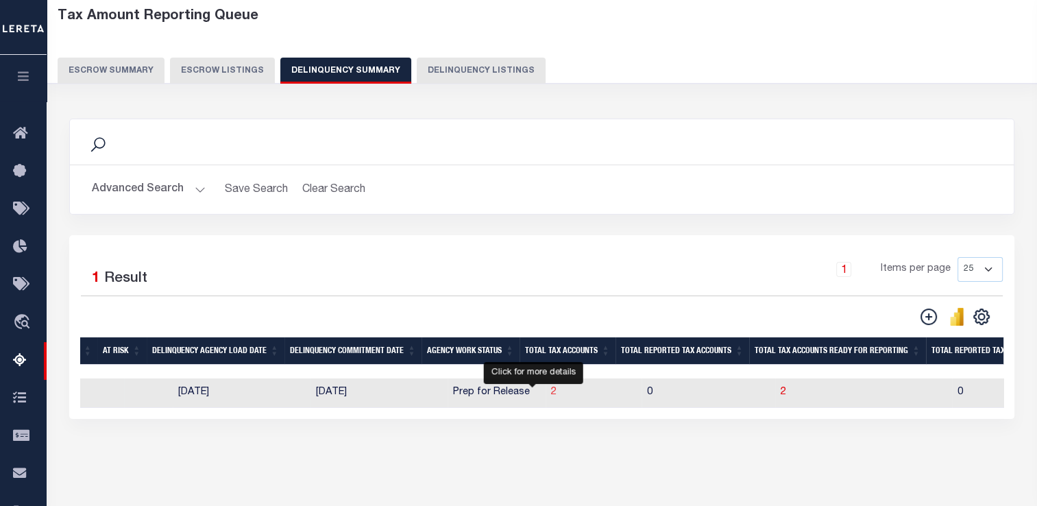
click at [551, 395] on span "2" at bounding box center [553, 392] width 5 height 10
select select "100"
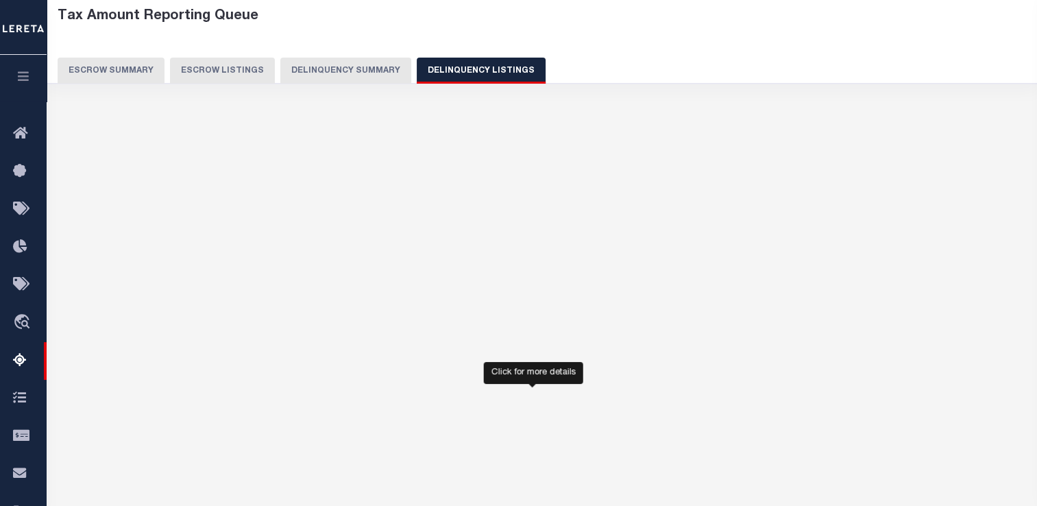
select select "100"
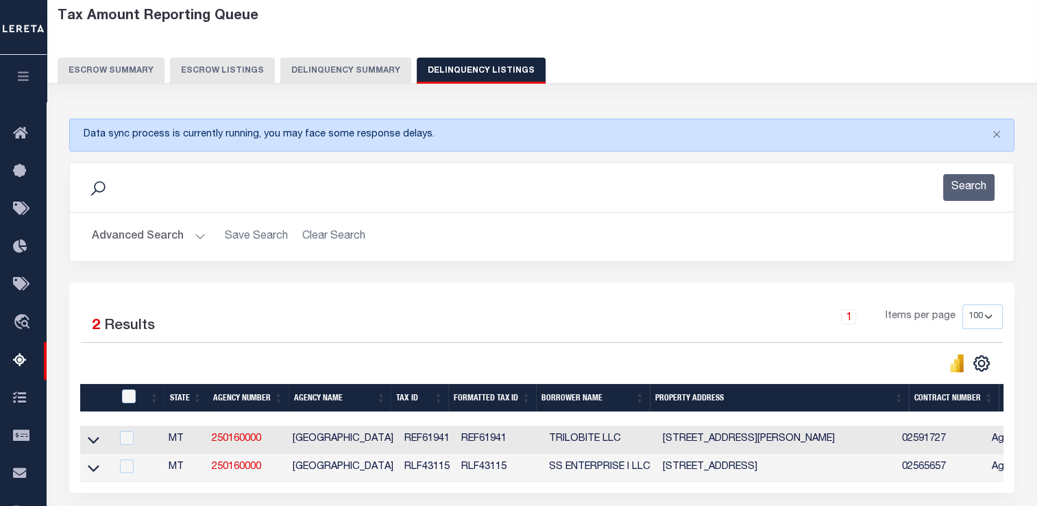
drag, startPoint x: 427, startPoint y: 375, endPoint x: 527, endPoint y: 376, distance: 100.1
click at [527, 376] on div "Selected 2 Results 1 Items per page 10 25 50 100 500" at bounding box center [541, 387] width 945 height 210
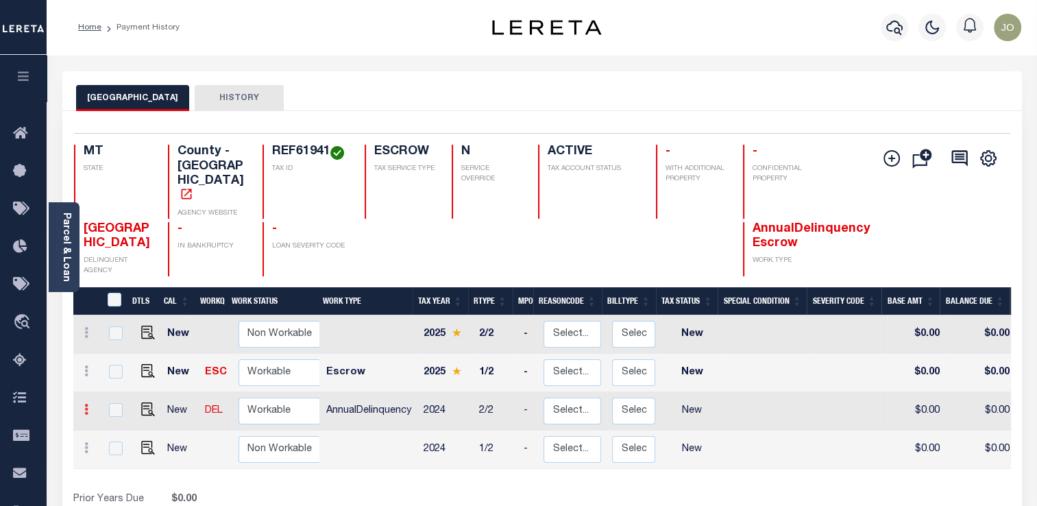
click at [84, 404] on icon at bounding box center [86, 409] width 4 height 11
click at [115, 374] on img at bounding box center [119, 381] width 14 height 14
select select "NW2"
type input "$0.00"
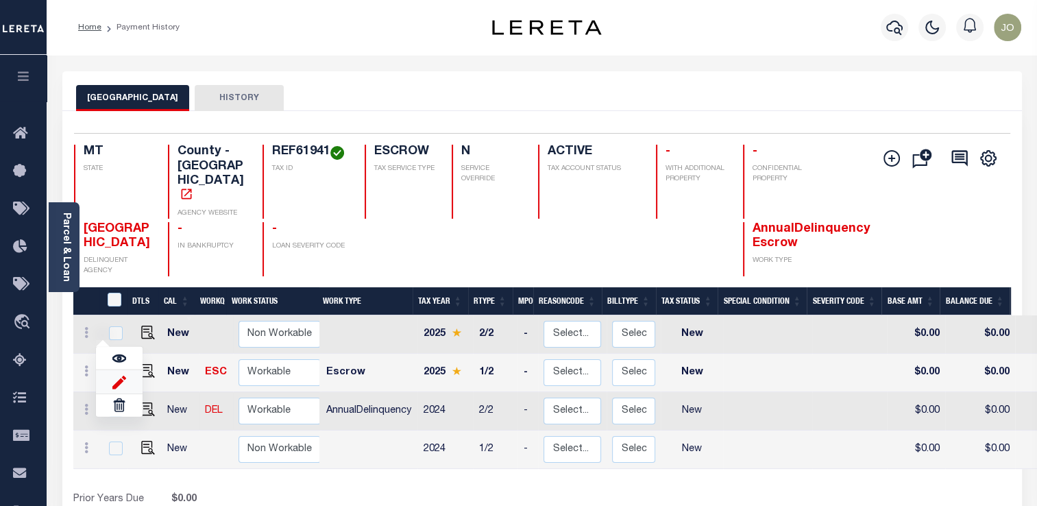
type input "[DATE]"
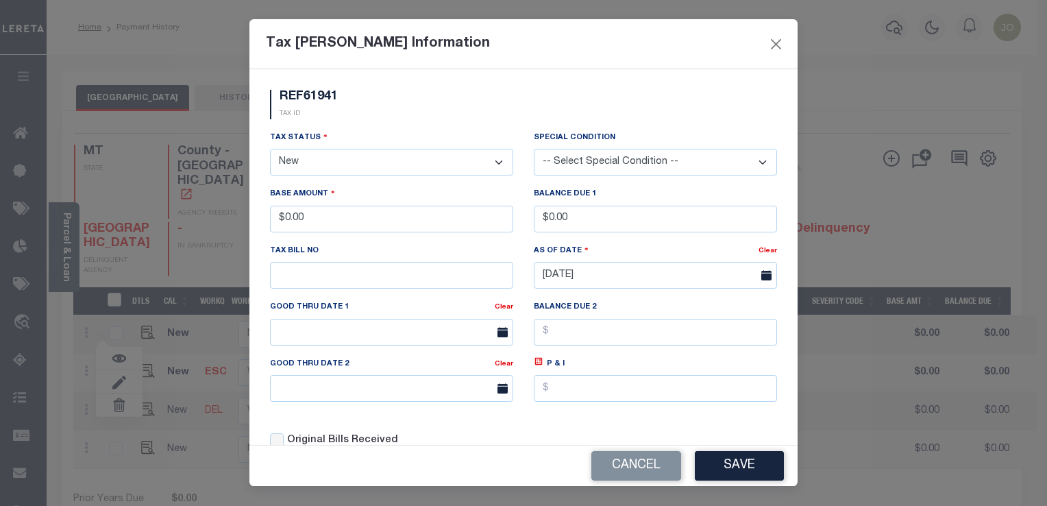
click at [356, 164] on select "- Select Status - Open Due/Unpaid Paid Incomplete No Tax Due Internal Refund Pr…" at bounding box center [391, 162] width 243 height 27
select select "DUE"
click at [270, 150] on select "- Select Status - Open Due/Unpaid Paid Incomplete No Tax Due Internal Refund Pr…" at bounding box center [391, 162] width 243 height 27
click at [621, 160] on select "-- Select Special Condition -- 3RD PARTY TAX LIEN AGENCY TAX LIEN (A.K.A Inside…" at bounding box center [655, 162] width 243 height 27
select select "33"
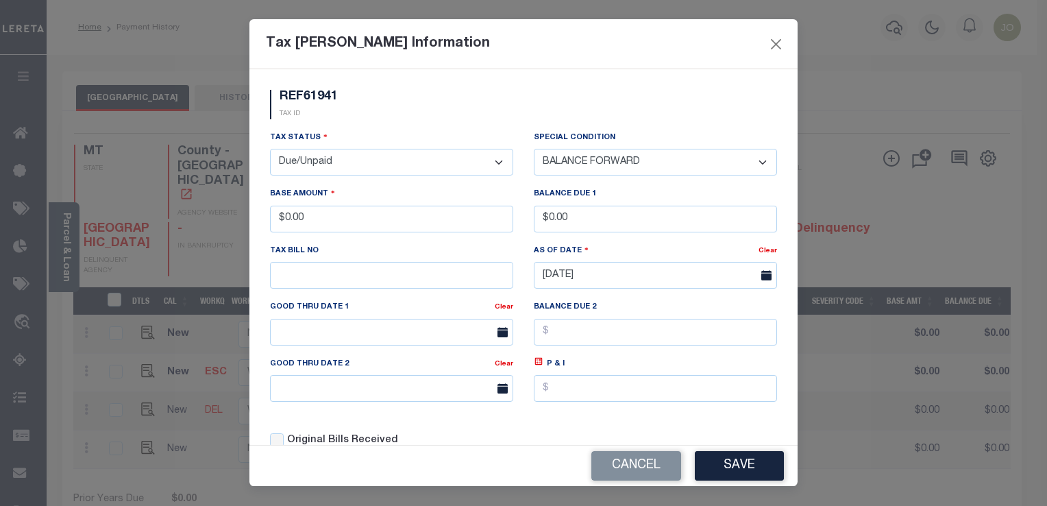
click at [534, 149] on select "-- Select Special Condition -- 3RD PARTY TAX LIEN AGENCY TAX LIEN (A.K.A Inside…" at bounding box center [655, 162] width 243 height 27
drag, startPoint x: 364, startPoint y: 223, endPoint x: 278, endPoint y: 223, distance: 85.7
click at [278, 223] on input "$0.00" at bounding box center [391, 219] width 243 height 27
type input "$1.00"
drag, startPoint x: 593, startPoint y: 229, endPoint x: 524, endPoint y: 227, distance: 69.3
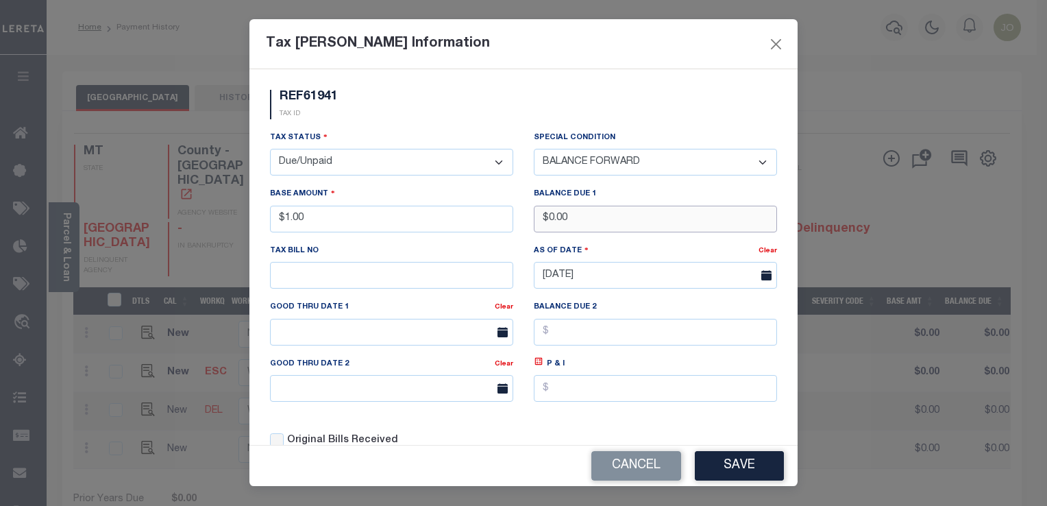
click at [524, 227] on div "Balance Due 1 $0.00" at bounding box center [656, 214] width 264 height 56
type input "$2.00"
click at [744, 462] on button "Save" at bounding box center [739, 465] width 89 height 29
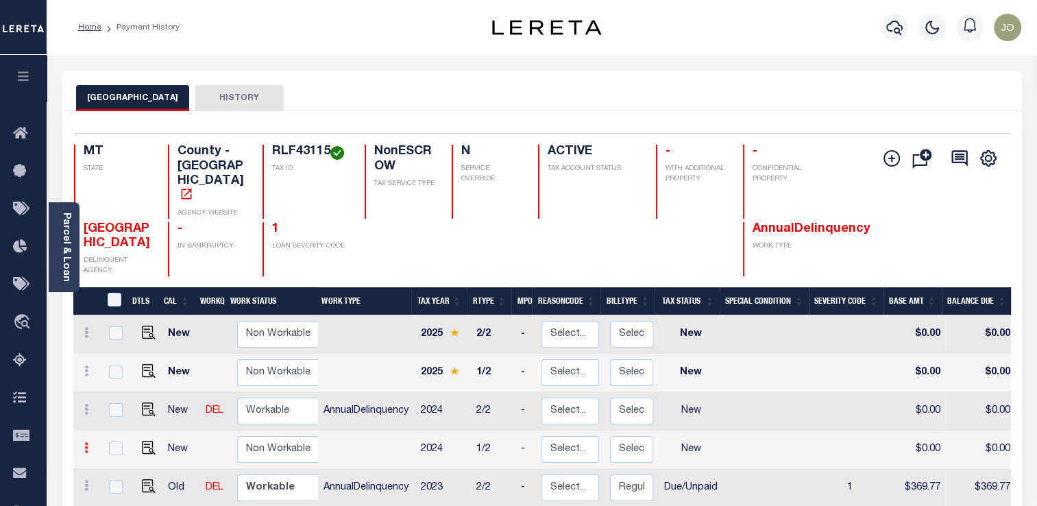
click at [88, 442] on icon at bounding box center [86, 447] width 4 height 11
click at [119, 413] on img at bounding box center [119, 420] width 14 height 14
select select "NW2"
type input "$0.00"
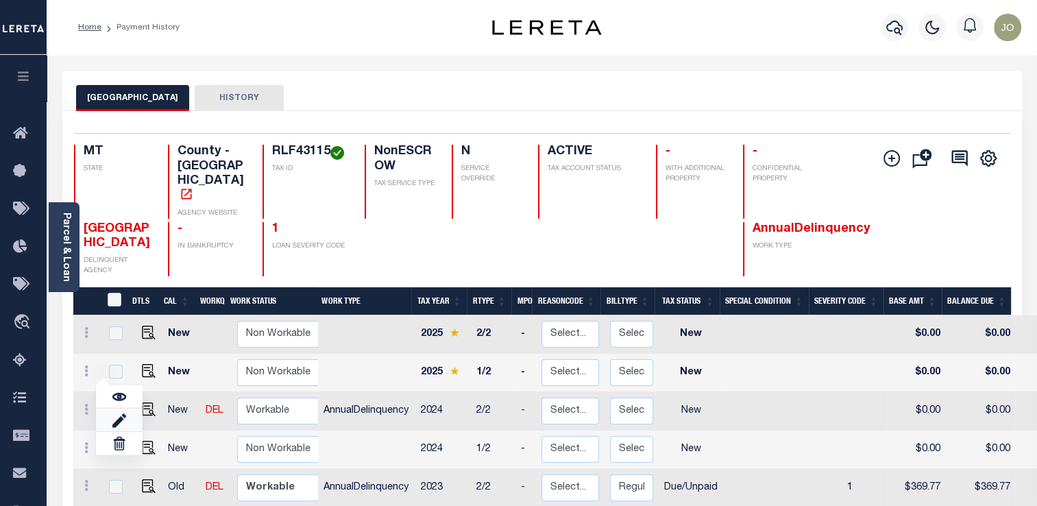
type input "[DATE]"
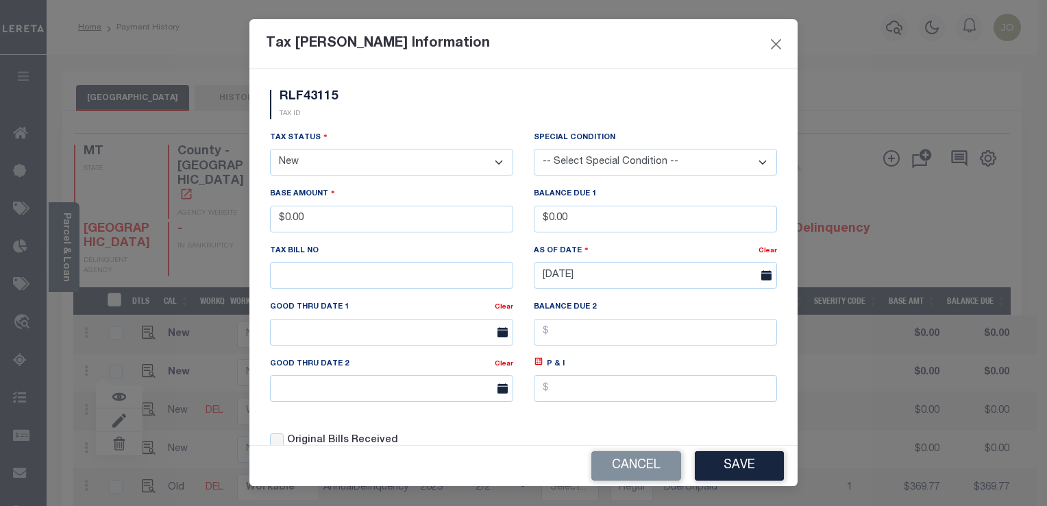
click at [373, 162] on select "- Select Status - Open Due/Unpaid Paid Incomplete No Tax Due Internal Refund Pr…" at bounding box center [391, 162] width 243 height 27
select select "DUE"
click at [270, 150] on select "- Select Status - Open Due/Unpaid Paid Incomplete No Tax Due Internal Refund Pr…" at bounding box center [391, 162] width 243 height 27
click at [559, 173] on select "-- Select Special Condition -- 3RD PARTY TAX LIEN AGENCY TAX LIEN (A.K.A Inside…" at bounding box center [655, 162] width 243 height 27
select select "6"
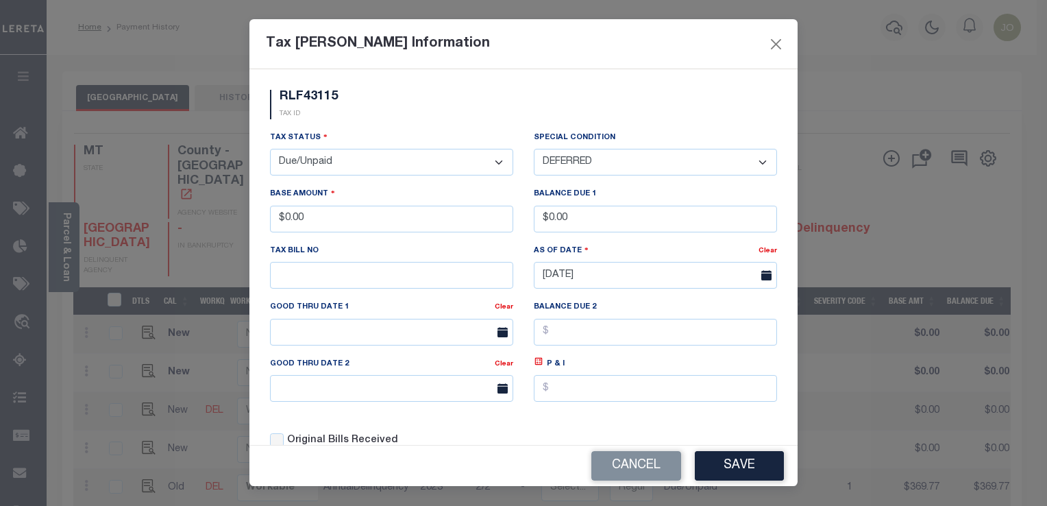
click at [534, 149] on select "-- Select Special Condition -- 3RD PARTY TAX LIEN AGENCY TAX LIEN (A.K.A Inside…" at bounding box center [655, 162] width 243 height 27
drag, startPoint x: 389, startPoint y: 221, endPoint x: 247, endPoint y: 221, distance: 141.9
click at [247, 221] on div "Tax [PERSON_NAME] Information RLF43115 TAX ID Installment: TaxID: RLF43115 Tax …" at bounding box center [523, 253] width 1047 height 506
drag, startPoint x: 581, startPoint y: 226, endPoint x: 487, endPoint y: 225, distance: 93.9
click at [487, 225] on div "Tax Status - Select Status - Open Due/Unpaid Paid Incomplete No Tax Due Interna…" at bounding box center [524, 294] width 528 height 329
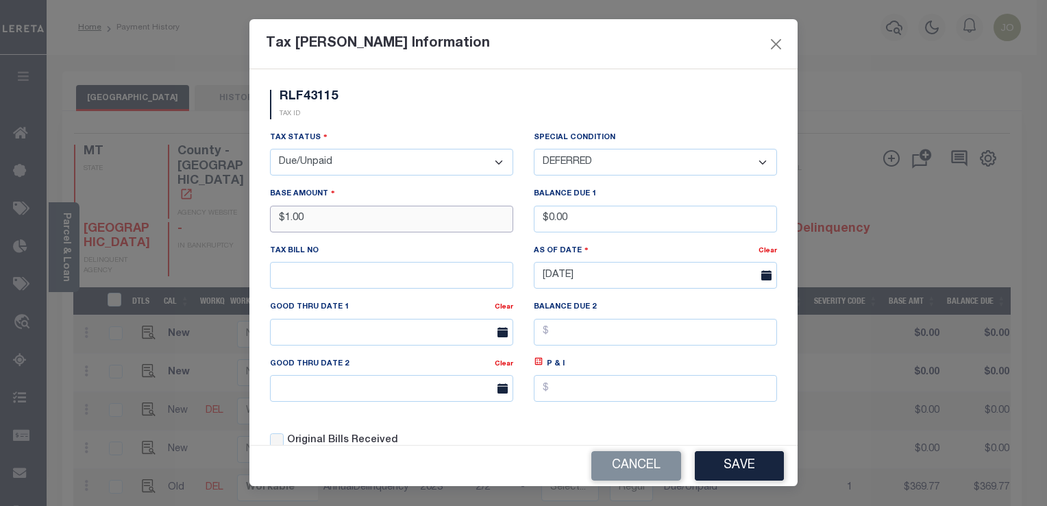
drag, startPoint x: 400, startPoint y: 220, endPoint x: 218, endPoint y: 217, distance: 182.3
click at [218, 217] on div "Tax [PERSON_NAME] Information RLF43115 TAX ID Installment: TaxID: RLF43115 Tax …" at bounding box center [523, 253] width 1047 height 506
type input "$3.00"
drag, startPoint x: 596, startPoint y: 218, endPoint x: 443, endPoint y: 215, distance: 152.9
click at [443, 215] on div "Tax Status - Select Status - Open Due/Unpaid Paid Incomplete No Tax Due Interna…" at bounding box center [524, 294] width 528 height 329
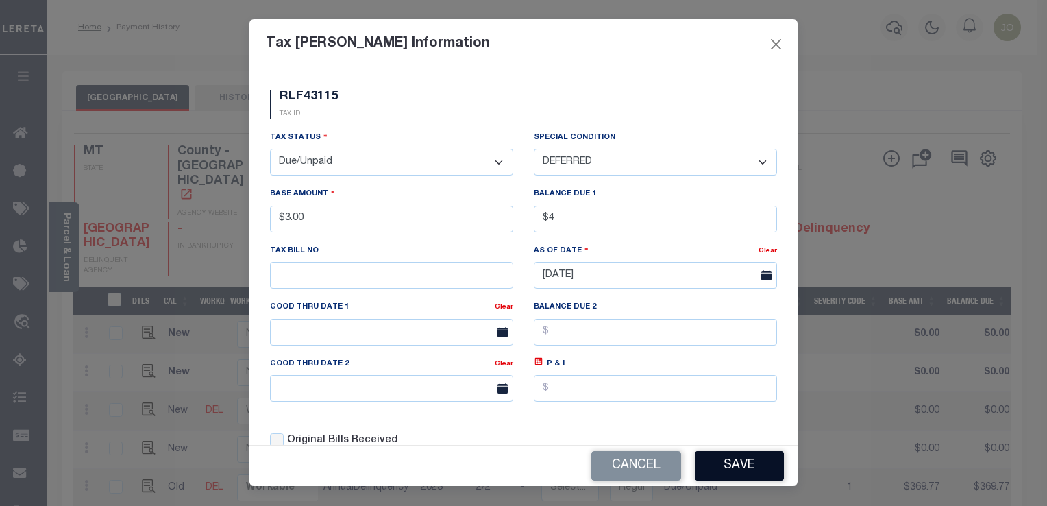
type input "$4.00"
click at [716, 478] on button "Save" at bounding box center [739, 465] width 89 height 29
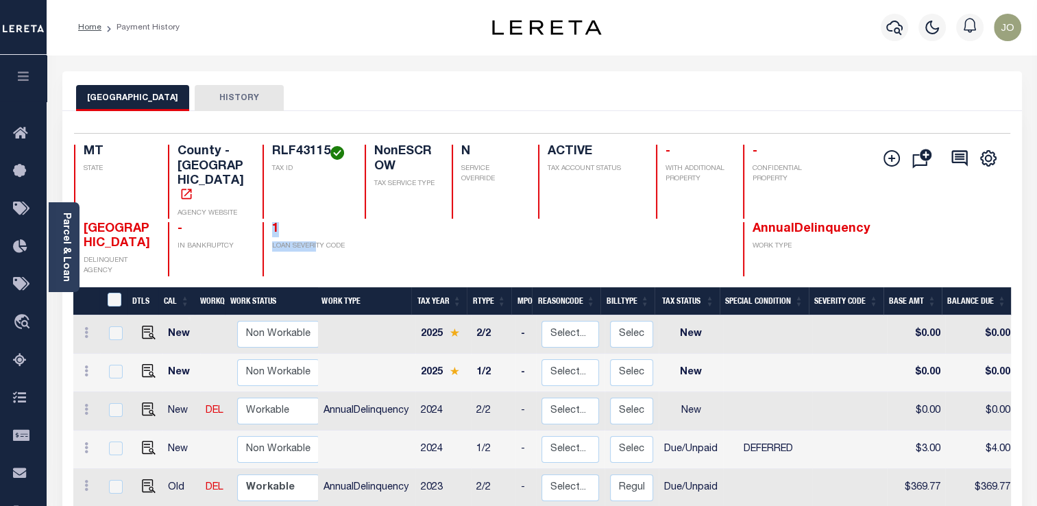
drag, startPoint x: 271, startPoint y: 208, endPoint x: 315, endPoint y: 226, distance: 48.0
click at [315, 226] on div "1 LOAN SEVERITY CODE" at bounding box center [305, 249] width 86 height 55
drag, startPoint x: 315, startPoint y: 226, endPoint x: 353, endPoint y: 229, distance: 37.8
click at [353, 229] on div "[GEOGRAPHIC_DATA] DELINQUENT AGENCY - IN BANKRUPTCY 1 LOAN SEVERITY CODE Annual…" at bounding box center [464, 249] width 780 height 55
click at [328, 79] on div "GALLATIN COUNTY HISTORY" at bounding box center [541, 91] width 959 height 40
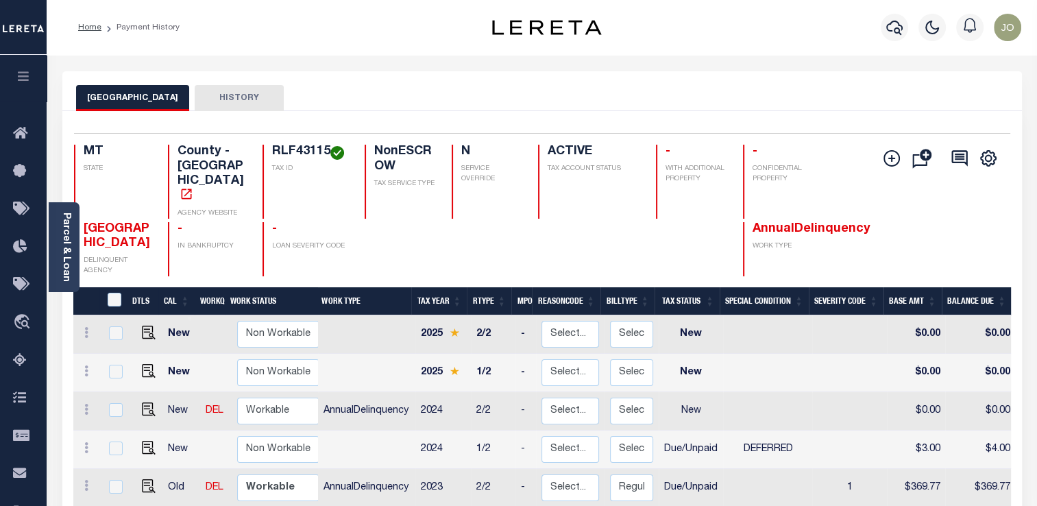
click at [961, 60] on div "Parcel & Loan Loan Details 40001978 LOAN NO NEW" at bounding box center [542, 457] width 980 height 804
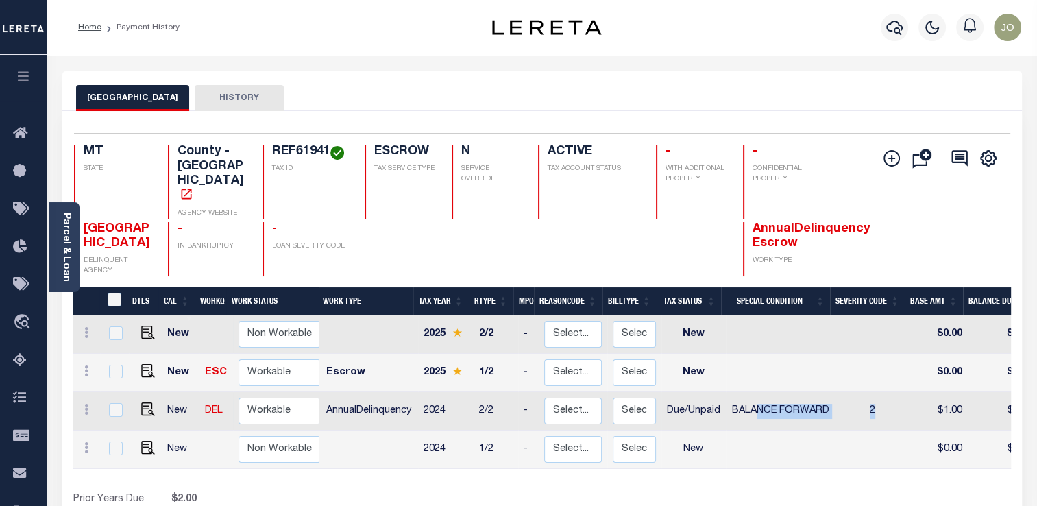
drag, startPoint x: 883, startPoint y: 380, endPoint x: 747, endPoint y: 377, distance: 136.4
click at [747, 392] on tr "New DEL Non Workable Workable AnnualDelinquency 2024 2/2 - Select... Payment Re…" at bounding box center [778, 411] width 1410 height 38
click at [702, 392] on td "Due/Unpaid" at bounding box center [693, 411] width 64 height 38
checkbox input "true"
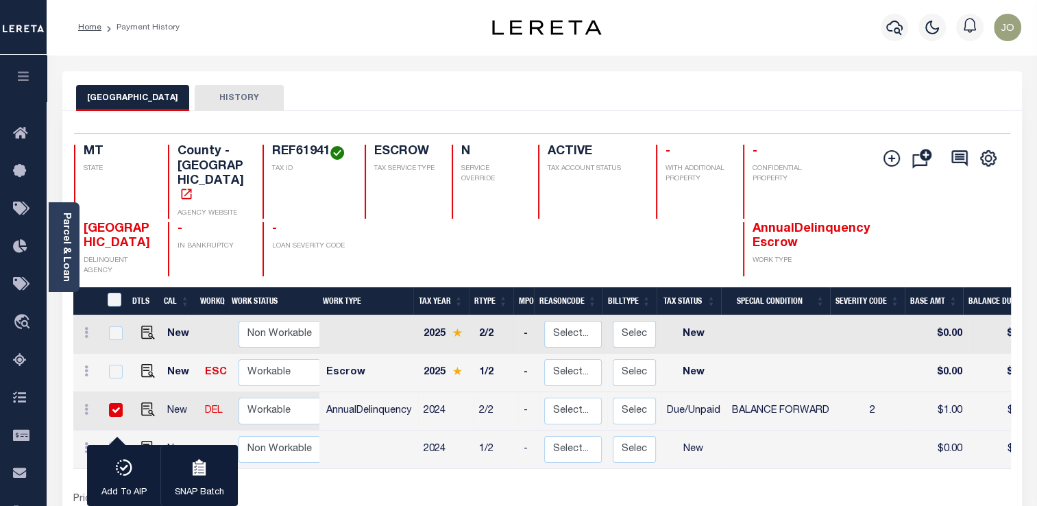
click at [106, 403] on div at bounding box center [115, 410] width 18 height 15
checkbox input "false"
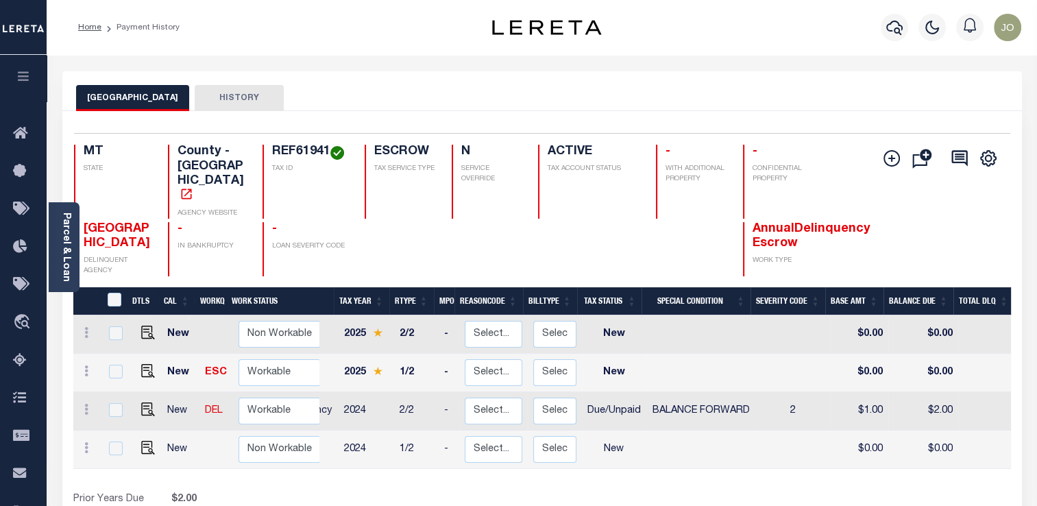
scroll to position [0, 99]
